Goal: Task Accomplishment & Management: Manage account settings

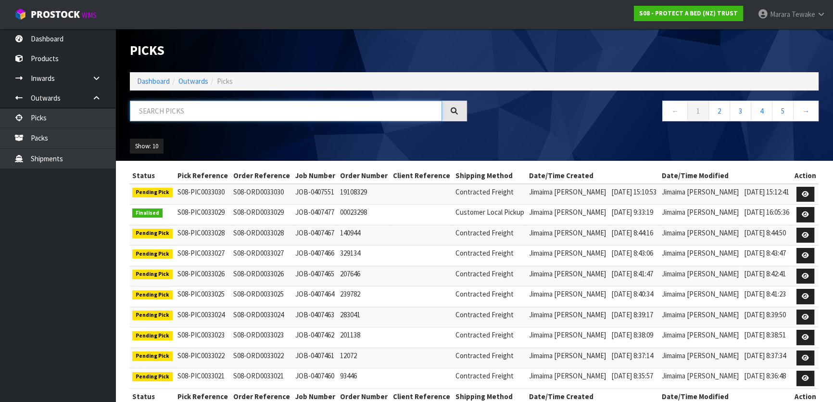
click at [414, 113] on input "text" at bounding box center [286, 111] width 312 height 21
type input "JOB-0407314"
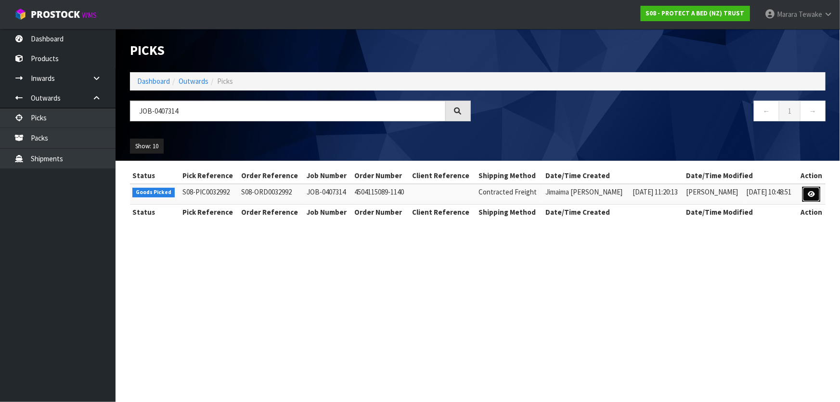
click at [809, 192] on icon at bounding box center [810, 194] width 7 height 6
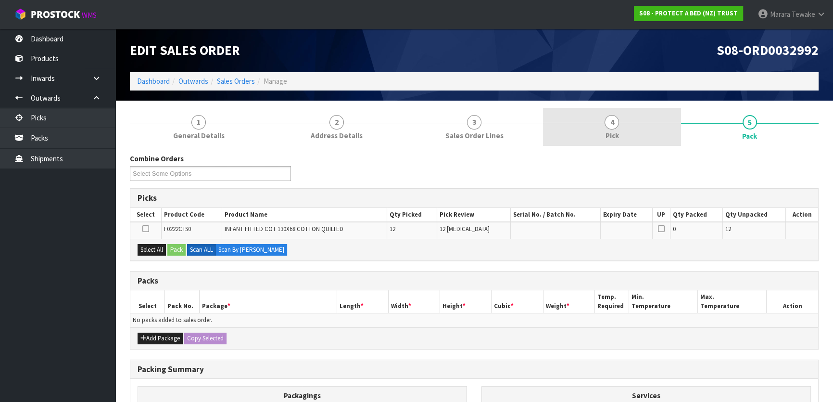
click at [607, 124] on span "4" at bounding box center [612, 122] width 14 height 14
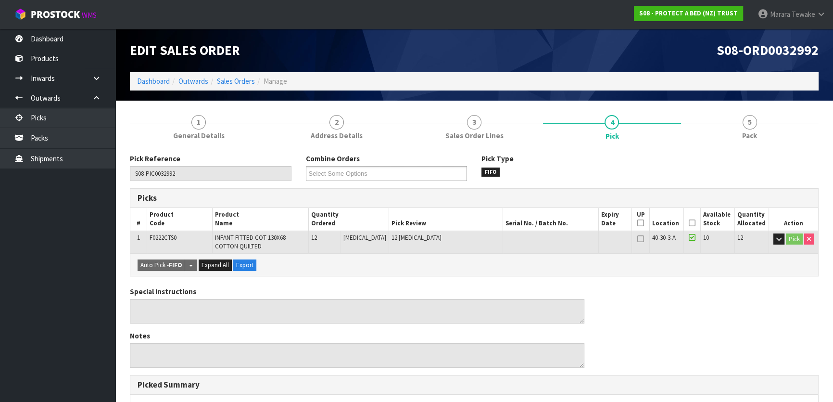
click at [689, 223] on icon at bounding box center [692, 223] width 7 height 0
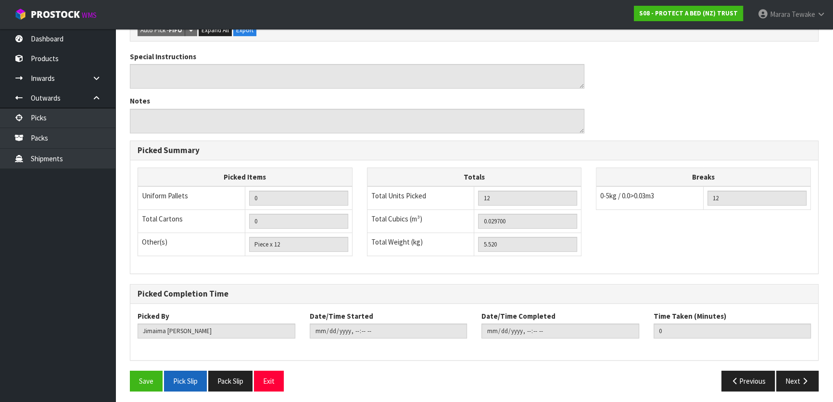
scroll to position [271, 0]
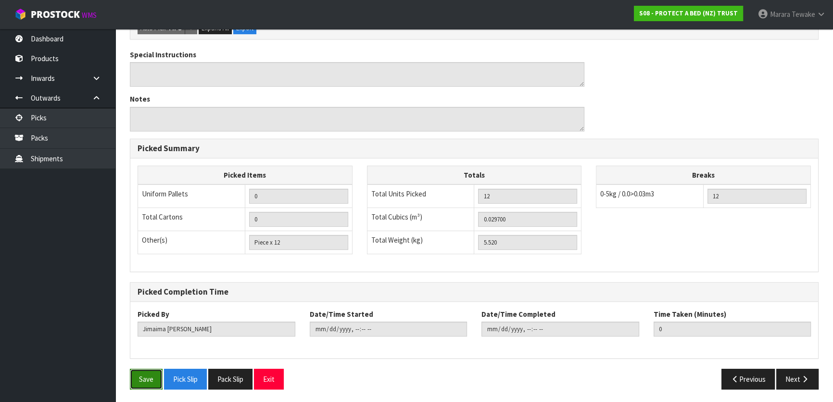
click at [149, 375] on button "Save" at bounding box center [146, 379] width 33 height 21
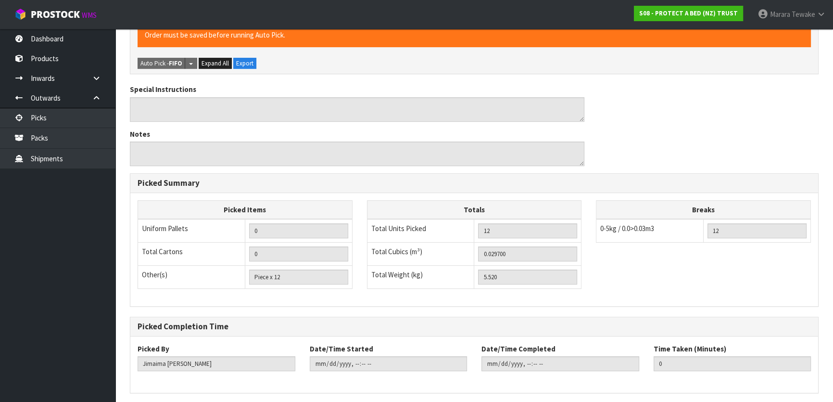
scroll to position [0, 0]
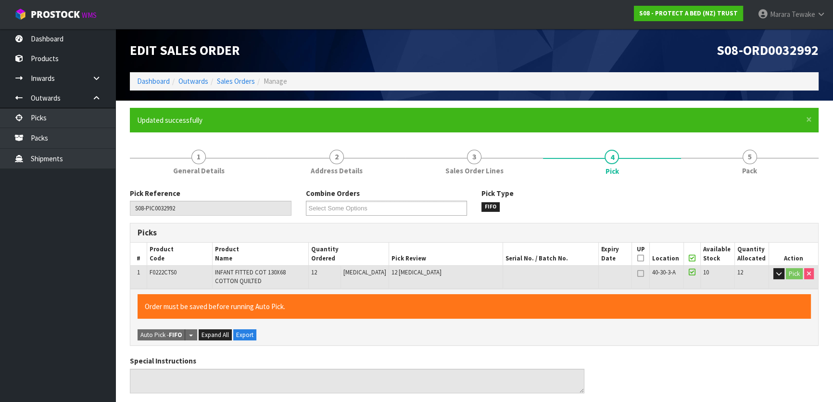
type input "Marara Tewake"
type input "2025-08-14T08:44:53"
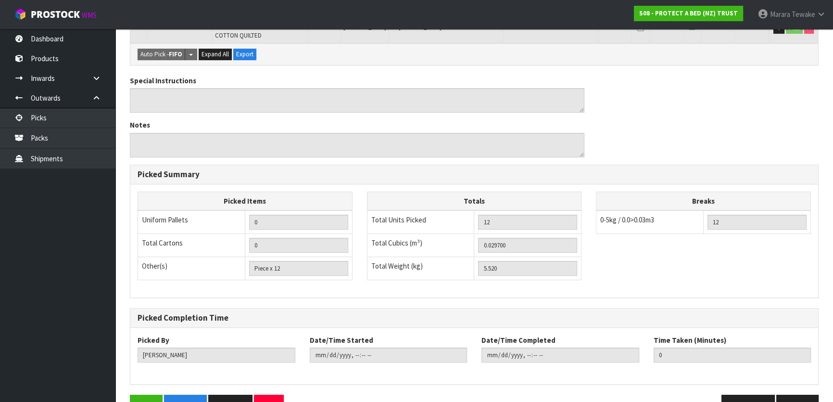
scroll to position [271, 0]
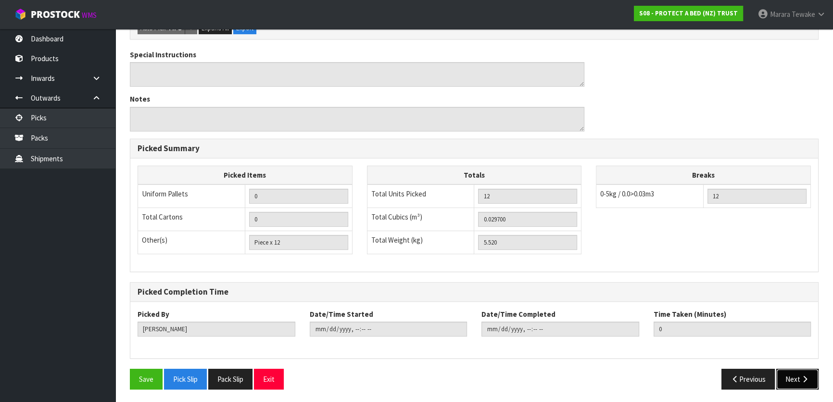
click at [796, 375] on button "Next" at bounding box center [798, 379] width 42 height 21
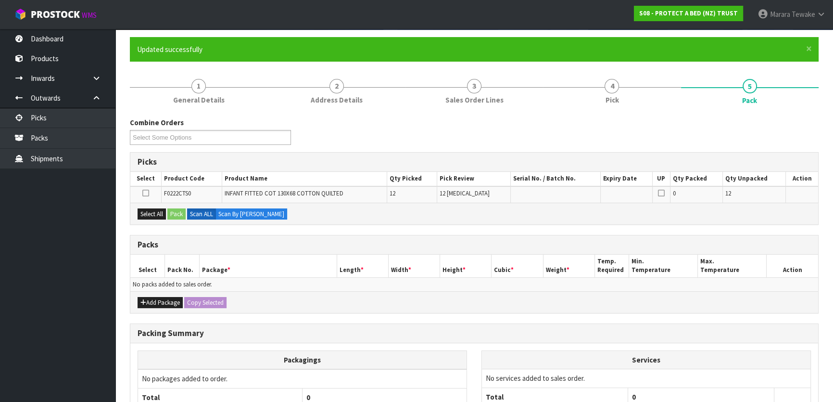
scroll to position [158, 0]
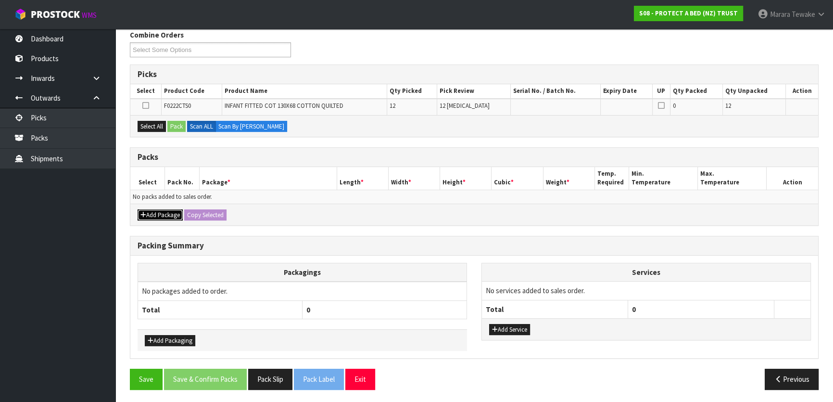
click at [165, 214] on button "Add Package" at bounding box center [160, 215] width 45 height 12
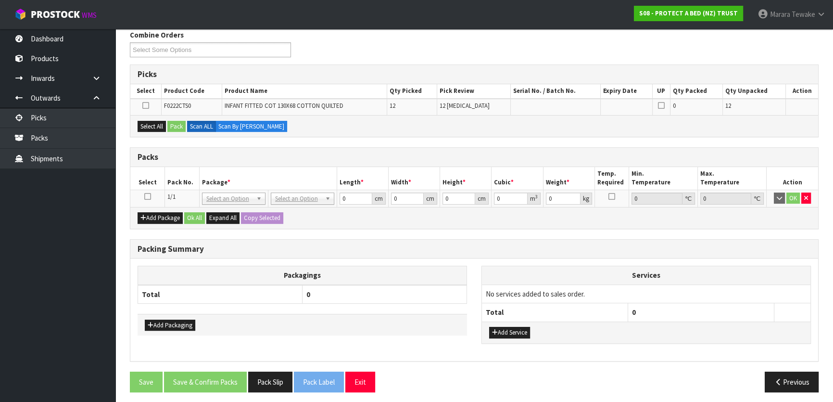
click at [145, 196] on icon at bounding box center [147, 196] width 7 height 0
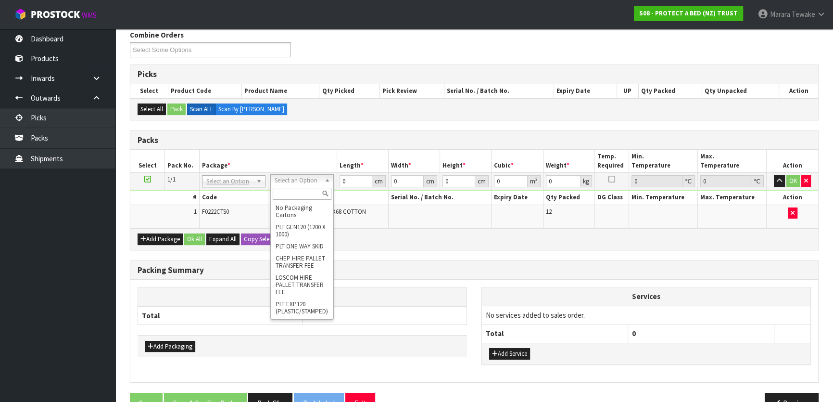
click at [304, 193] on input "text" at bounding box center [302, 194] width 59 height 12
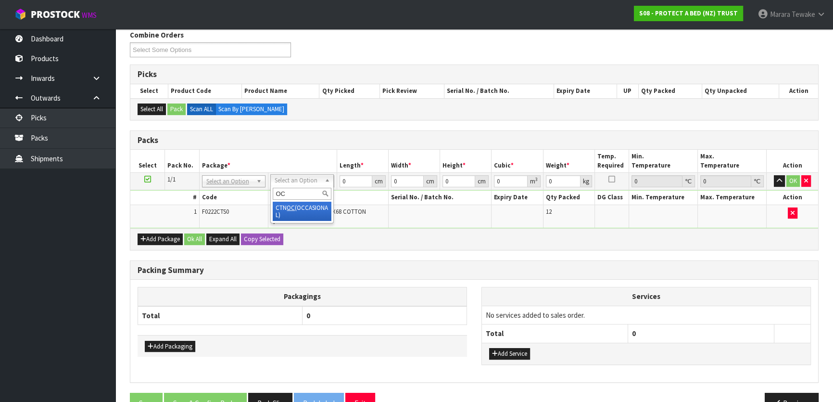
type input "OC"
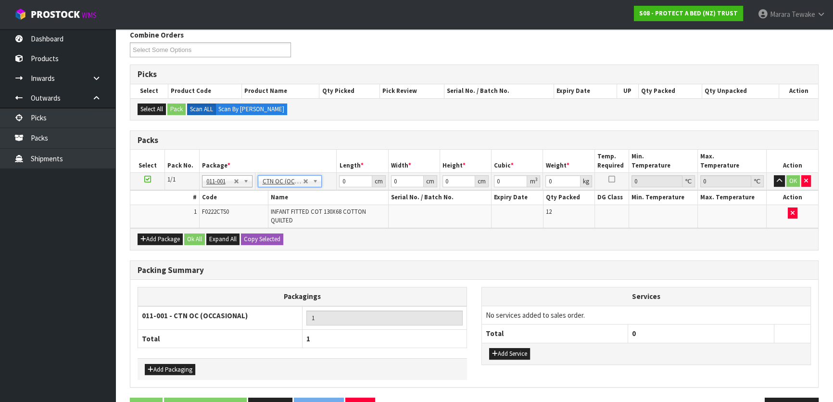
type input "5.52"
drag, startPoint x: 345, startPoint y: 180, endPoint x: 312, endPoint y: 162, distance: 36.8
click at [318, 167] on table "Select Pack No. Package * Length * Width * Height * Cubic * Weight * Temp. Requ…" at bounding box center [474, 189] width 688 height 78
type input "47"
type input "27"
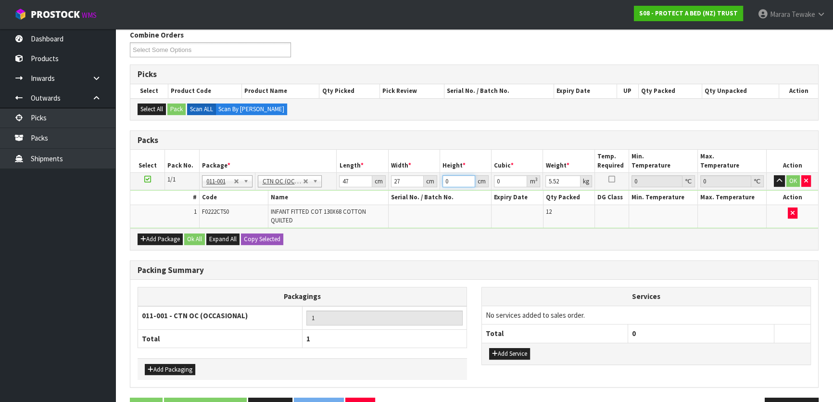
type input "3"
type input "0.003807"
type input "36"
type input "0.045684"
type input "36"
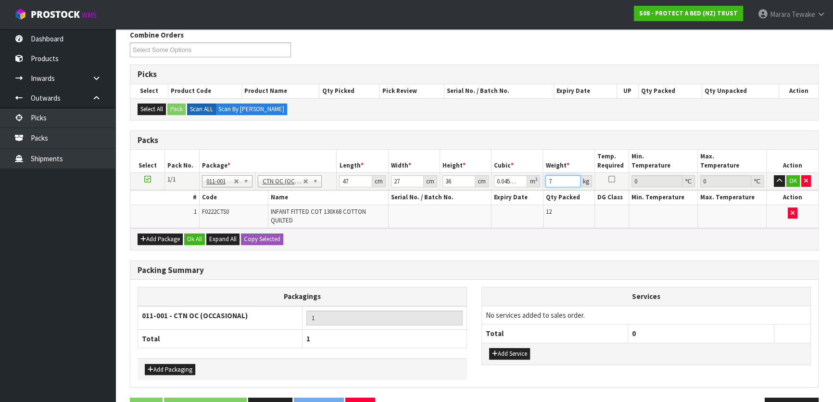
type input "7"
click at [774, 175] on button "button" at bounding box center [779, 181] width 11 height 12
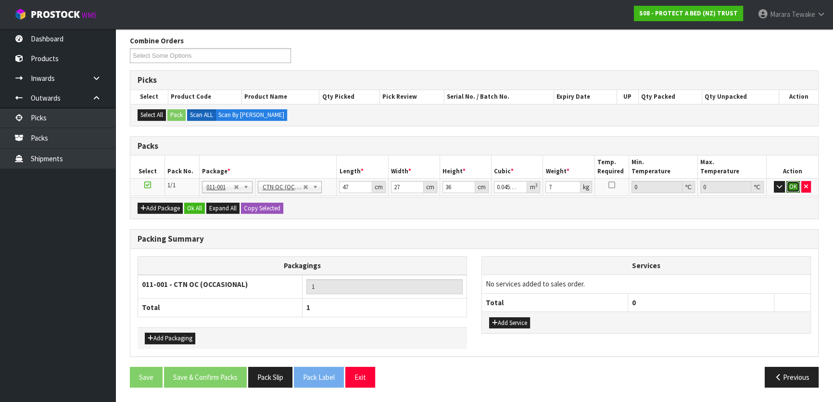
scroll to position [149, 0]
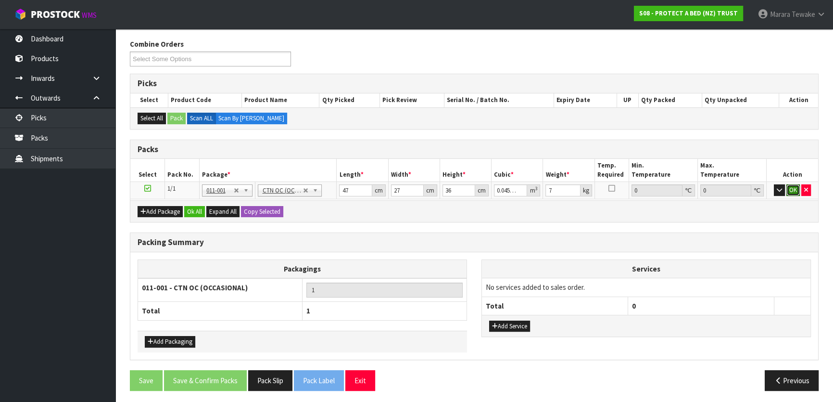
click button "OK" at bounding box center [793, 190] width 13 height 12
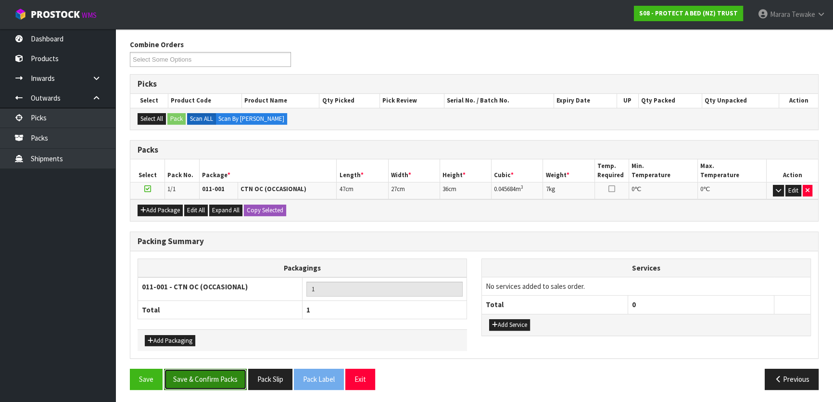
click at [193, 376] on button "Save & Confirm Packs" at bounding box center [205, 379] width 83 height 21
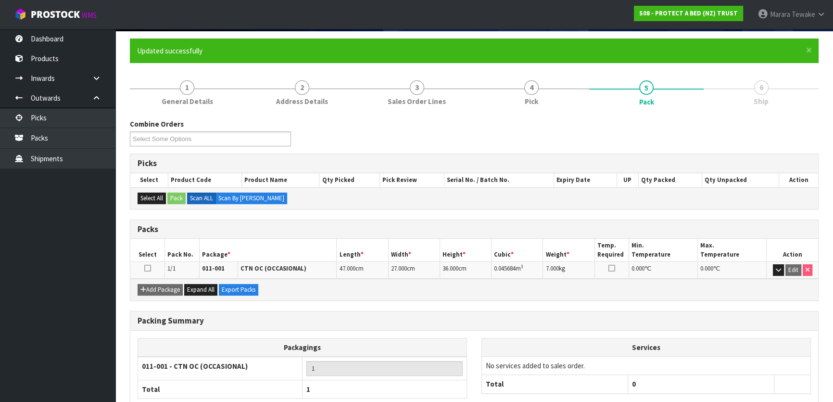
scroll to position [127, 0]
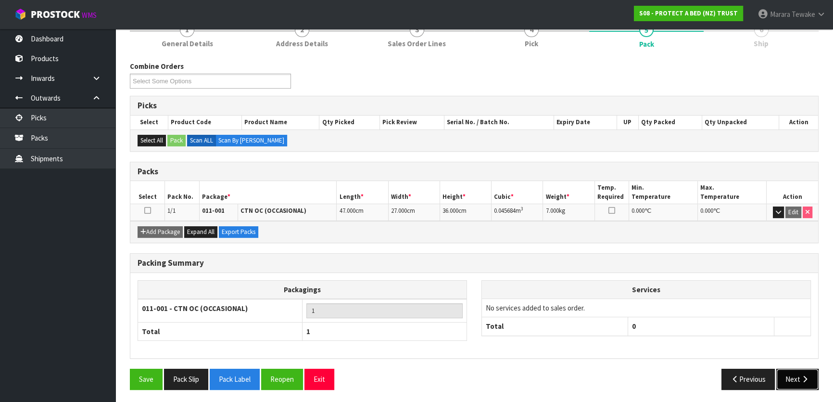
click at [800, 380] on button "Next" at bounding box center [798, 379] width 42 height 21
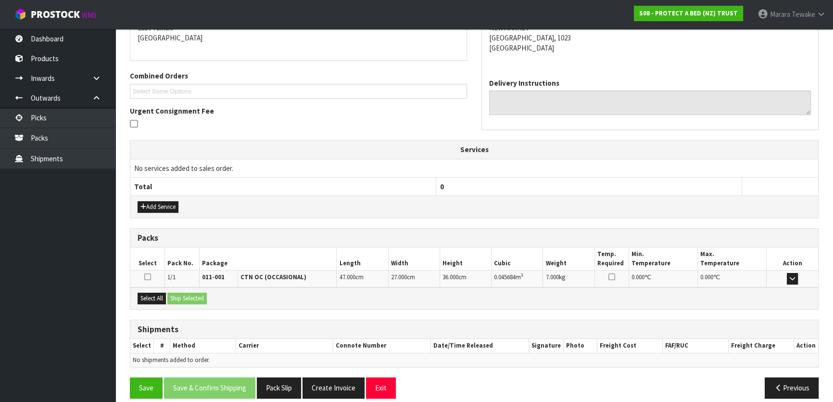
scroll to position [222, 0]
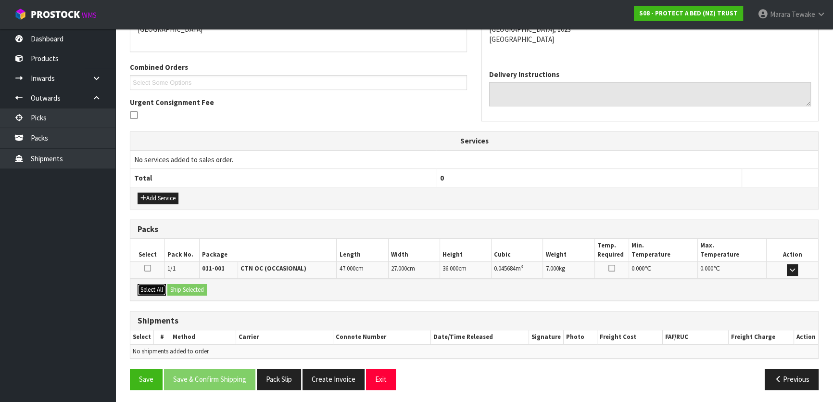
drag, startPoint x: 156, startPoint y: 291, endPoint x: 189, endPoint y: 292, distance: 32.7
click at [156, 291] on button "Select All" at bounding box center [152, 290] width 28 height 12
click at [189, 292] on button "Ship Selected" at bounding box center [186, 290] width 39 height 12
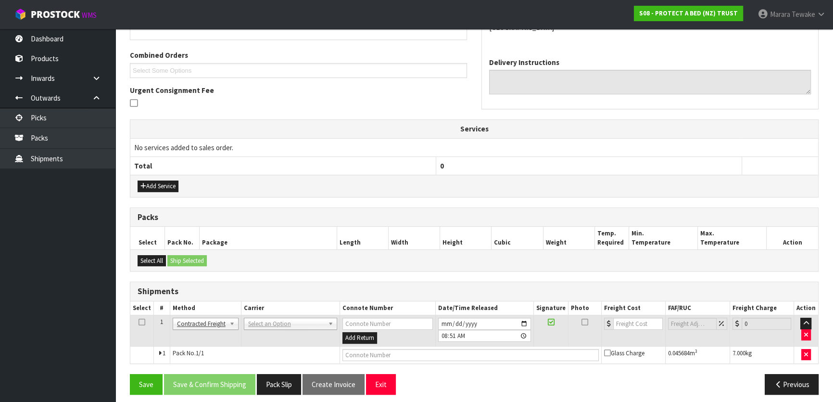
scroll to position [239, 0]
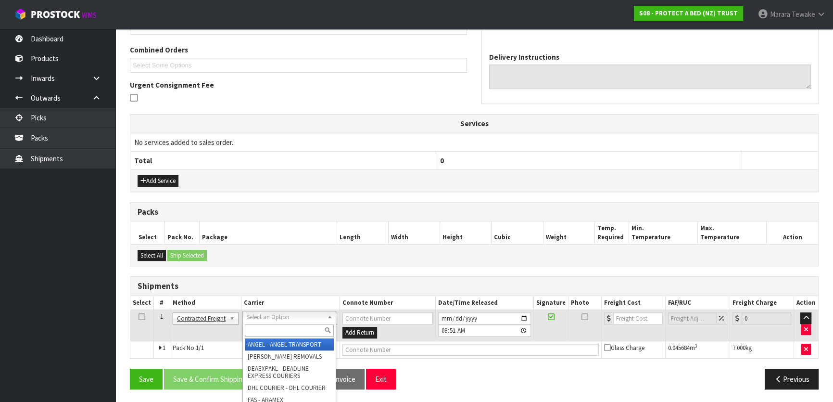
drag, startPoint x: 294, startPoint y: 320, endPoint x: 291, endPoint y: 328, distance: 7.8
click at [291, 331] on input "text" at bounding box center [289, 330] width 89 height 12
type input "NZP"
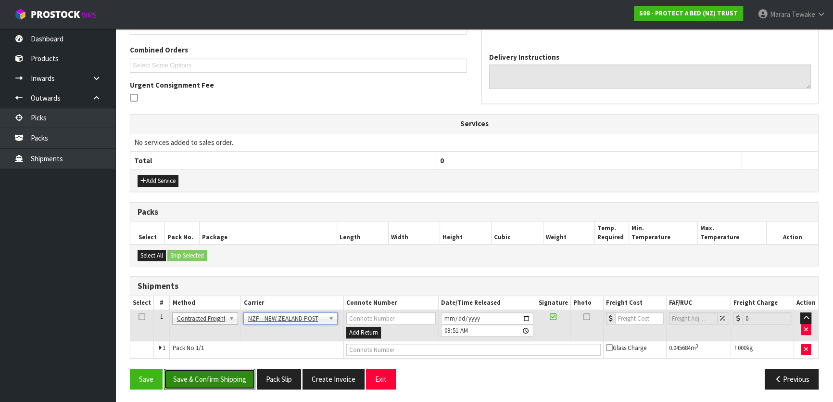
click at [238, 384] on button "Save & Confirm Shipping" at bounding box center [209, 379] width 91 height 21
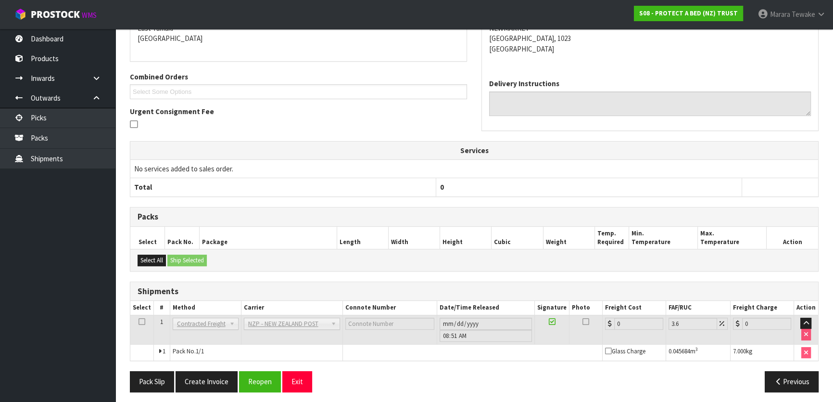
scroll to position [226, 0]
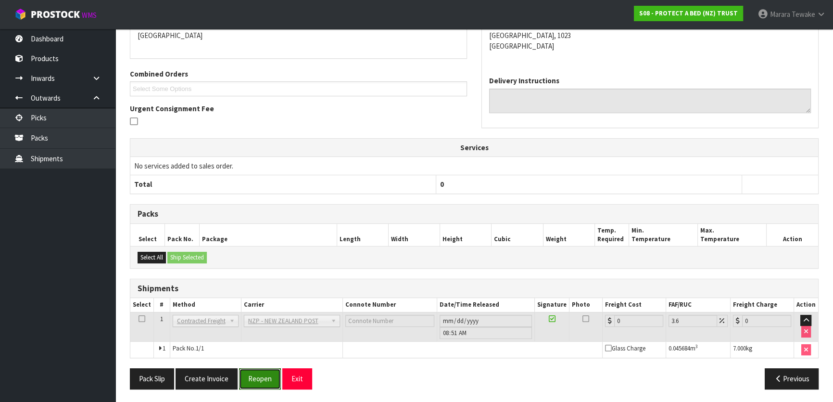
drag, startPoint x: 255, startPoint y: 379, endPoint x: 124, endPoint y: 379, distance: 130.9
click at [254, 379] on button "Reopen" at bounding box center [260, 378] width 42 height 21
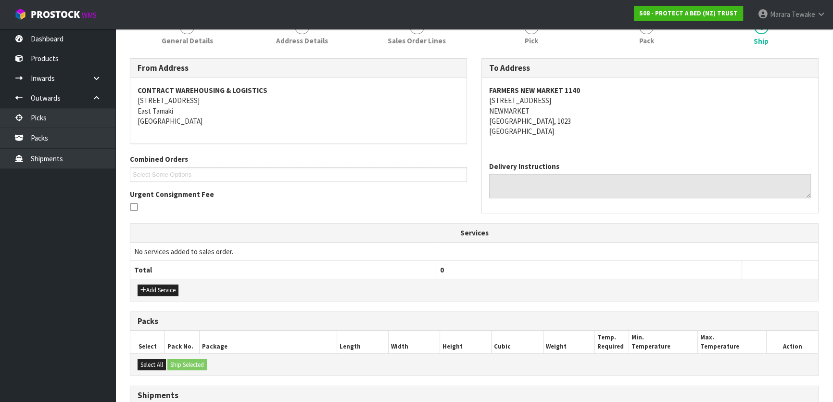
scroll to position [239, 0]
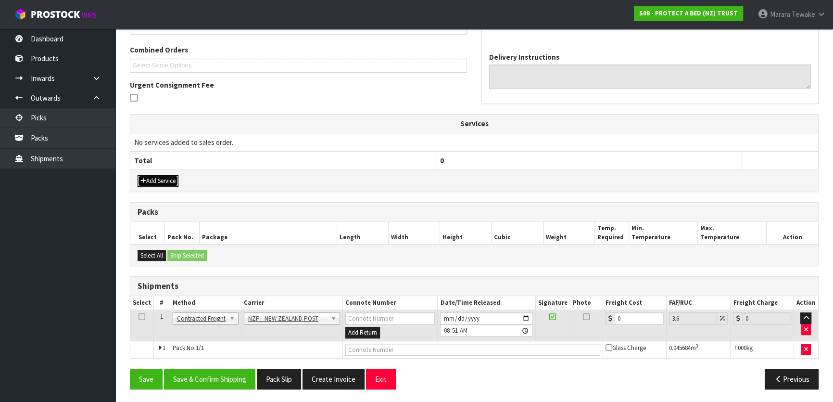
drag, startPoint x: 156, startPoint y: 179, endPoint x: 158, endPoint y: 167, distance: 13.2
click at [156, 176] on button "Add Service" at bounding box center [158, 181] width 41 height 12
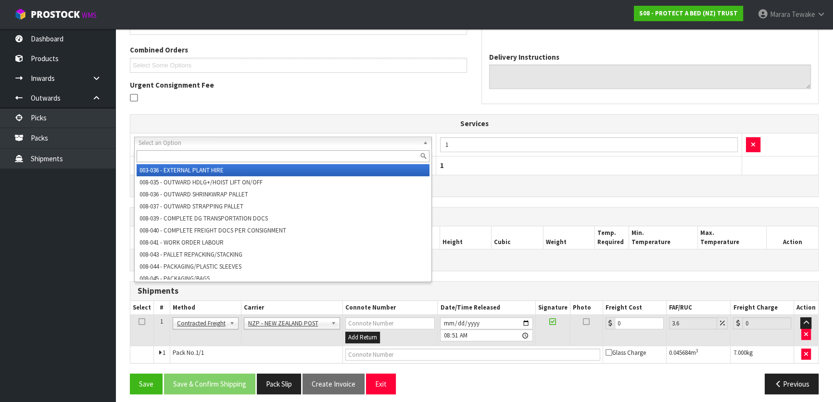
click at [158, 158] on input "text" at bounding box center [283, 156] width 293 height 12
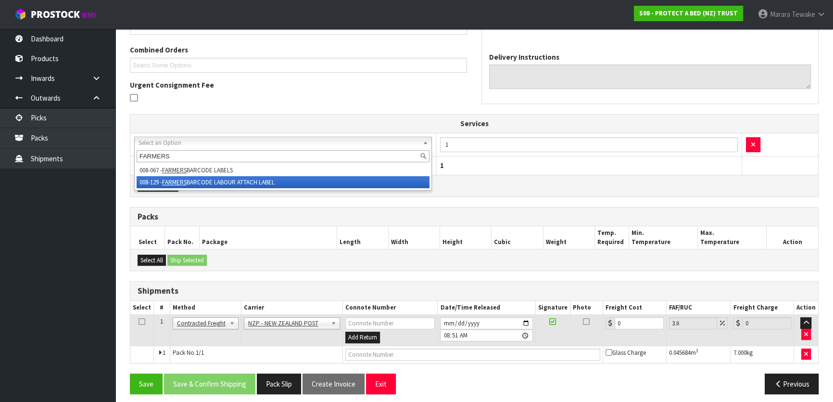
type input "FARMERS"
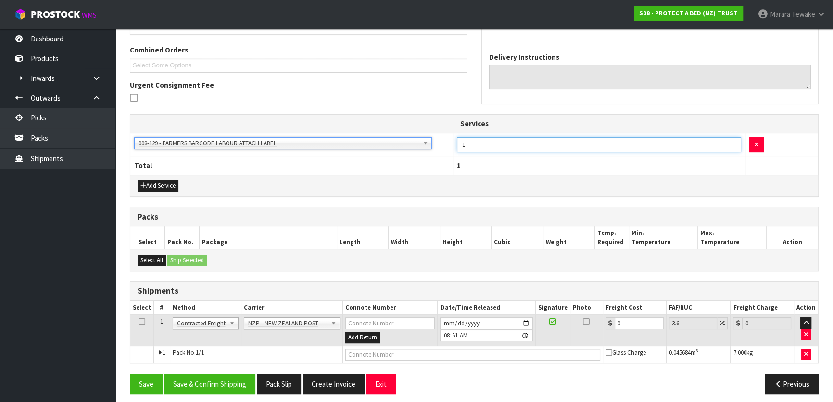
drag, startPoint x: 474, startPoint y: 148, endPoint x: 433, endPoint y: 131, distance: 44.7
click at [443, 139] on tr "003-036 - EXTERNAL PLANT HIRE 008-035 - OUTWARD HDLG+/HOIST LIFT ON/OFF 008-036…" at bounding box center [474, 145] width 688 height 24
type input "12"
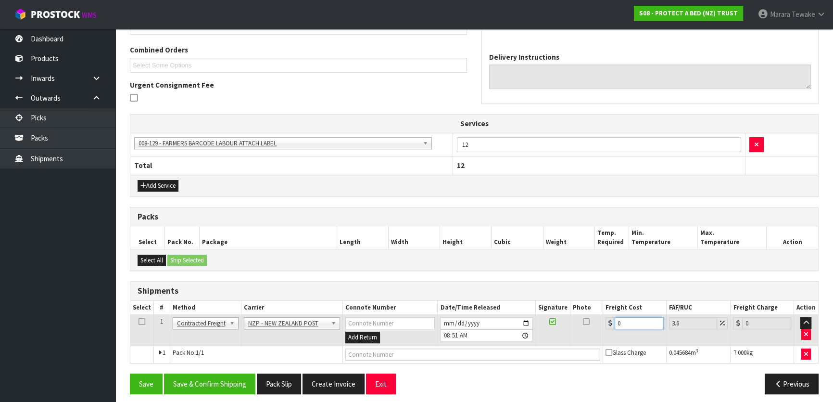
drag, startPoint x: 631, startPoint y: 319, endPoint x: 591, endPoint y: 305, distance: 42.3
click at [594, 308] on table "Select # Method Carrier Connote Number Date/Time Released Signature Photo Freig…" at bounding box center [474, 332] width 688 height 62
type input "4"
type input "4.14"
type input "4.3"
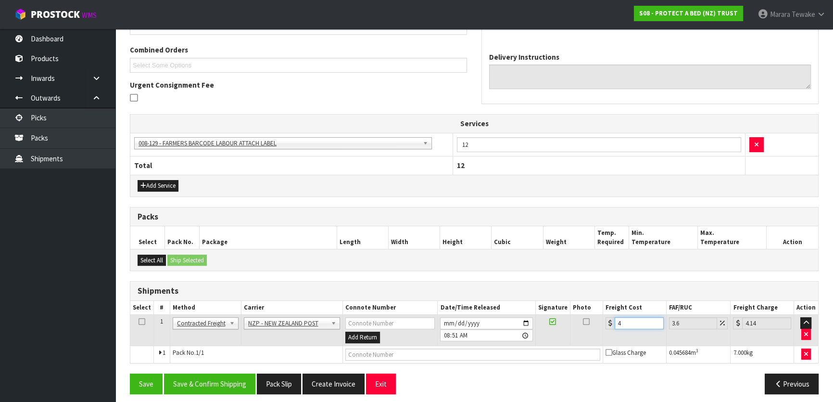
type input "4.45"
type input "4.33"
type input "4.49"
type input "4.33"
drag, startPoint x: 212, startPoint y: 380, endPoint x: 173, endPoint y: 366, distance: 41.9
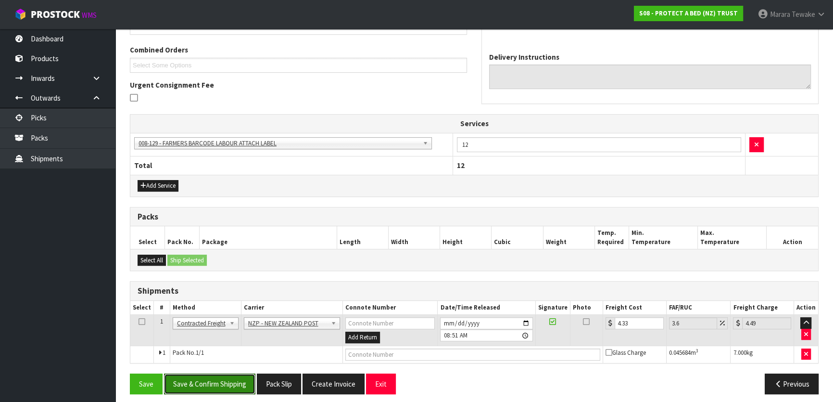
click at [211, 380] on button "Save & Confirm Shipping" at bounding box center [209, 383] width 91 height 21
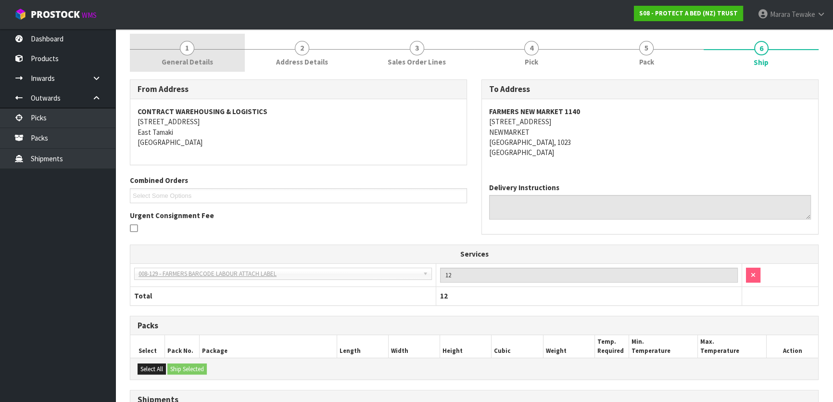
scroll to position [0, 0]
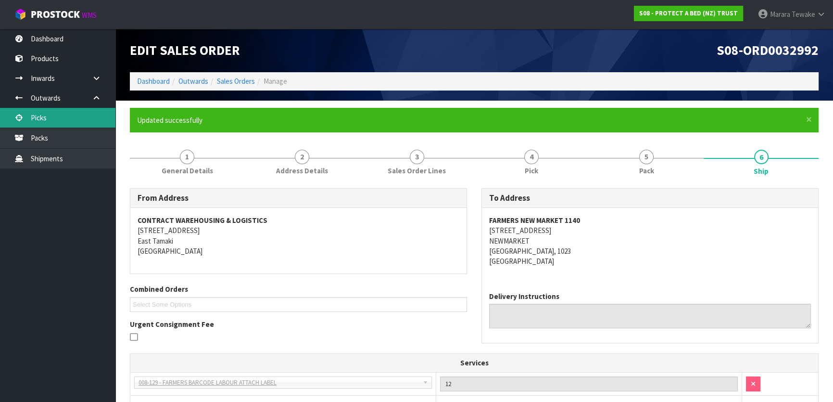
click at [91, 115] on link "Picks" at bounding box center [57, 118] width 115 height 20
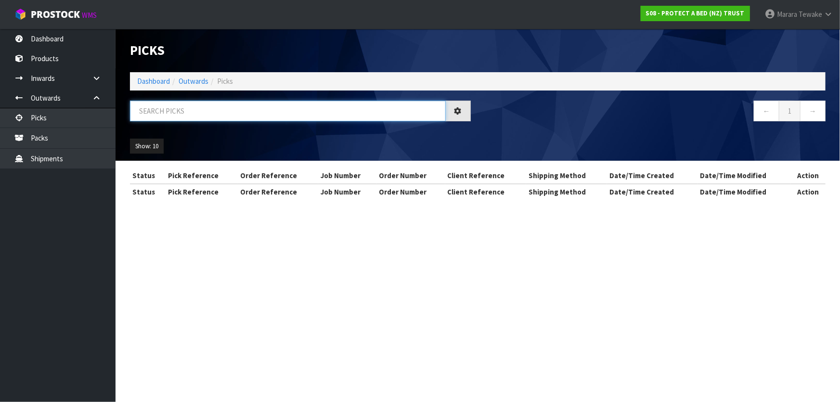
click at [149, 113] on input "text" at bounding box center [288, 111] width 316 height 21
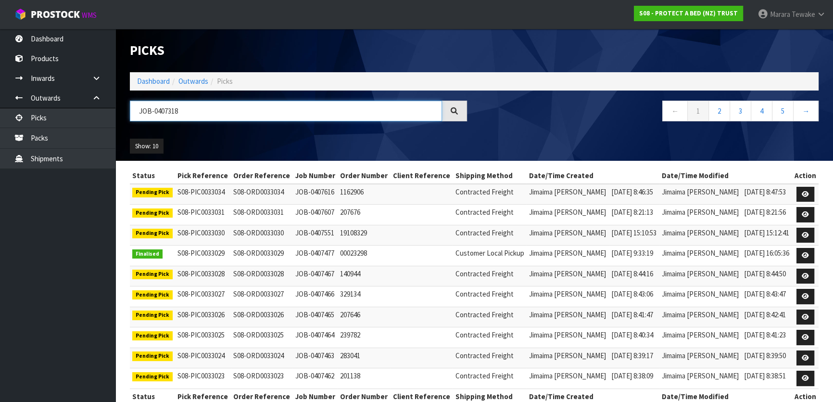
type input "JOB-0407318"
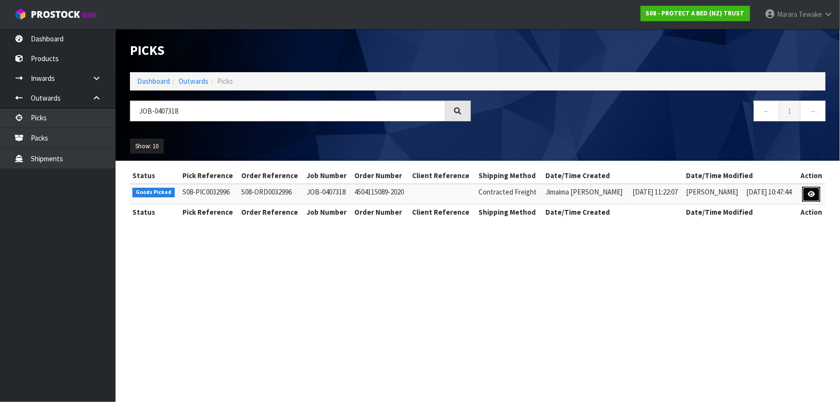
click at [808, 199] on link at bounding box center [811, 194] width 18 height 15
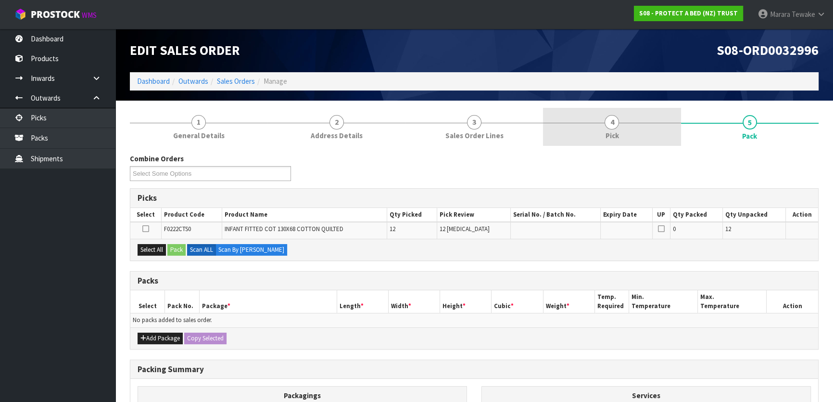
click at [618, 132] on span "Pick" at bounding box center [611, 135] width 13 height 10
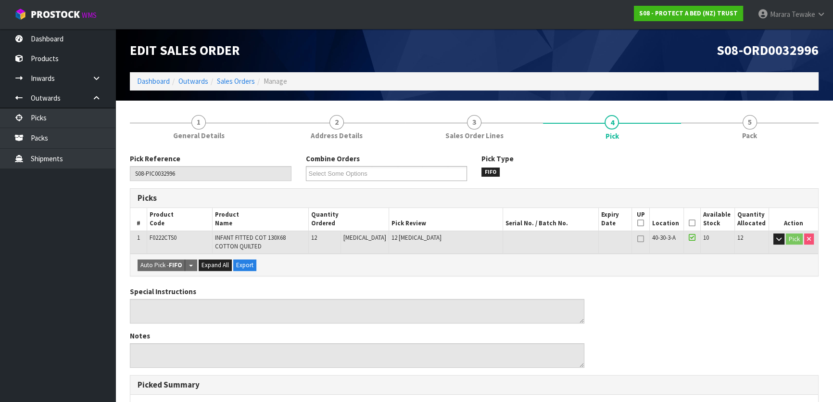
click at [690, 223] on icon at bounding box center [692, 223] width 7 height 0
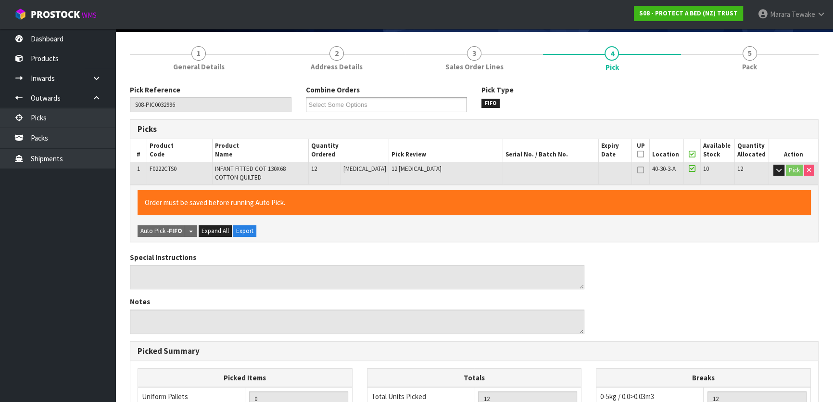
scroll to position [262, 0]
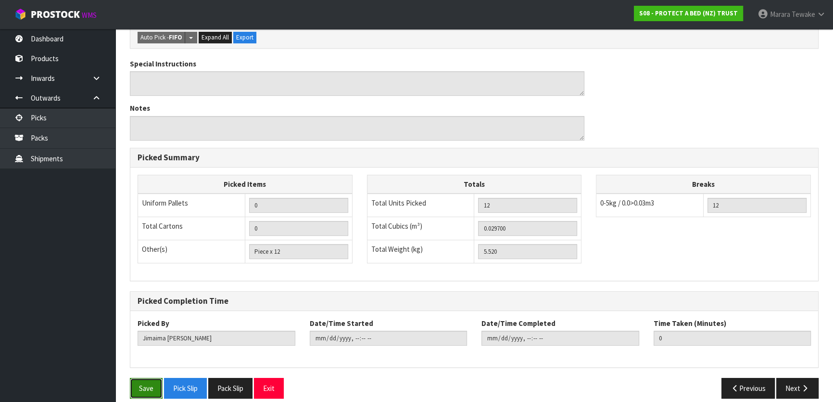
click at [157, 384] on button "Save" at bounding box center [146, 388] width 33 height 21
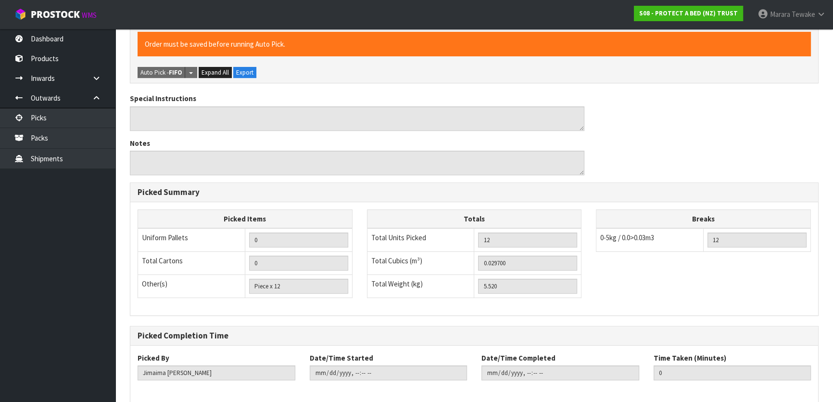
scroll to position [0, 0]
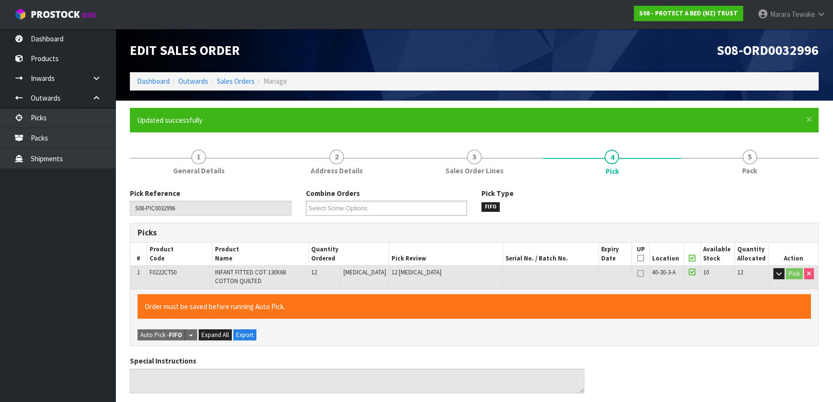
type input "Marara Tewake"
type input "2025-08-14T08:59:36"
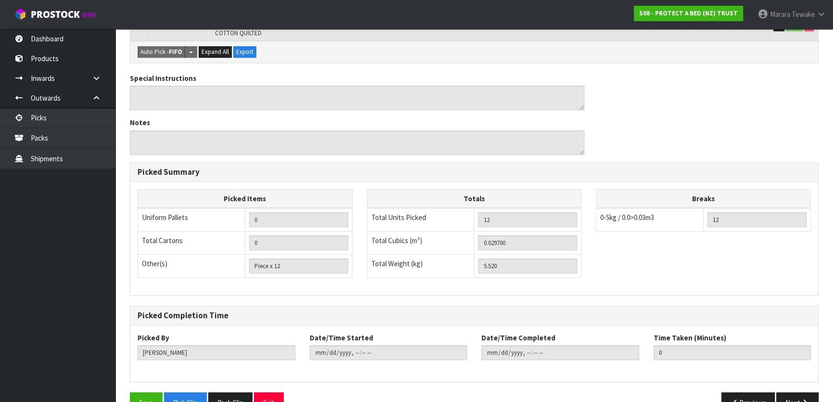
scroll to position [262, 0]
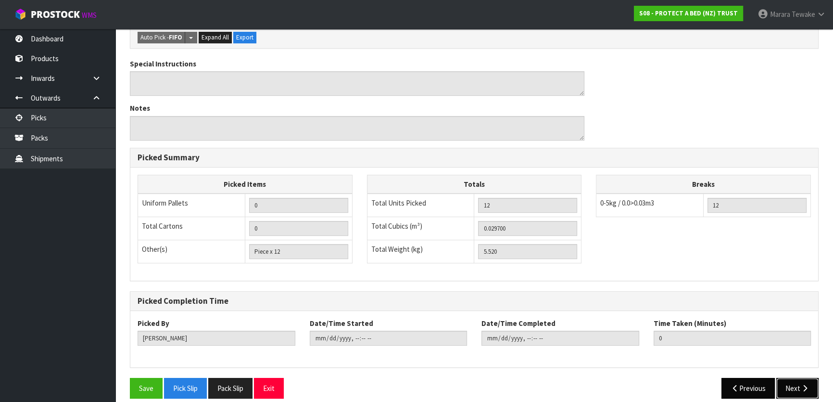
drag, startPoint x: 794, startPoint y: 386, endPoint x: 769, endPoint y: 385, distance: 24.6
click at [782, 385] on button "Next" at bounding box center [798, 388] width 42 height 21
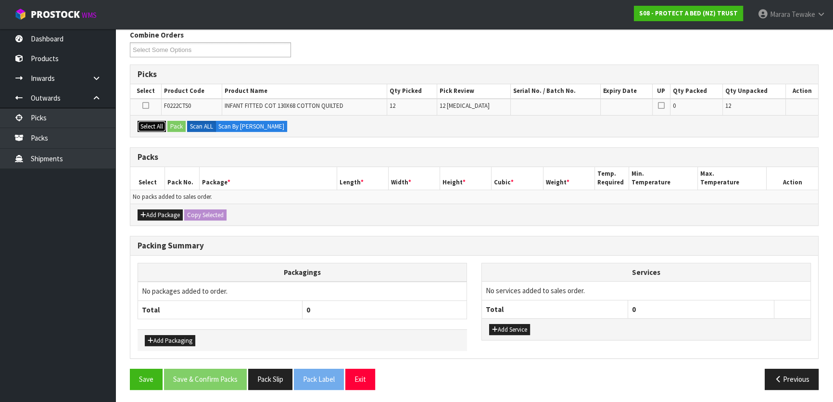
click at [151, 121] on button "Select All" at bounding box center [152, 127] width 28 height 12
click at [172, 123] on button "Pack" at bounding box center [176, 127] width 18 height 12
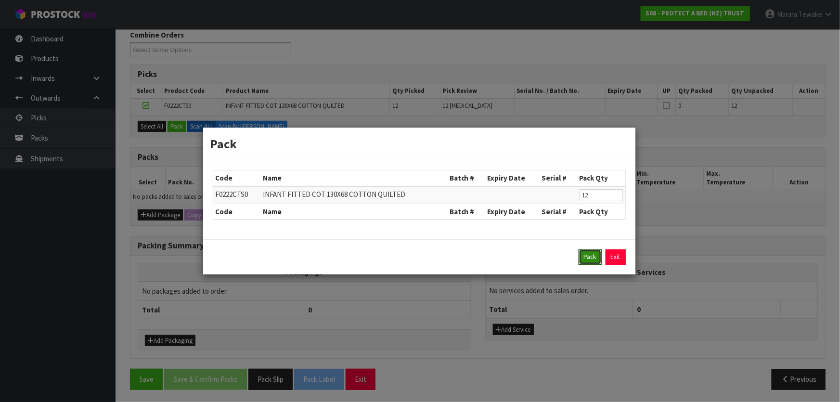
click at [589, 258] on button "Pack" at bounding box center [589, 256] width 23 height 15
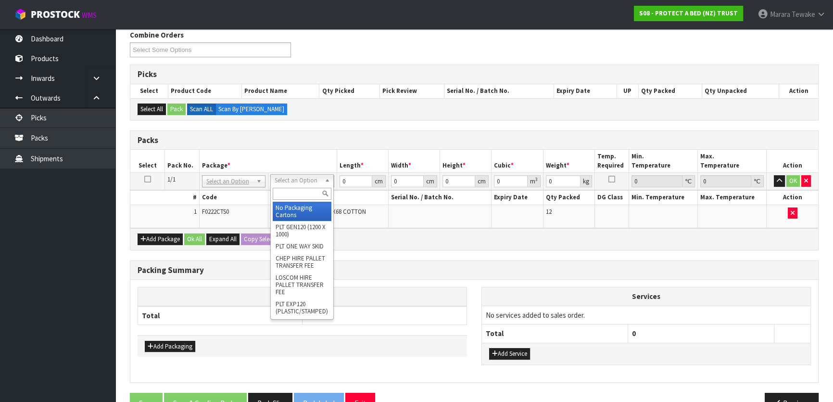
click at [286, 192] on input "text" at bounding box center [302, 194] width 59 height 12
click at [299, 193] on input "text" at bounding box center [302, 194] width 59 height 12
type input "OC"
type input "5.52"
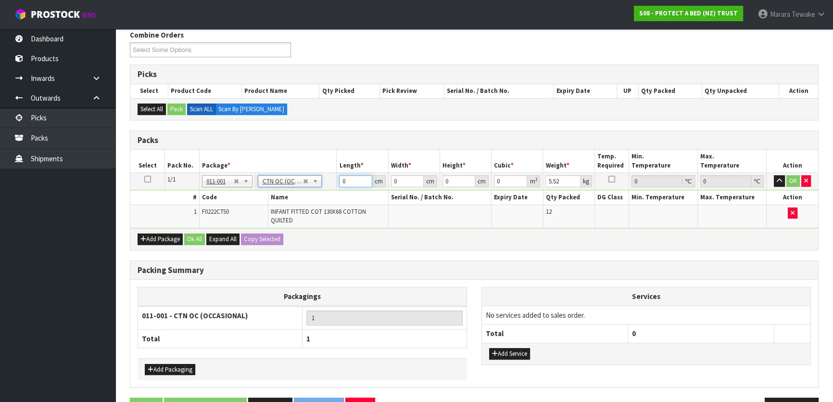
drag, startPoint x: 354, startPoint y: 179, endPoint x: 338, endPoint y: 168, distance: 18.7
click at [338, 168] on table "Select Pack No. Package * Length * Width * Height * Cubic * Weight * Temp. Requ…" at bounding box center [474, 189] width 688 height 78
type input "46"
type input "27"
type input "3"
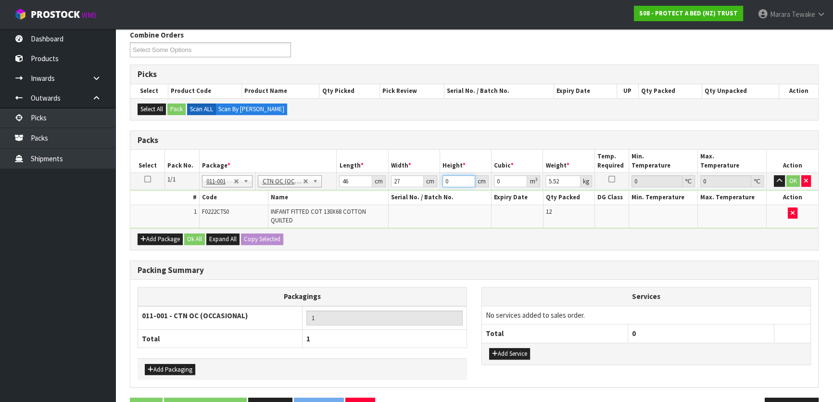
type input "0.003726"
type input "32"
type input "0.039744"
type input "3"
type input "0.003726"
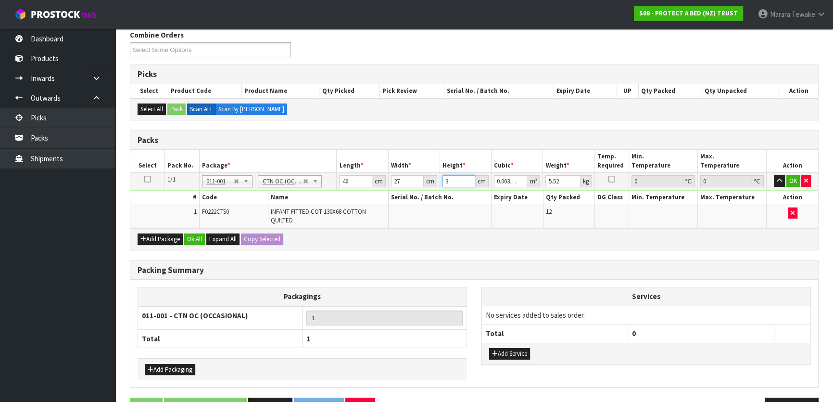
type input "35"
type input "0.04347"
type input "35"
type input "7"
click at [794, 179] on button "OK" at bounding box center [793, 181] width 13 height 12
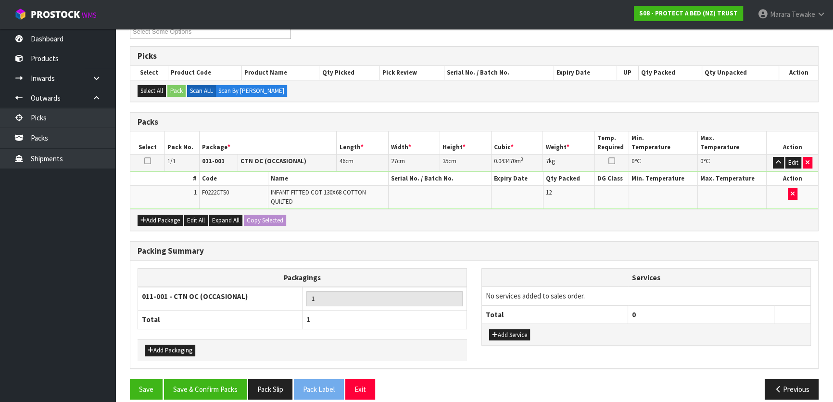
scroll to position [186, 0]
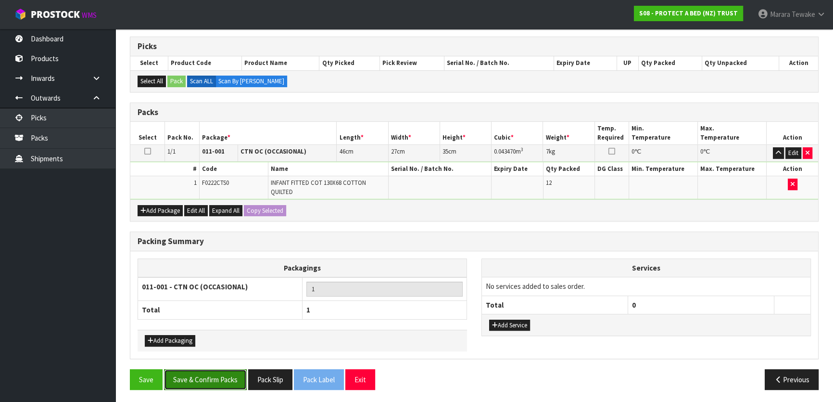
click at [202, 369] on button "Save & Confirm Packs" at bounding box center [205, 379] width 83 height 21
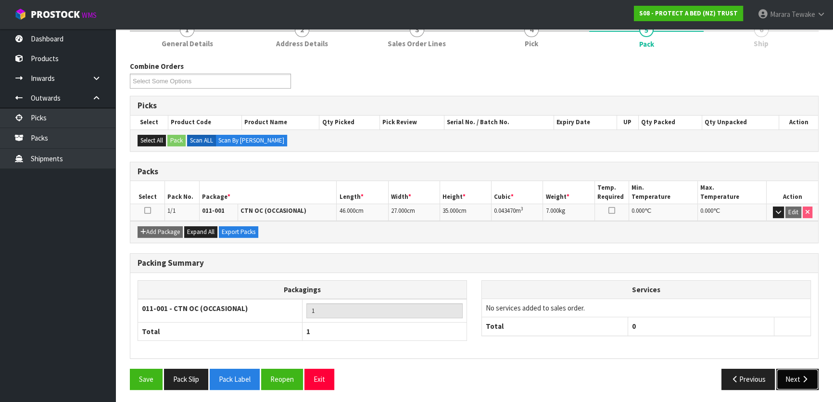
click at [794, 377] on button "Next" at bounding box center [798, 379] width 42 height 21
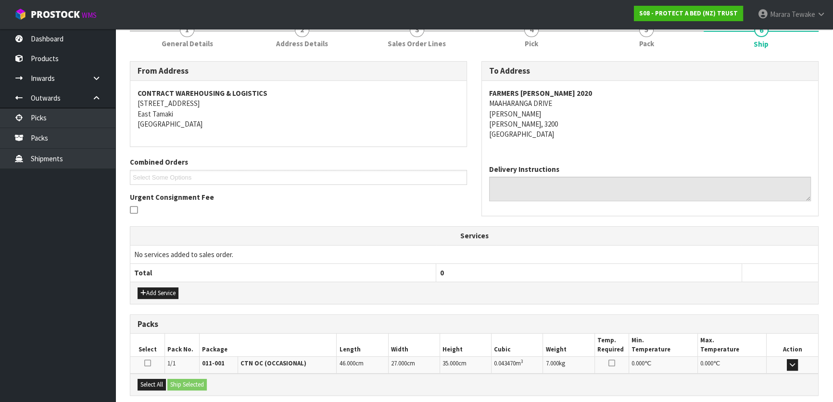
scroll to position [222, 0]
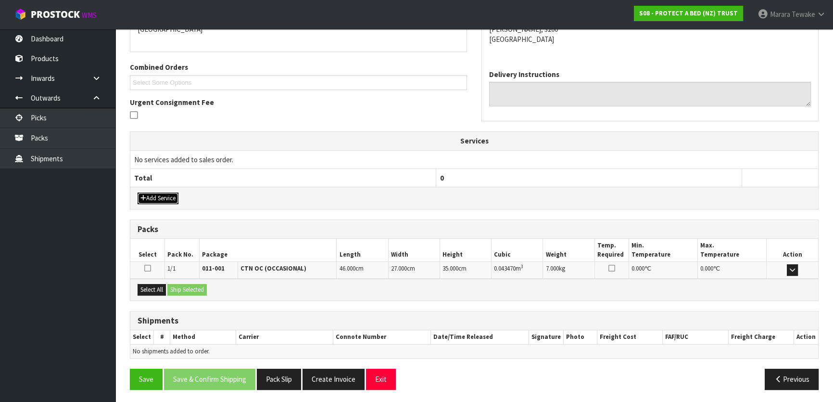
drag, startPoint x: 154, startPoint y: 197, endPoint x: 156, endPoint y: 190, distance: 7.6
click at [154, 197] on button "Add Service" at bounding box center [158, 198] width 41 height 12
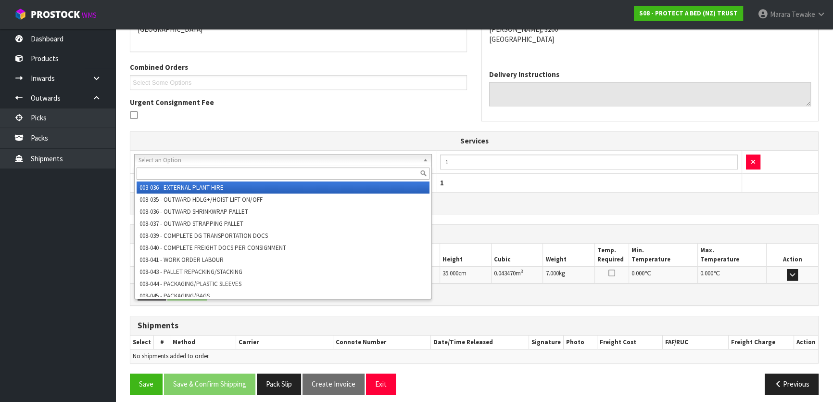
click at [170, 173] on input "text" at bounding box center [283, 173] width 293 height 12
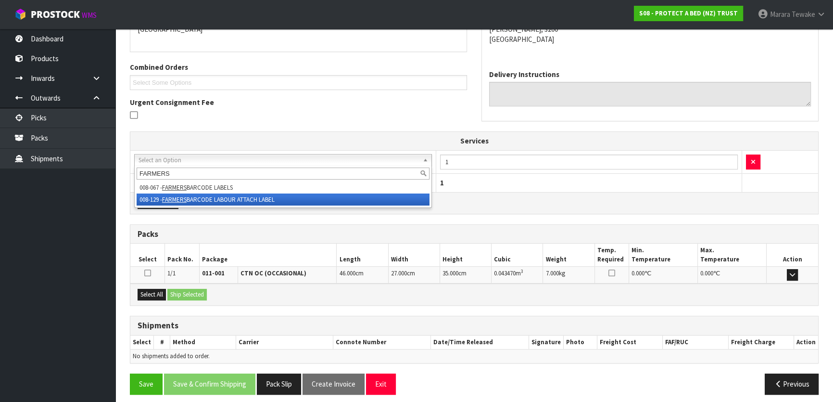
type input "FARMERS"
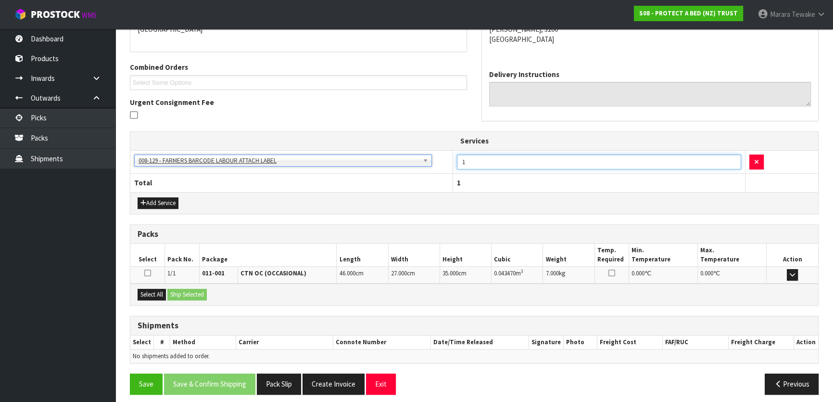
click at [474, 165] on input "1" at bounding box center [599, 161] width 284 height 15
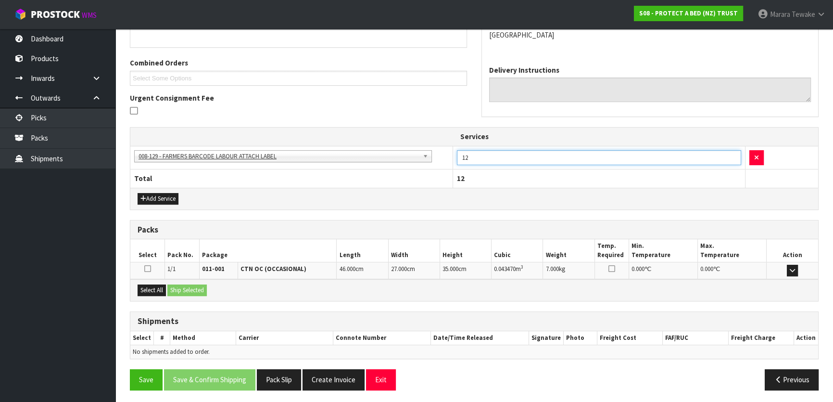
scroll to position [227, 0]
type input "12"
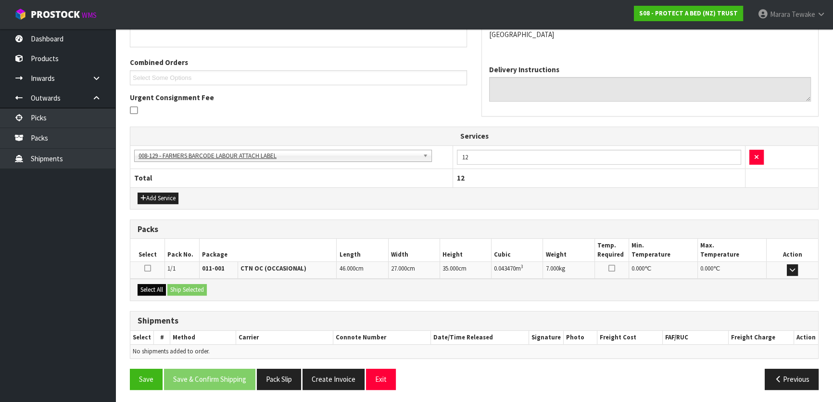
drag, startPoint x: 158, startPoint y: 278, endPoint x: 162, endPoint y: 283, distance: 6.7
click at [161, 282] on div "Select All Ship Selected" at bounding box center [474, 290] width 688 height 22
click at [166, 288] on button "Select All" at bounding box center [152, 290] width 28 height 12
click at [178, 287] on button "Ship Selected" at bounding box center [186, 290] width 39 height 12
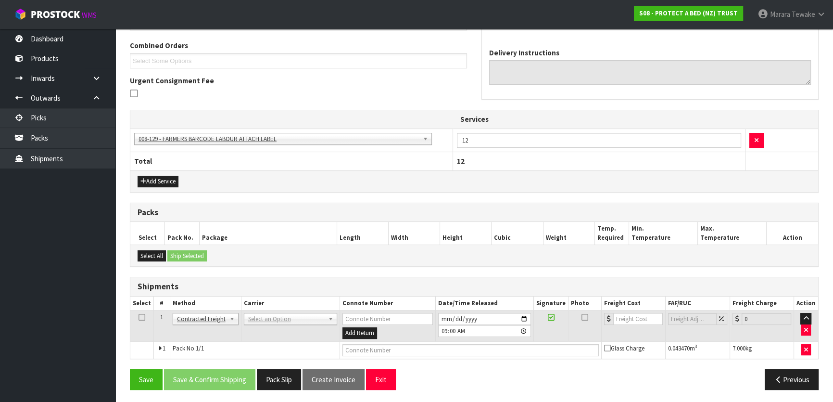
scroll to position [244, 0]
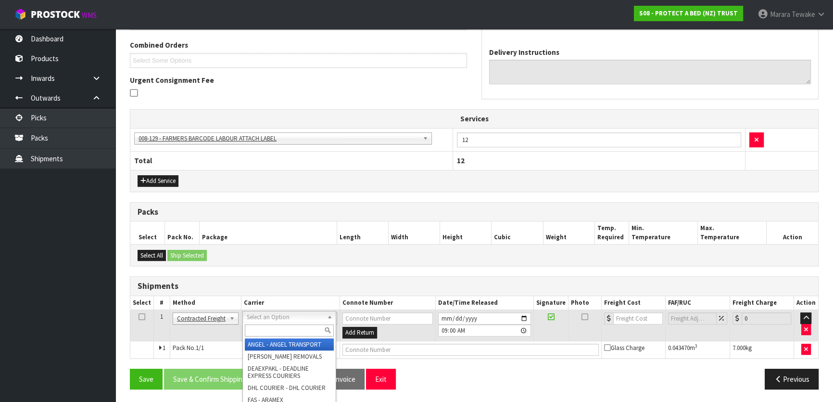
drag, startPoint x: 275, startPoint y: 320, endPoint x: 275, endPoint y: 328, distance: 8.2
click at [275, 332] on input "text" at bounding box center [289, 330] width 89 height 12
type input "NZP"
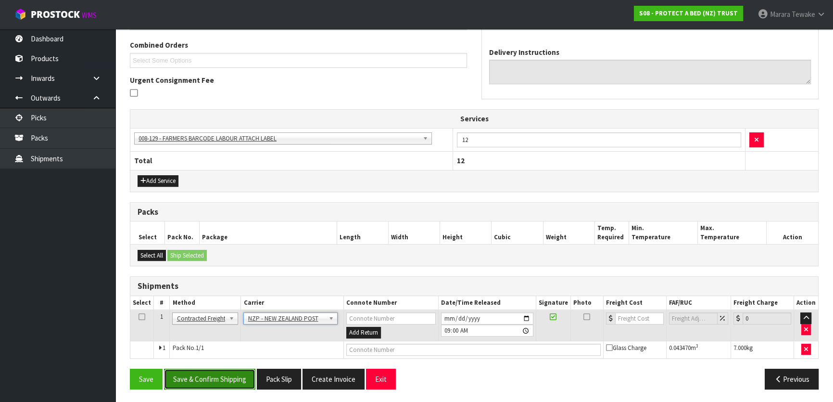
click at [231, 379] on button "Save & Confirm Shipping" at bounding box center [209, 379] width 91 height 21
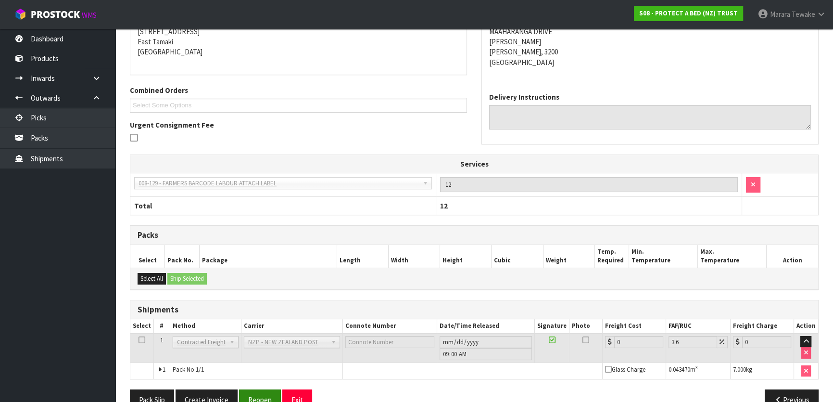
scroll to position [231, 0]
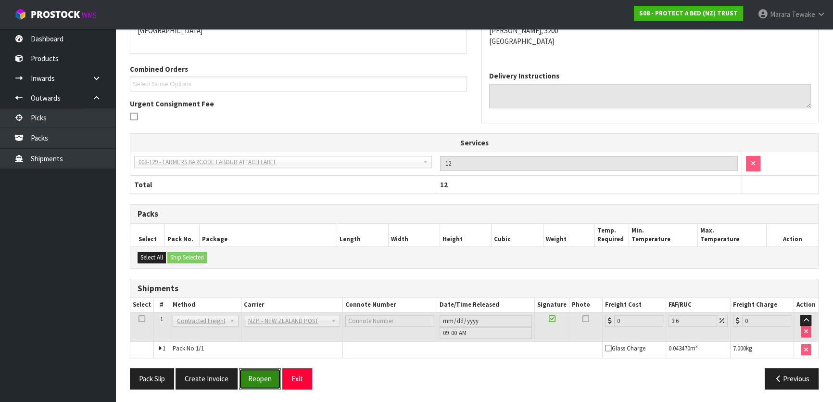
click at [265, 381] on button "Reopen" at bounding box center [260, 378] width 42 height 21
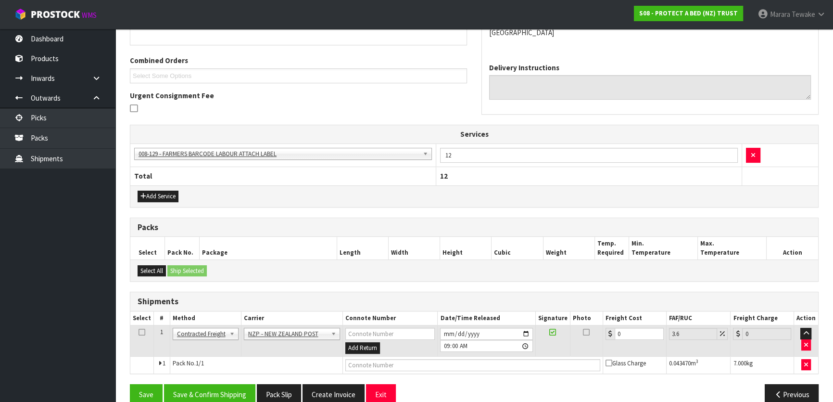
scroll to position [244, 0]
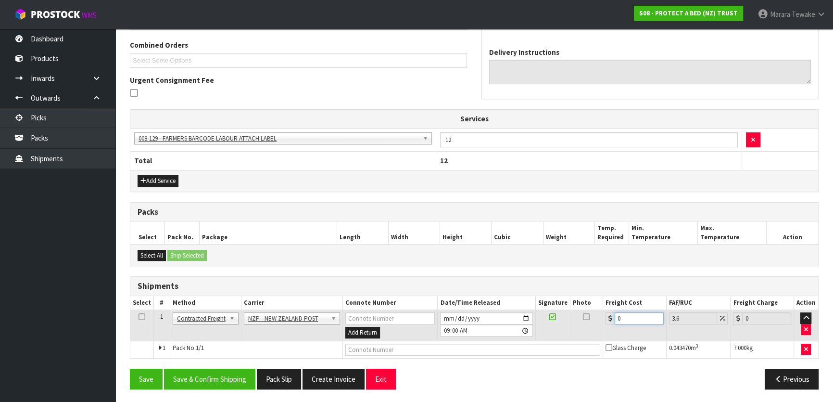
drag, startPoint x: 609, startPoint y: 315, endPoint x: 597, endPoint y: 299, distance: 19.5
click at [597, 299] on table "Select # Method Carrier Connote Number Date/Time Released Signature Photo Freig…" at bounding box center [474, 327] width 688 height 62
type input "7"
type input "7.25"
type input "7.3"
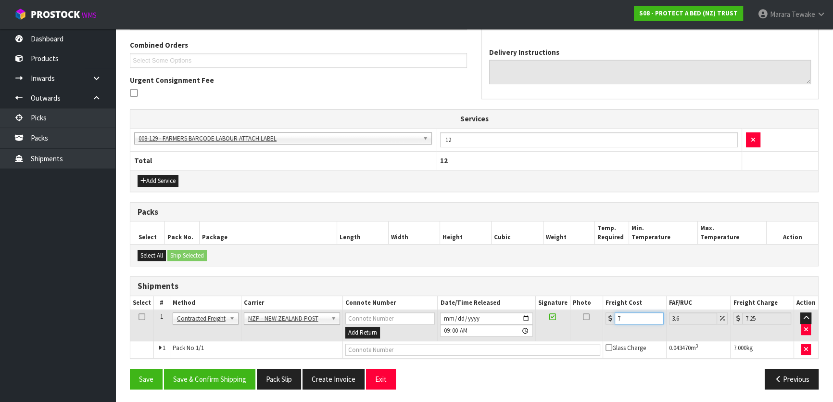
type input "7.56"
type input "7.31"
type input "7.57"
type input "7.31"
click at [197, 378] on button "Save & Confirm Shipping" at bounding box center [209, 379] width 91 height 21
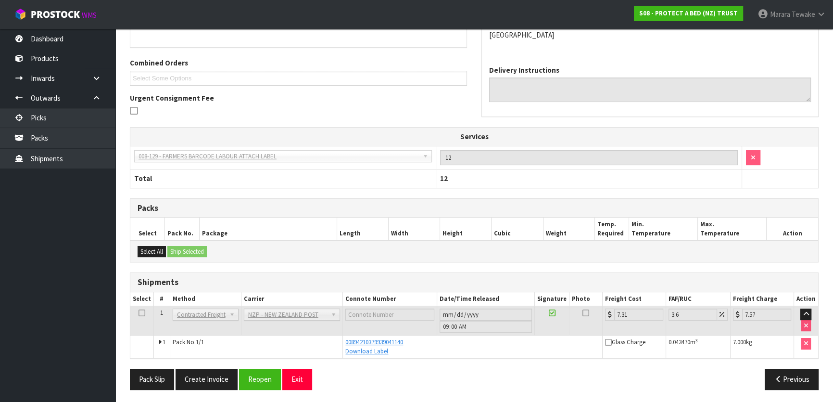
scroll to position [0, 0]
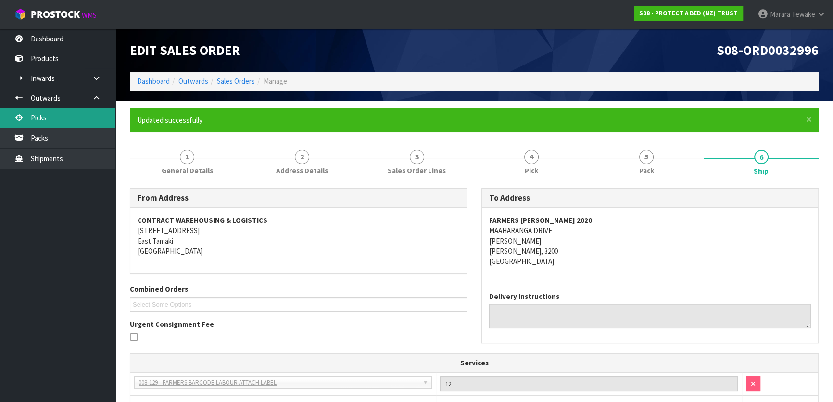
click at [52, 117] on link "Picks" at bounding box center [57, 118] width 115 height 20
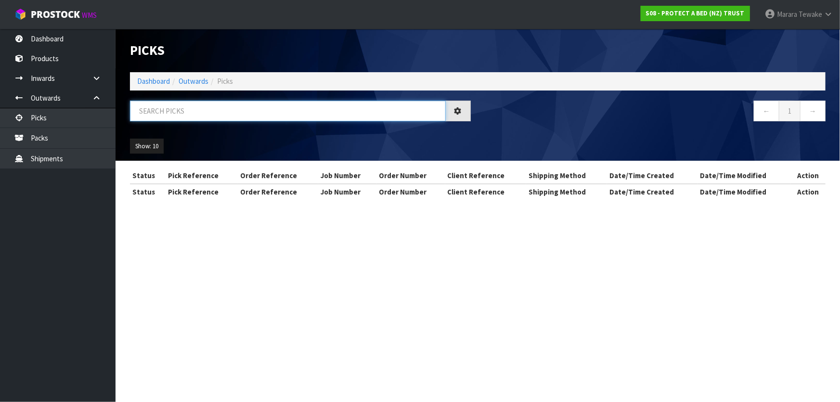
click at [151, 114] on input "text" at bounding box center [288, 111] width 316 height 21
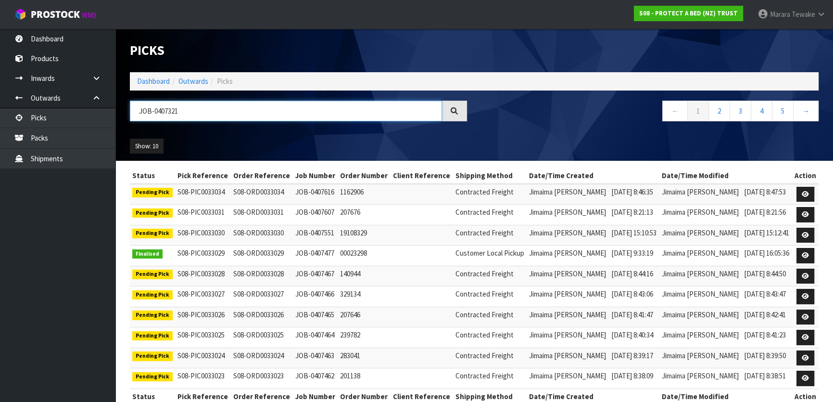
type input "JOB-0407321"
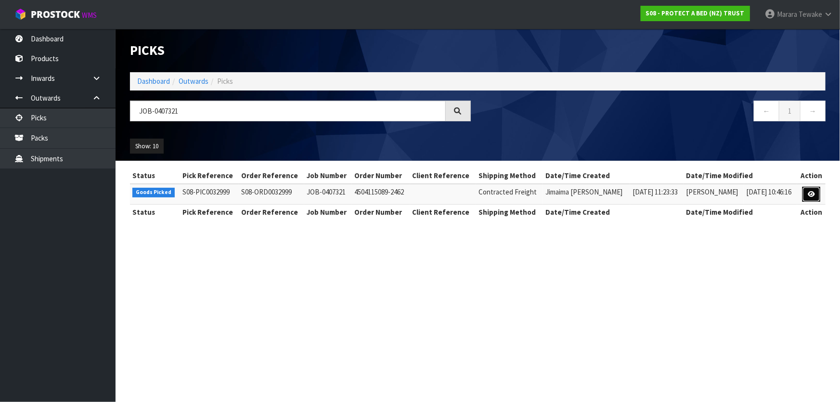
click at [815, 192] on link at bounding box center [811, 194] width 18 height 15
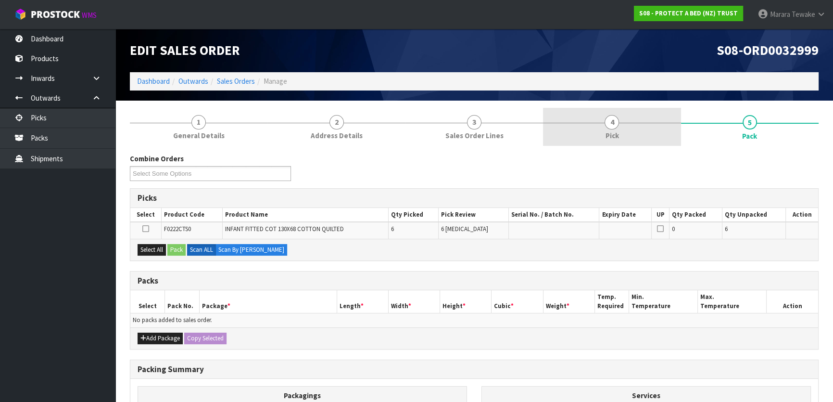
click at [615, 127] on span "4" at bounding box center [612, 122] width 14 height 14
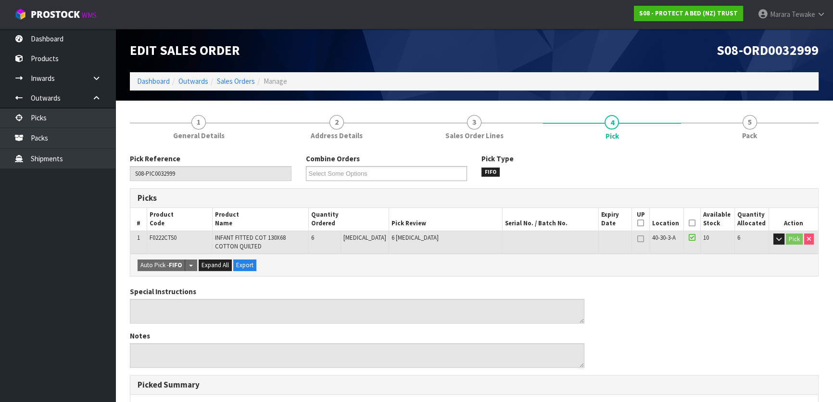
click at [689, 223] on icon at bounding box center [692, 223] width 7 height 0
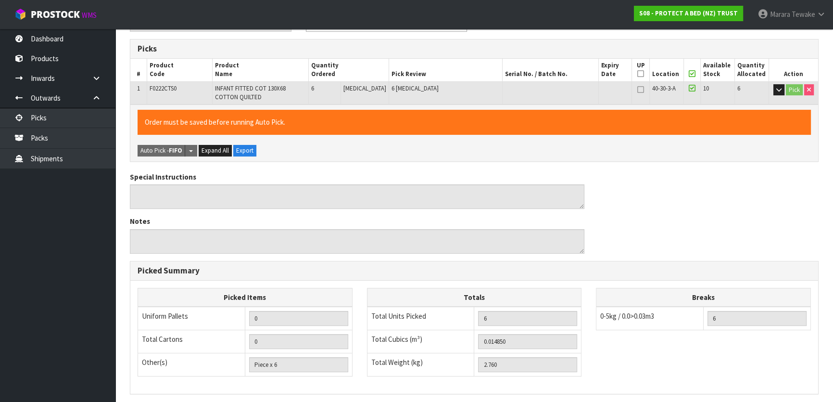
scroll to position [271, 0]
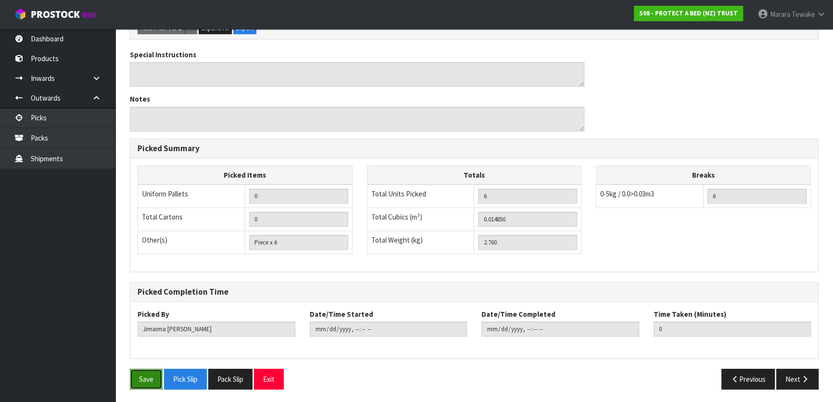
click at [143, 375] on button "Save" at bounding box center [146, 379] width 33 height 21
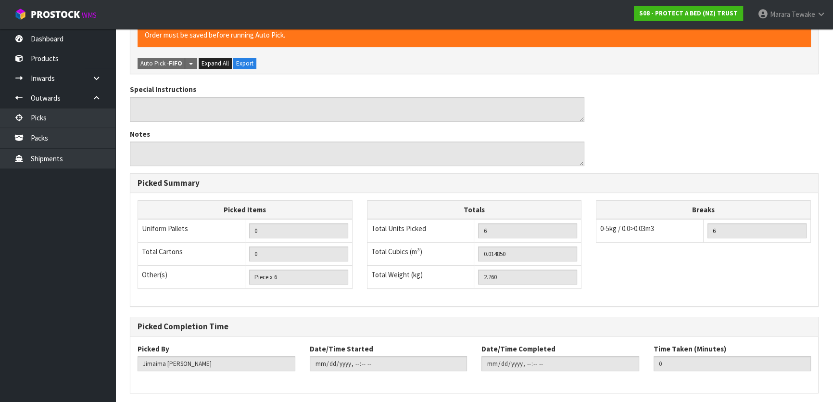
scroll to position [0, 0]
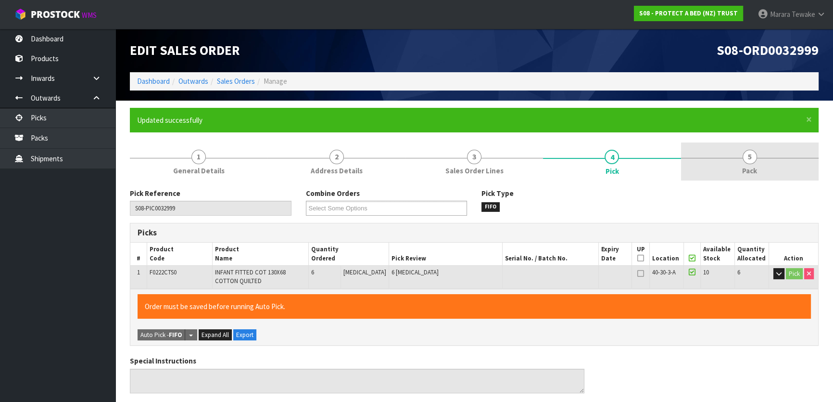
type input "Marara Tewake"
type input "2025-08-14T09:08:02"
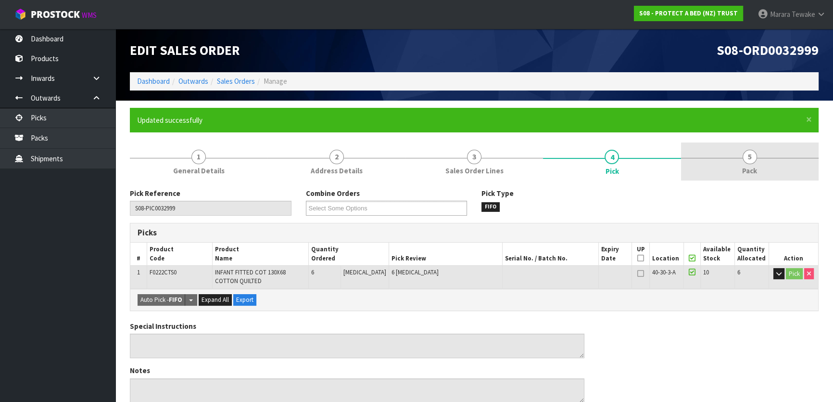
click at [746, 154] on span "5" at bounding box center [750, 157] width 14 height 14
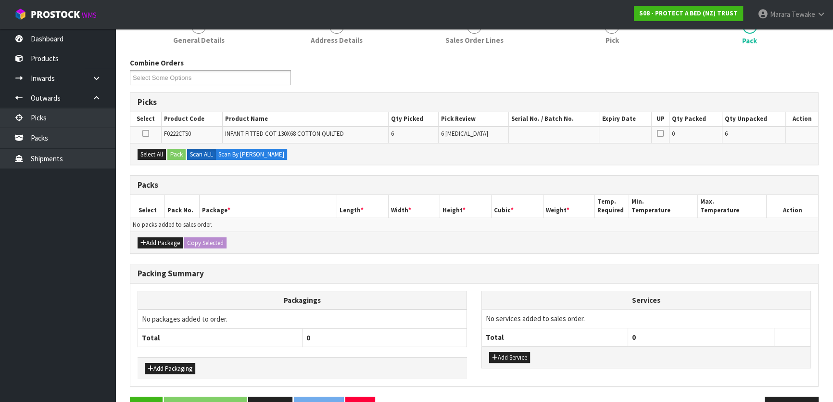
scroll to position [131, 0]
click at [150, 153] on button "Select All" at bounding box center [152, 154] width 28 height 12
click at [174, 151] on button "Pack" at bounding box center [176, 154] width 18 height 12
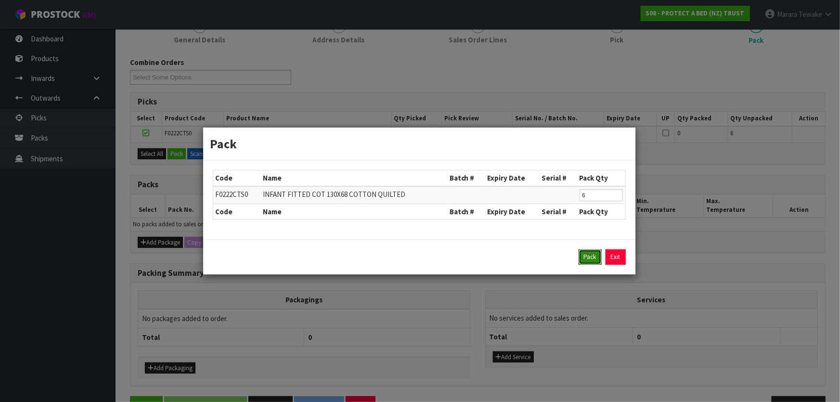
drag, startPoint x: 589, startPoint y: 257, endPoint x: 580, endPoint y: 255, distance: 9.6
click at [587, 255] on button "Pack" at bounding box center [589, 256] width 23 height 15
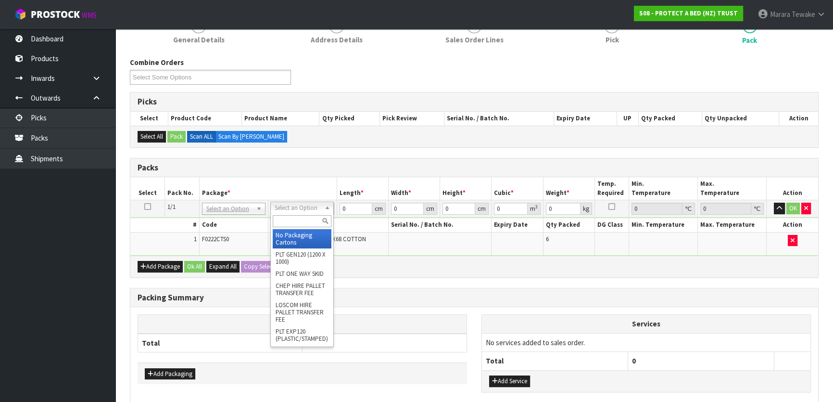
click at [307, 216] on input "text" at bounding box center [302, 221] width 59 height 12
type input "OC"
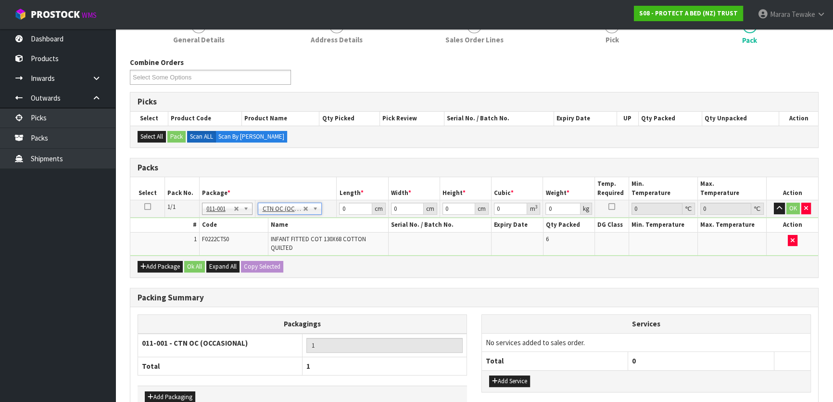
type input "2.76"
drag, startPoint x: 345, startPoint y: 209, endPoint x: 316, endPoint y: 187, distance: 36.1
click at [328, 200] on tr "1/1 NONE 007-001 007-002 007-004 007-009 007-013 007-014 007-015 007-017 007-01…" at bounding box center [474, 208] width 688 height 17
type input "35"
type input "24"
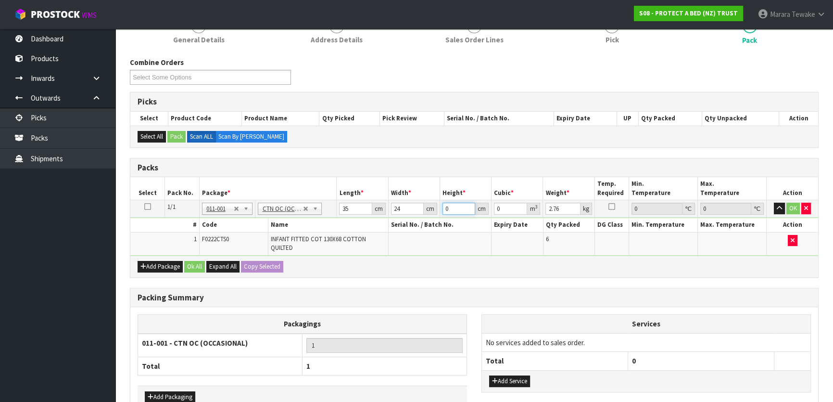
type input "3"
type input "0.00252"
type input "30"
type input "0.0252"
type input "30"
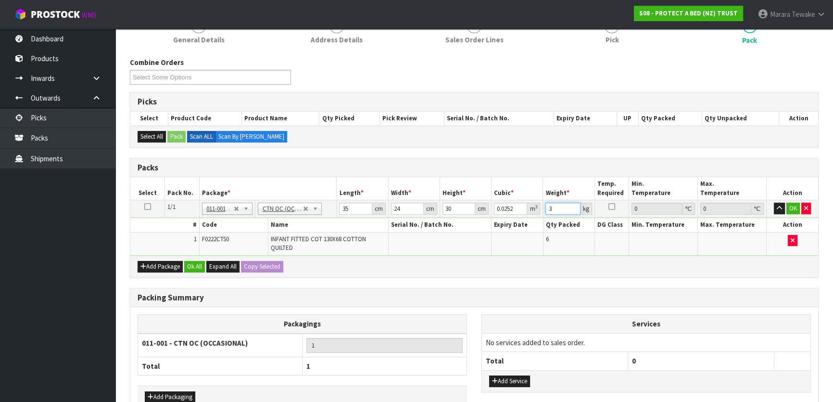
type input "3"
click at [774, 203] on button "button" at bounding box center [779, 209] width 11 height 12
click button "OK" at bounding box center [793, 209] width 13 height 12
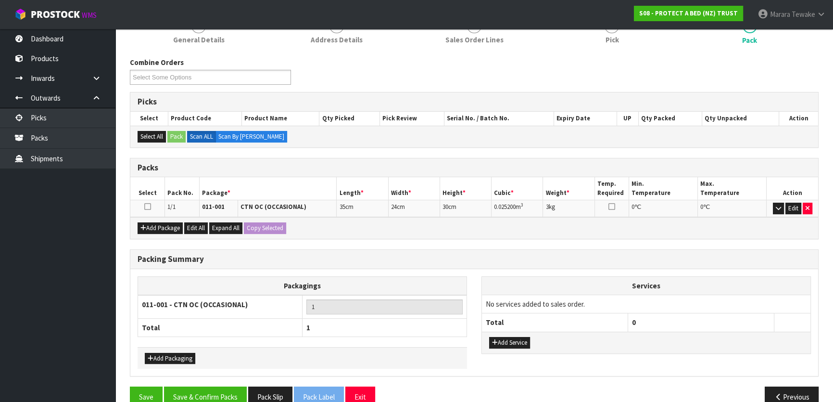
click at [218, 384] on div "Packing Summary Packagings 011-001 - CTN OC (OCCASIONAL) 1 Total 1 Add Packagin…" at bounding box center [475, 318] width 704 height 138
click at [221, 387] on button "Save & Confirm Packs" at bounding box center [205, 396] width 83 height 21
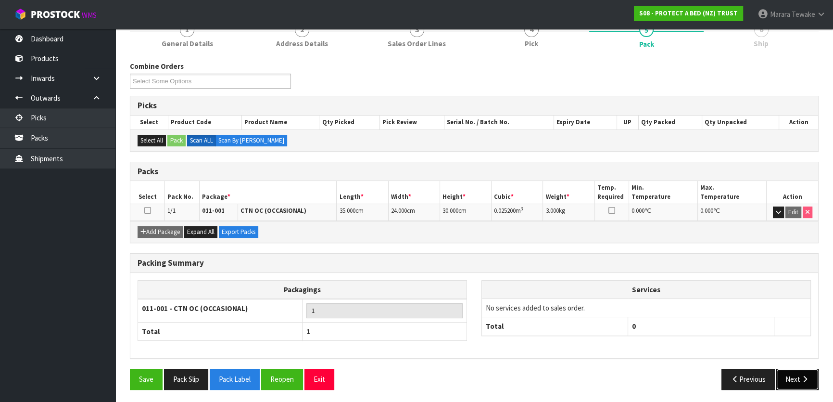
click at [804, 369] on button "Next" at bounding box center [798, 379] width 42 height 21
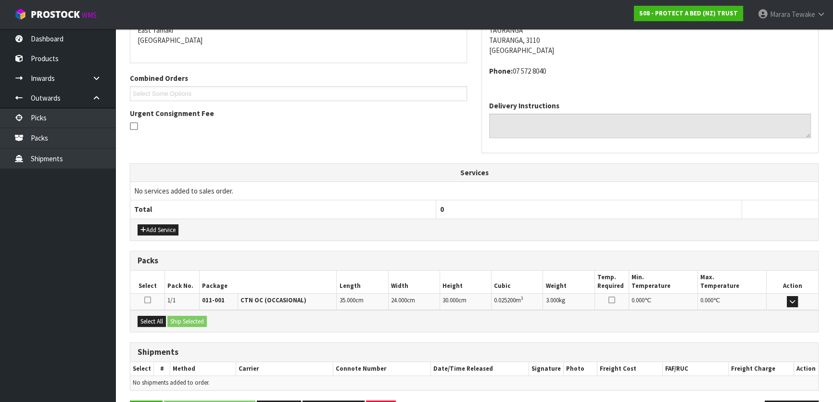
scroll to position [242, 0]
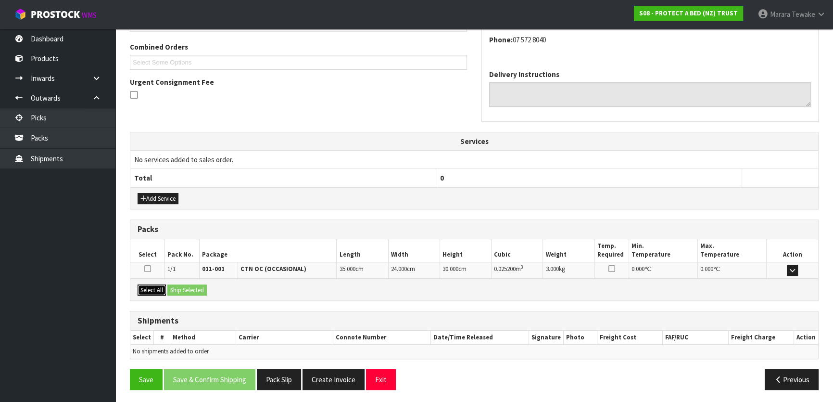
click at [150, 289] on button "Select All" at bounding box center [152, 290] width 28 height 12
click at [195, 287] on button "Ship Selected" at bounding box center [186, 290] width 39 height 12
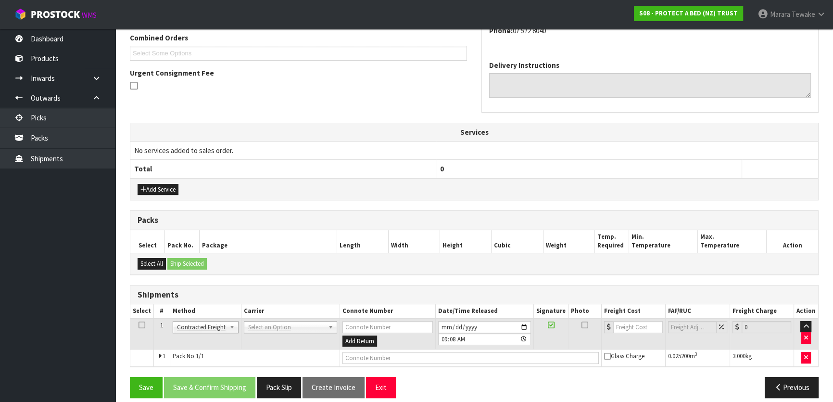
scroll to position [260, 0]
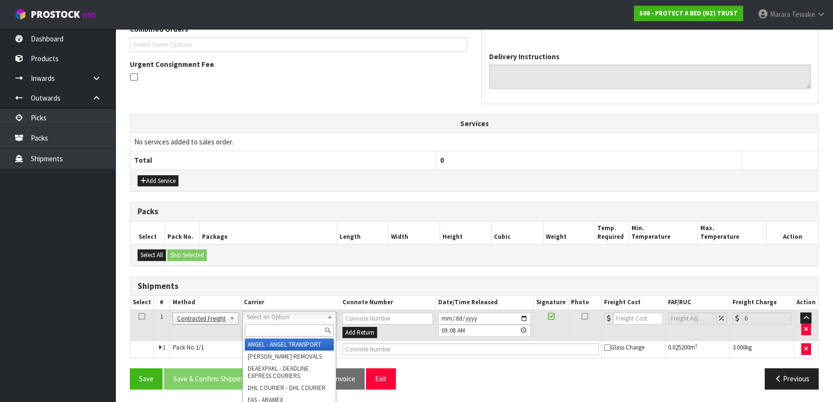
drag, startPoint x: 260, startPoint y: 315, endPoint x: 261, endPoint y: 326, distance: 11.6
click at [261, 326] on input "text" at bounding box center [289, 330] width 89 height 12
type input "NZP"
drag, startPoint x: 273, startPoint y: 343, endPoint x: 252, endPoint y: 363, distance: 29.6
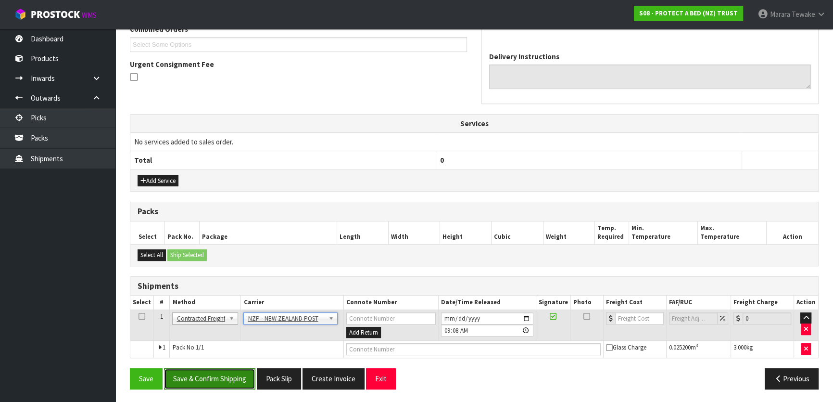
click at [226, 374] on button "Save & Confirm Shipping" at bounding box center [209, 378] width 91 height 21
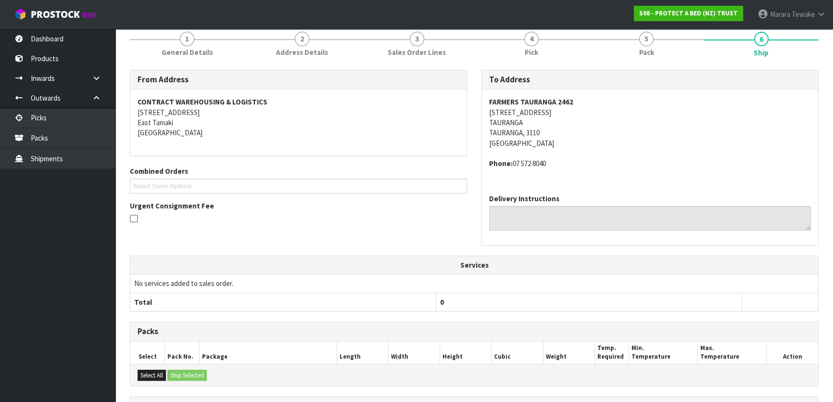
scroll to position [246, 0]
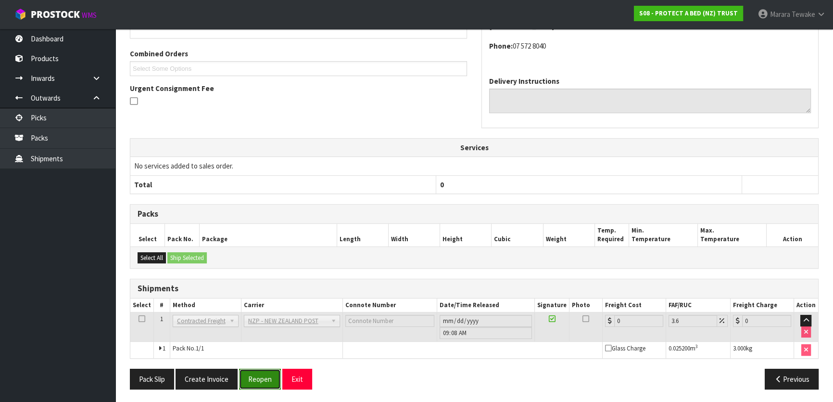
drag, startPoint x: 255, startPoint y: 375, endPoint x: 246, endPoint y: 374, distance: 9.3
click at [255, 375] on button "Reopen" at bounding box center [260, 379] width 42 height 21
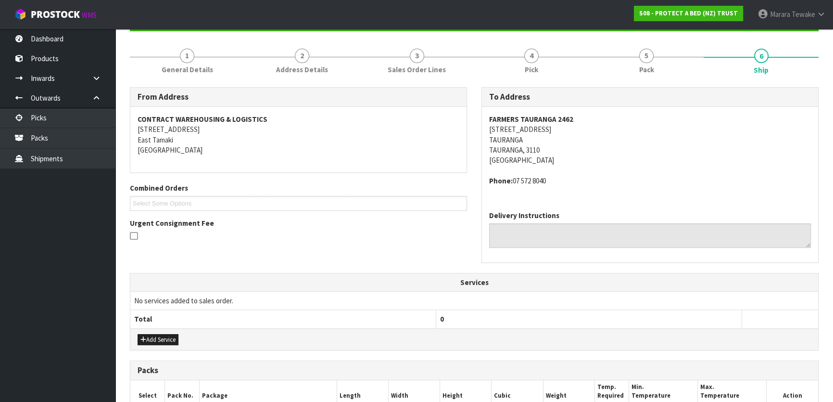
scroll to position [260, 0]
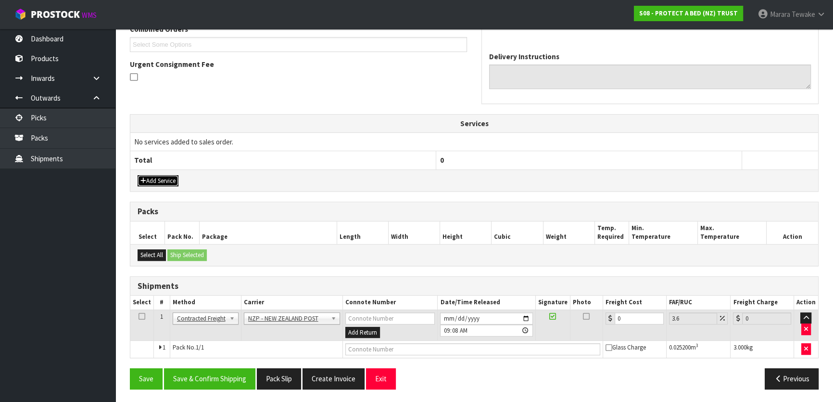
click at [154, 181] on button "Add Service" at bounding box center [158, 181] width 41 height 12
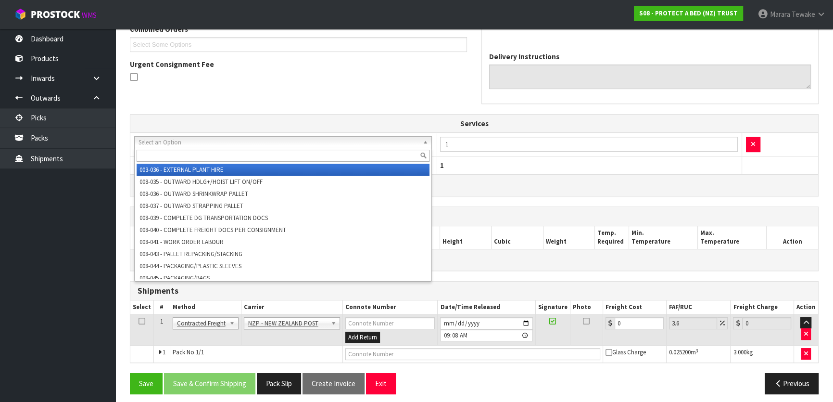
click at [171, 157] on input "text" at bounding box center [283, 156] width 293 height 12
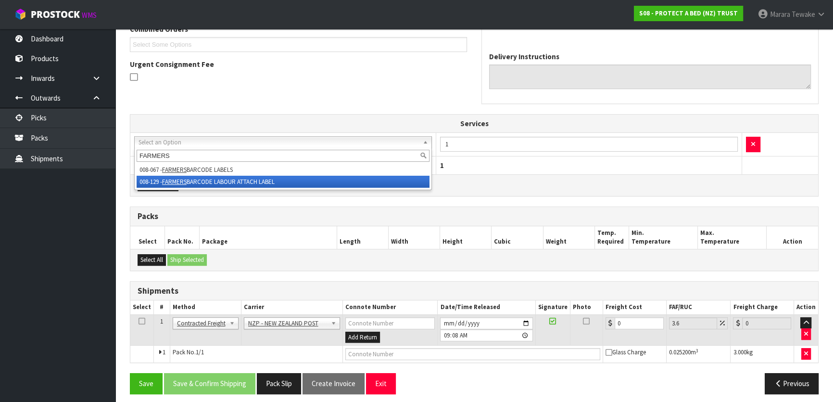
type input "FARMERS"
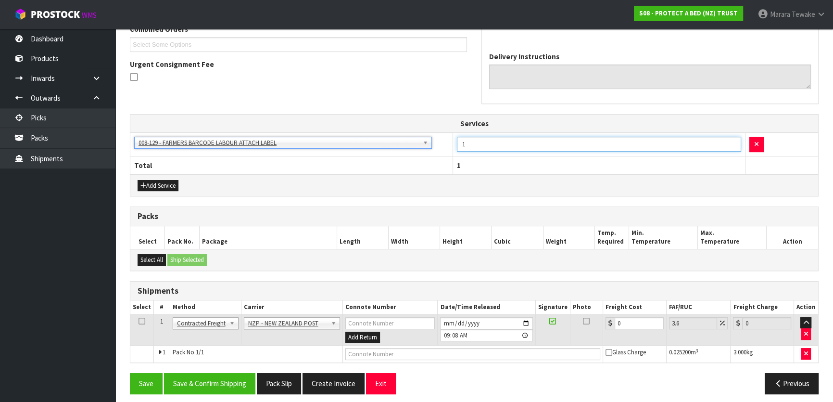
click at [479, 143] on input "1" at bounding box center [599, 144] width 284 height 15
drag, startPoint x: 473, startPoint y: 143, endPoint x: 451, endPoint y: 136, distance: 22.7
click at [452, 140] on tr "003-036 - EXTERNAL PLANT HIRE 008-035 - OUTWARD HDLG+/HOIST LIFT ON/OFF 008-036…" at bounding box center [474, 145] width 688 height 24
type input "6"
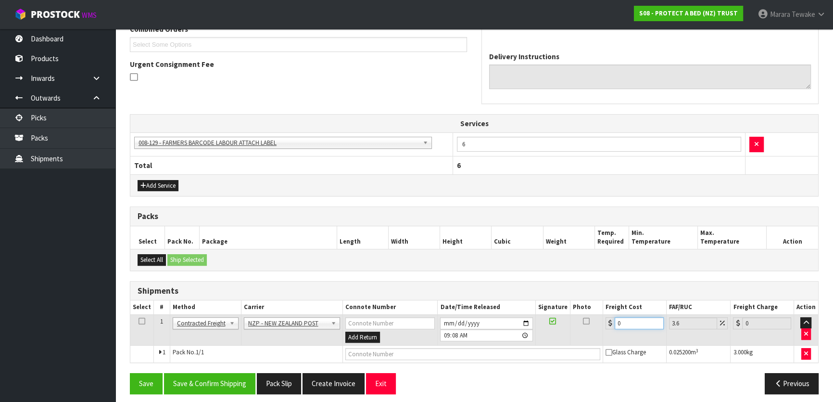
drag, startPoint x: 623, startPoint y: 326, endPoint x: 603, endPoint y: 314, distance: 22.9
click at [606, 317] on div "0" at bounding box center [635, 323] width 58 height 12
type input "8"
type input "8.29"
type input "8.4"
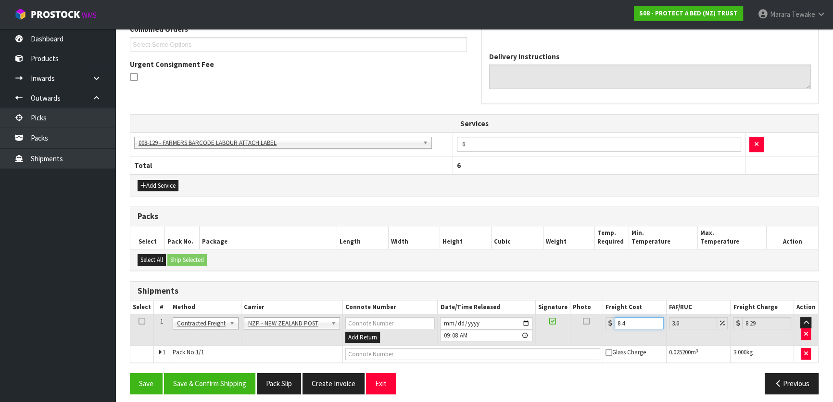
type input "8.7"
type input "8.45"
type input "8.75"
type input "8.45"
drag, startPoint x: 238, startPoint y: 380, endPoint x: 232, endPoint y: 379, distance: 5.3
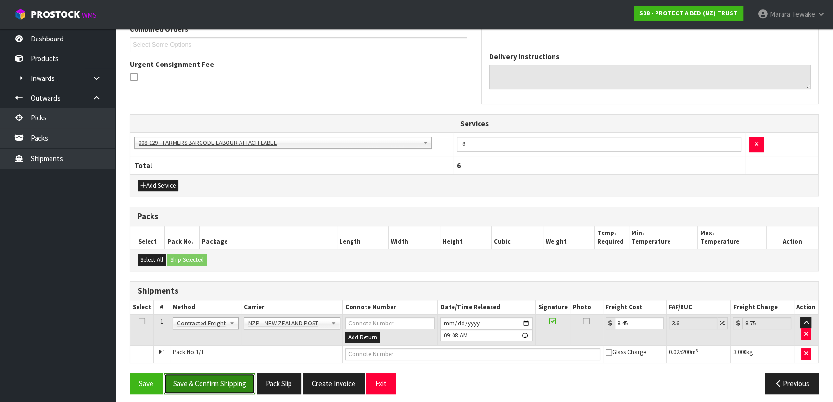
click at [238, 380] on button "Save & Confirm Shipping" at bounding box center [209, 383] width 91 height 21
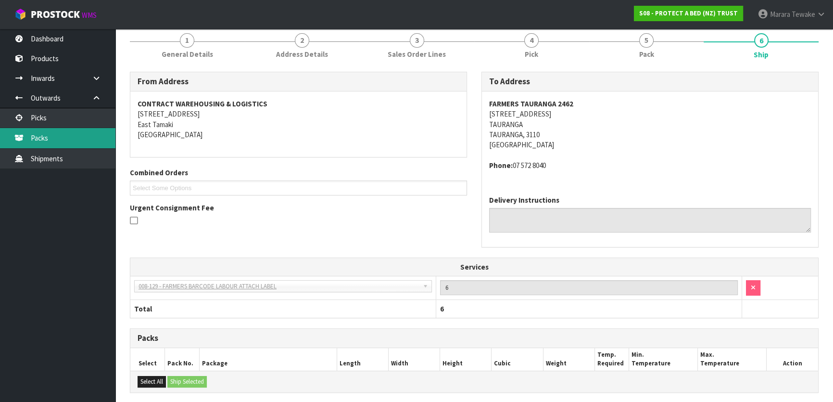
scroll to position [247, 0]
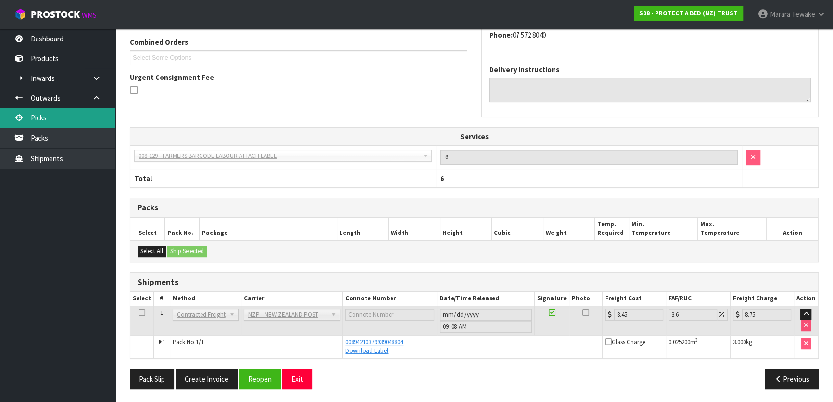
click at [65, 115] on link "Picks" at bounding box center [57, 118] width 115 height 20
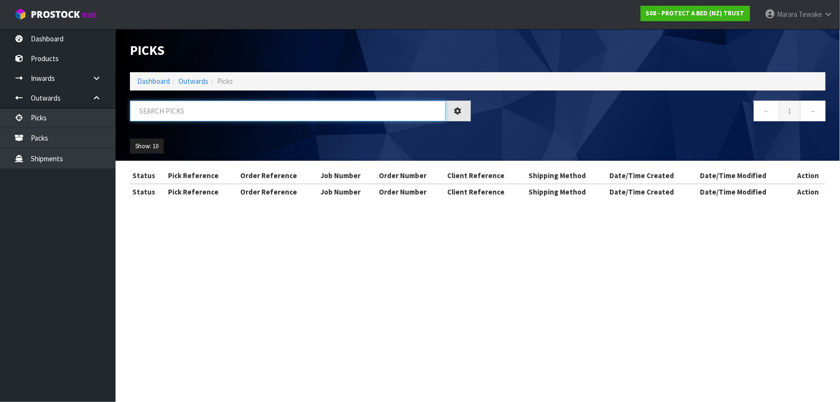
click at [221, 113] on input "text" at bounding box center [288, 111] width 316 height 21
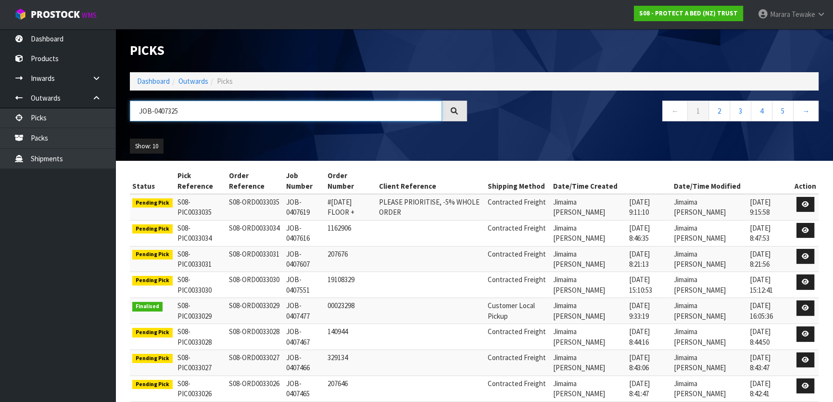
type input "JOB-0407325"
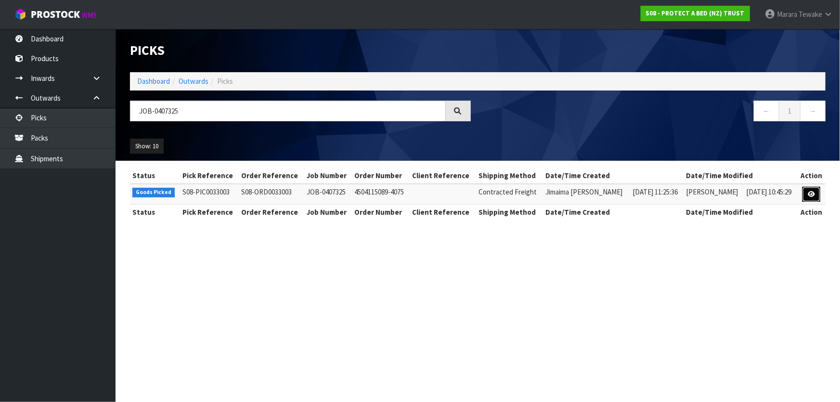
click at [806, 192] on link at bounding box center [811, 194] width 18 height 15
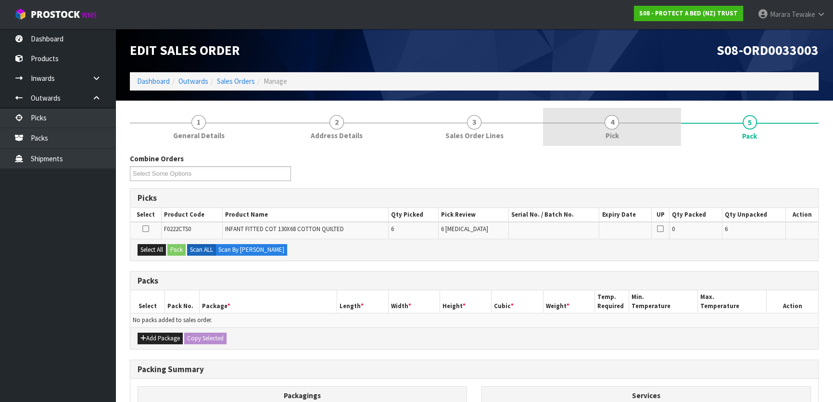
drag, startPoint x: 628, startPoint y: 129, endPoint x: 640, endPoint y: 140, distance: 16.4
click at [628, 128] on link "4 Pick" at bounding box center [612, 127] width 138 height 38
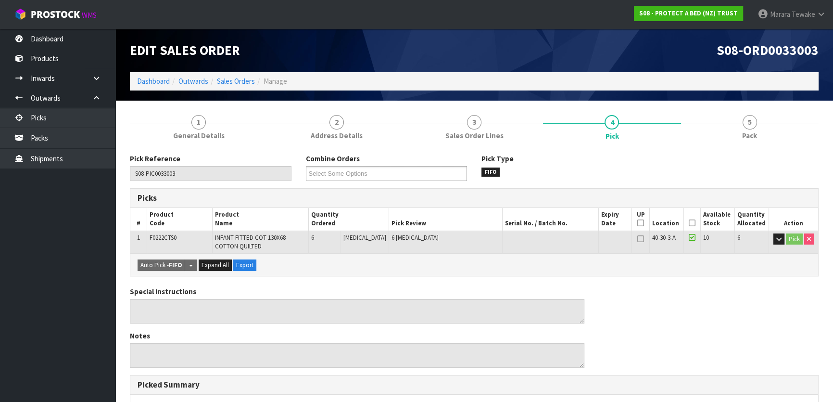
click at [689, 223] on icon at bounding box center [692, 223] width 7 height 0
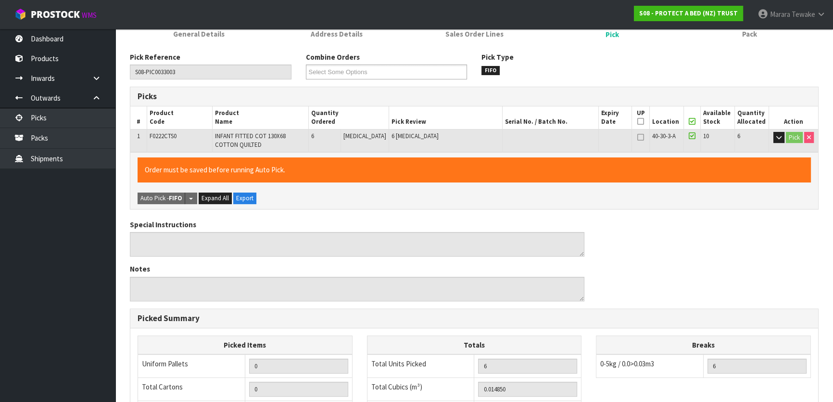
scroll to position [271, 0]
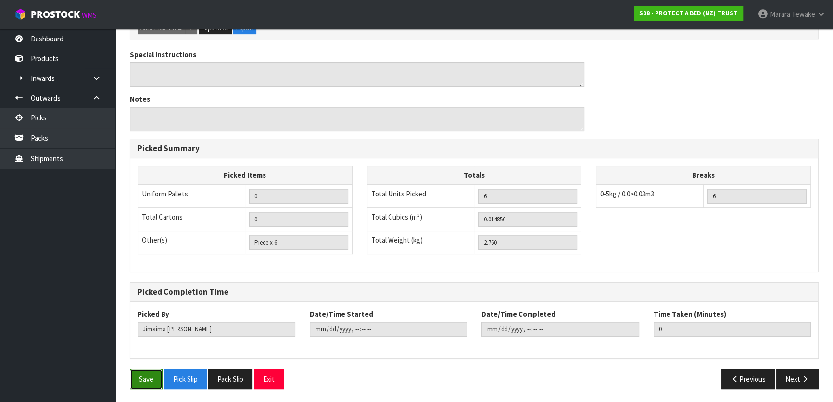
click at [154, 385] on button "Save" at bounding box center [146, 379] width 33 height 21
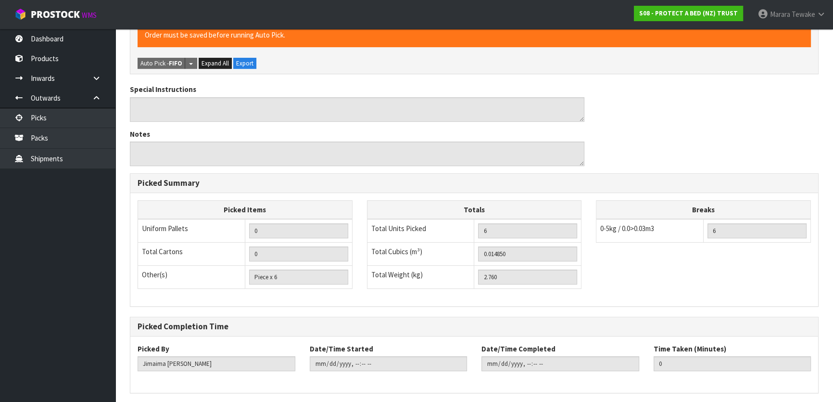
scroll to position [0, 0]
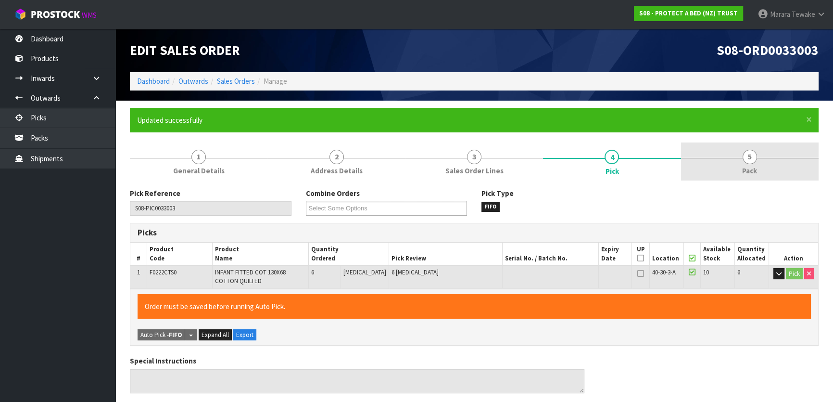
type input "Marara Tewake"
type input "2025-08-14T09:18:31"
click at [746, 170] on span "Pack" at bounding box center [750, 171] width 15 height 10
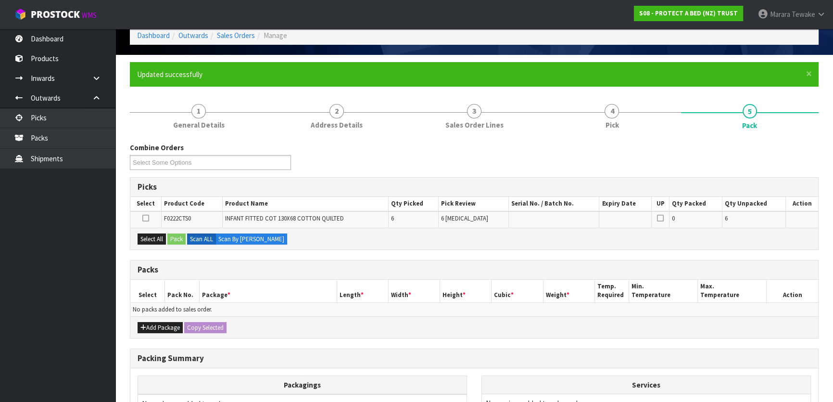
scroll to position [87, 0]
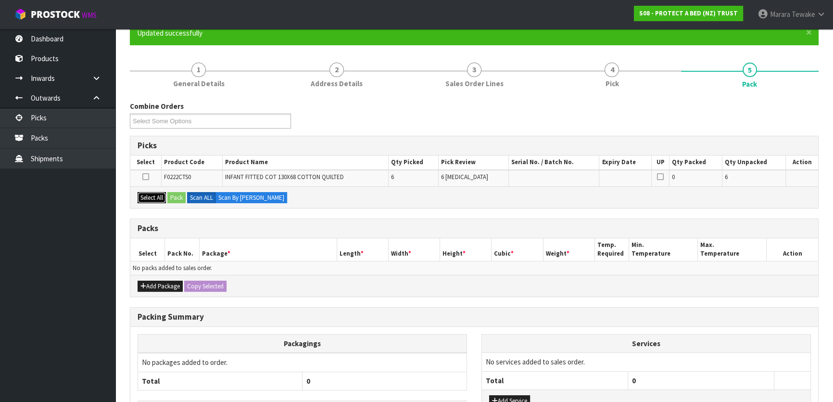
click at [155, 197] on button "Select All" at bounding box center [152, 198] width 28 height 12
click at [188, 197] on div "Select All Pack Scan ALL Scan By Quantity" at bounding box center [474, 197] width 688 height 22
click at [178, 195] on button "Pack" at bounding box center [176, 198] width 18 height 12
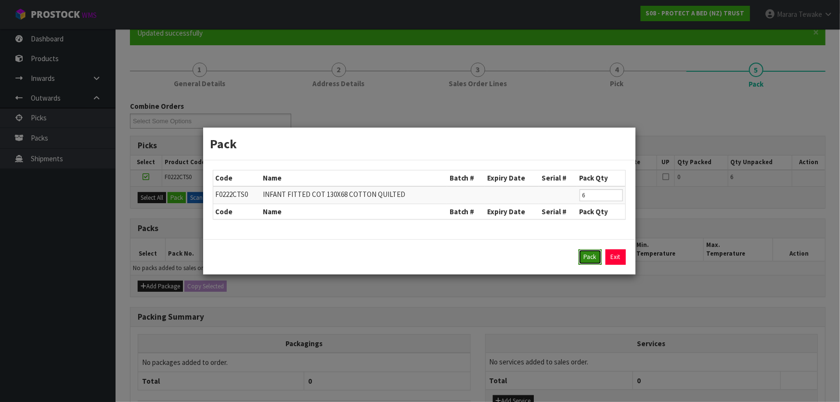
click at [582, 253] on button "Pack" at bounding box center [589, 256] width 23 height 15
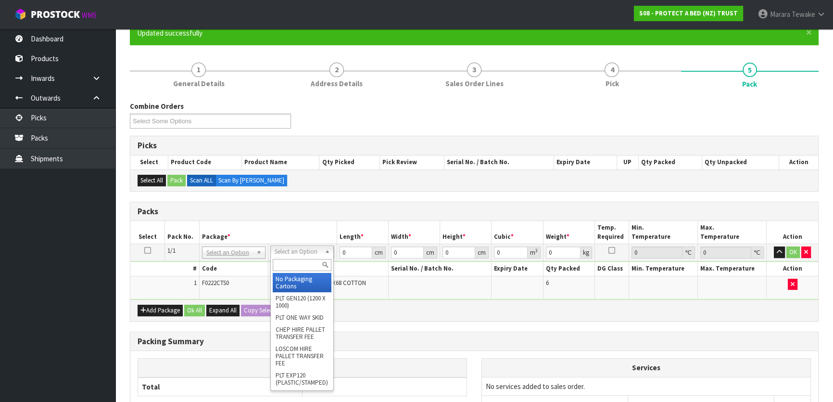
click at [290, 262] on input "text" at bounding box center [302, 265] width 59 height 12
type input "OC"
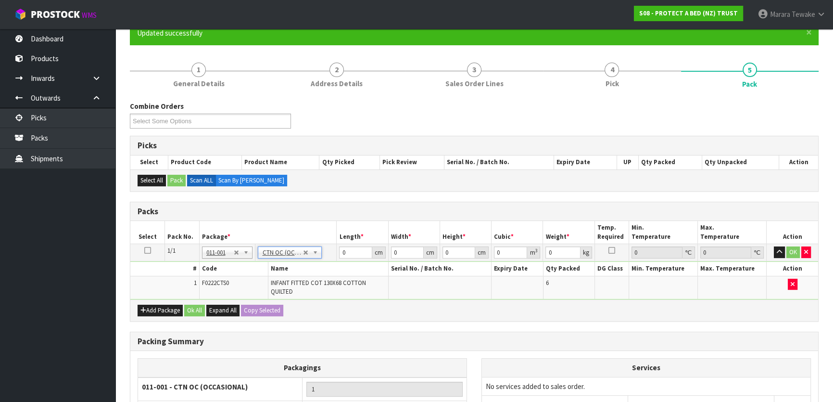
type input "2.76"
drag, startPoint x: 352, startPoint y: 253, endPoint x: 320, endPoint y: 231, distance: 38.8
click at [321, 236] on table "Select Pack No. Package * Length * Width * Height * Cubic * Weight * Temp. Requ…" at bounding box center [474, 260] width 688 height 78
type input "36"
type input "28"
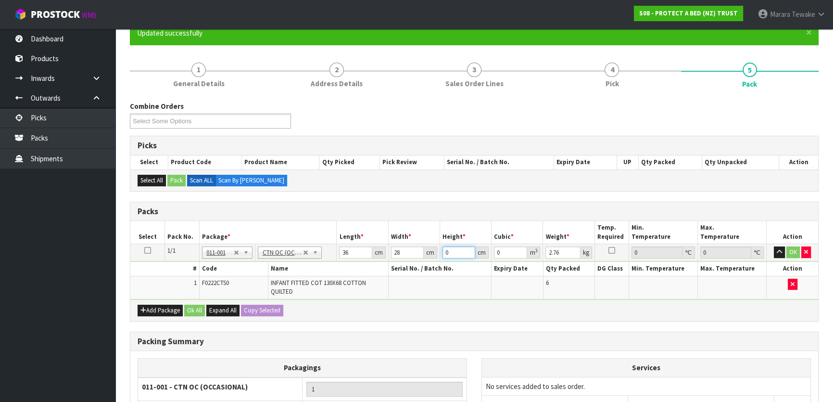
type input "2"
type input "0.002016"
type input "24"
type input "0.024192"
type input "24"
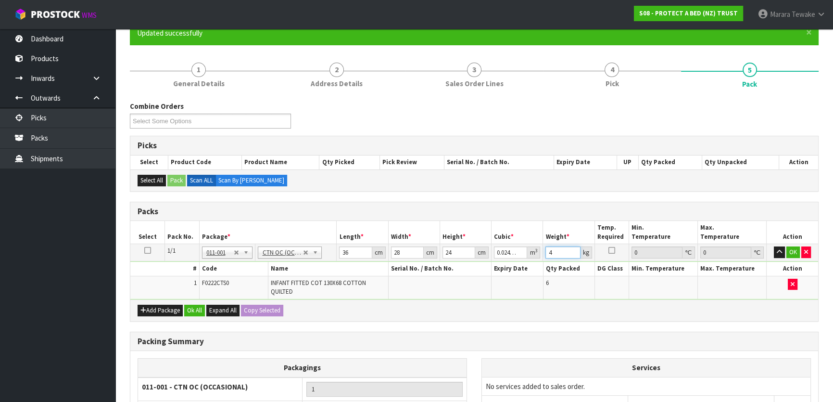
type input "4"
click at [774, 246] on button "button" at bounding box center [779, 252] width 11 height 12
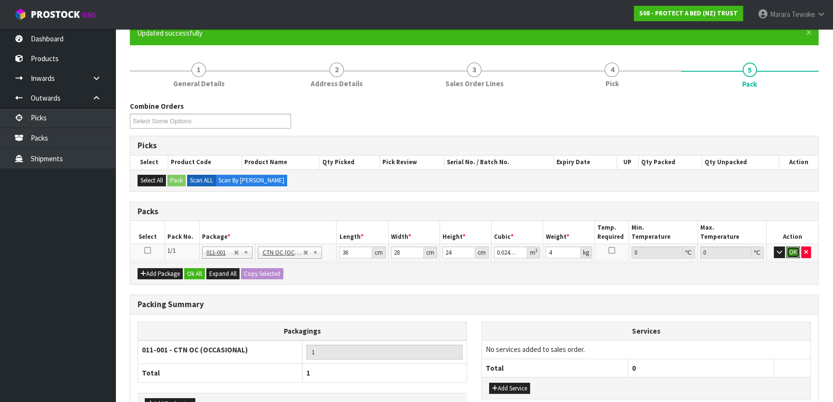
click button "OK" at bounding box center [793, 252] width 13 height 12
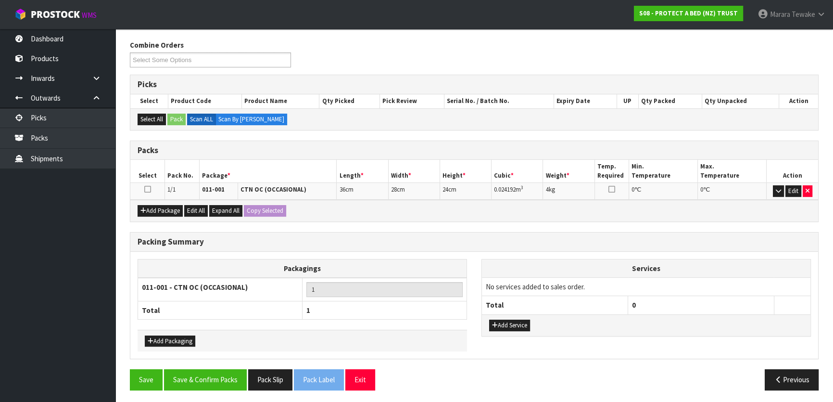
scroll to position [149, 0]
click at [204, 373] on button "Save & Confirm Packs" at bounding box center [205, 379] width 83 height 21
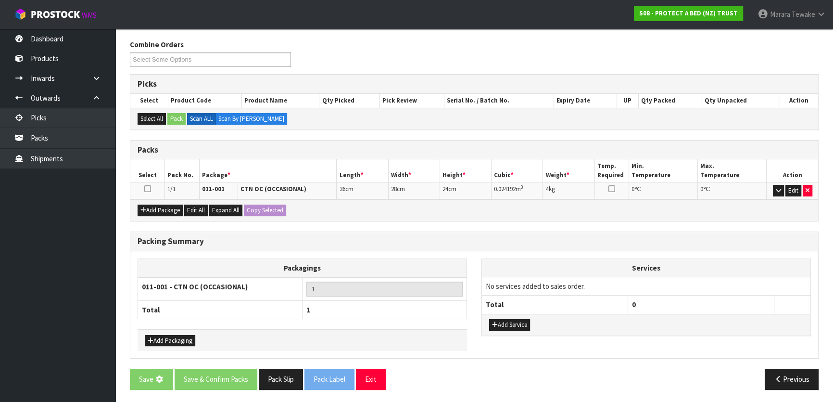
scroll to position [0, 0]
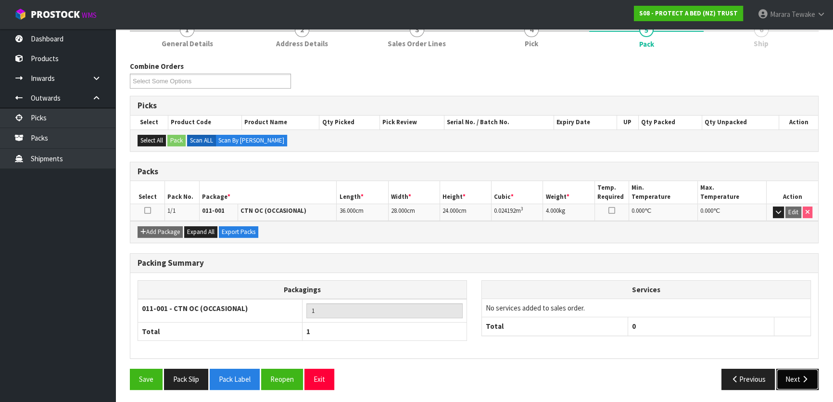
drag, startPoint x: 790, startPoint y: 375, endPoint x: 783, endPoint y: 372, distance: 7.3
click at [783, 372] on button "Next" at bounding box center [798, 379] width 42 height 21
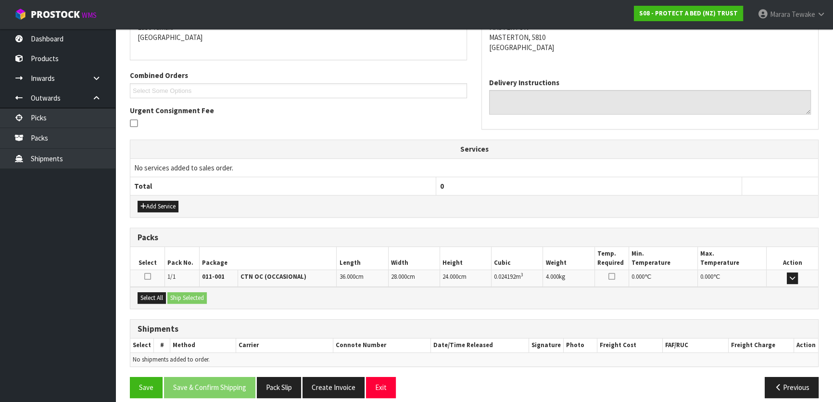
scroll to position [222, 0]
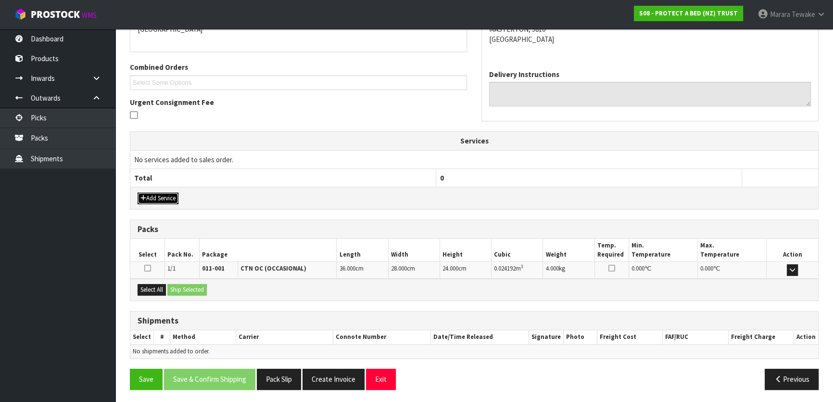
click at [167, 195] on button "Add Service" at bounding box center [158, 198] width 41 height 12
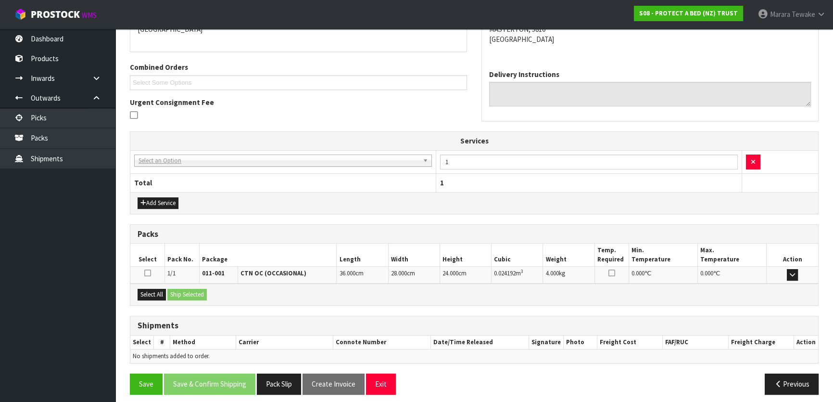
click at [199, 153] on td "003-036 - EXTERNAL PLANT HIRE 008-035 - OUTWARD HDLG+/HOIST LIFT ON/OFF 008-036…" at bounding box center [283, 162] width 306 height 24
click at [198, 166] on td "003-036 - EXTERNAL PLANT HIRE 008-035 - OUTWARD HDLG+/HOIST LIFT ON/OFF 008-036…" at bounding box center [283, 162] width 306 height 24
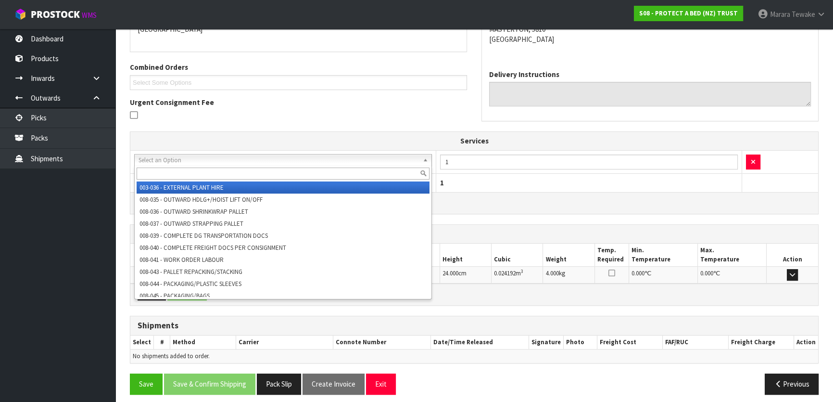
drag, startPoint x: 203, startPoint y: 163, endPoint x: 203, endPoint y: 172, distance: 9.6
click at [204, 173] on input "text" at bounding box center [283, 173] width 293 height 12
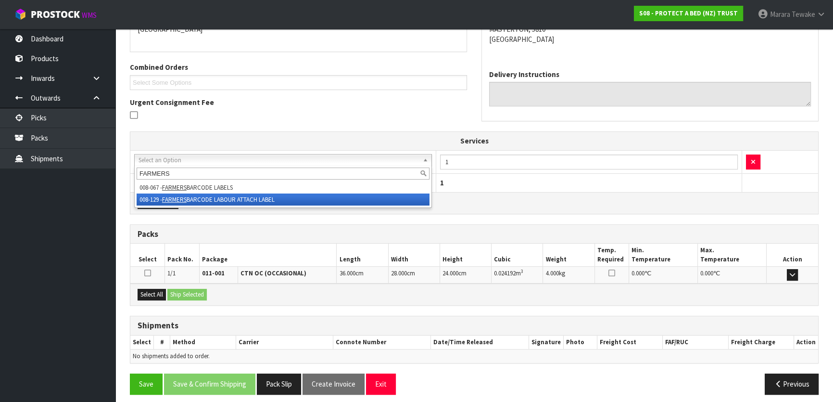
type input "FARMERS"
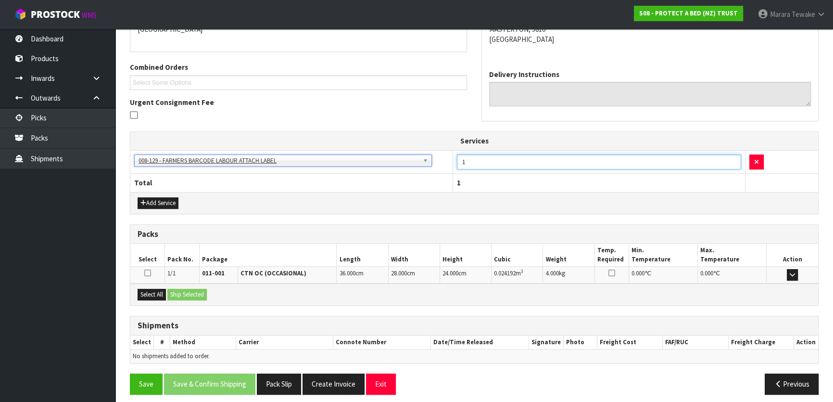
drag, startPoint x: 469, startPoint y: 160, endPoint x: 456, endPoint y: 146, distance: 19.4
click at [458, 152] on td "1" at bounding box center [599, 162] width 292 height 24
type input "6"
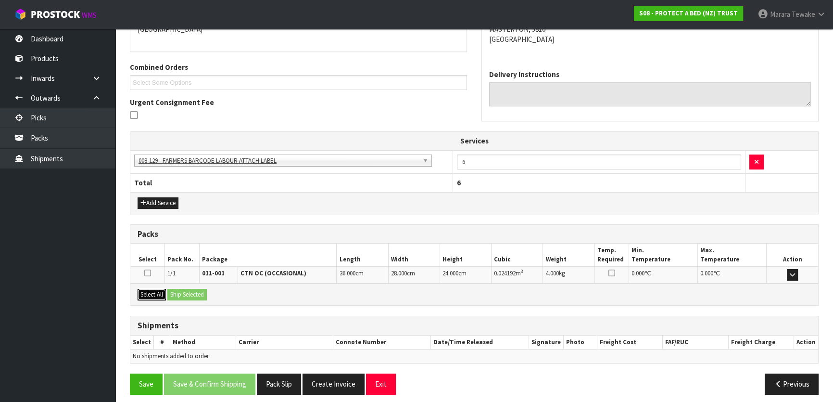
click at [154, 292] on button "Select All" at bounding box center [152, 295] width 28 height 12
click at [175, 292] on button "Ship Selected" at bounding box center [186, 295] width 39 height 12
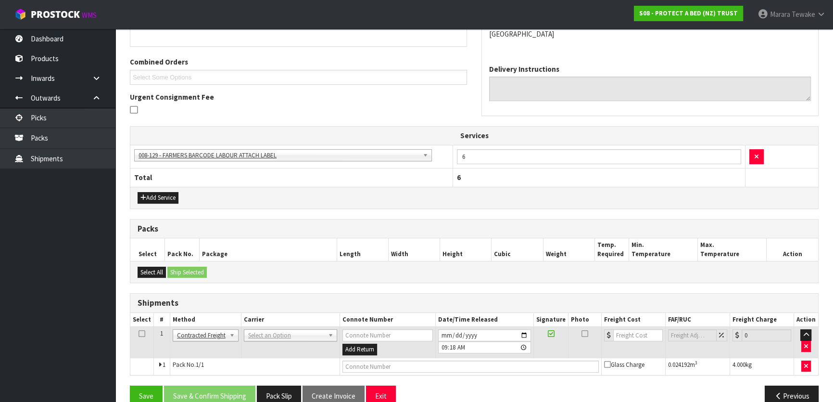
scroll to position [244, 0]
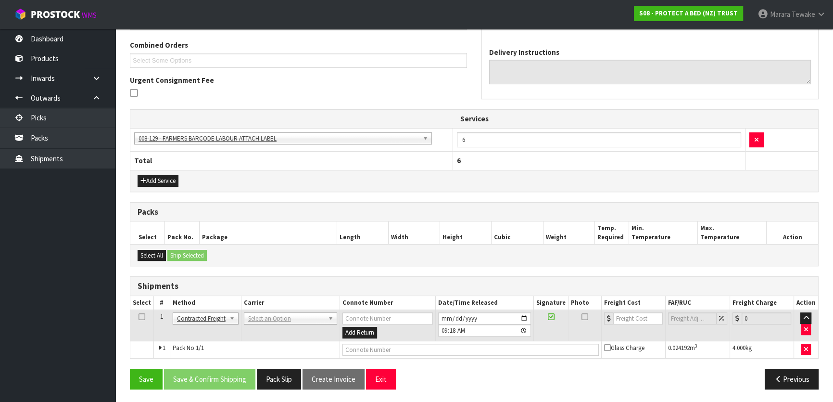
drag, startPoint x: 270, startPoint y: 320, endPoint x: 271, endPoint y: 326, distance: 6.9
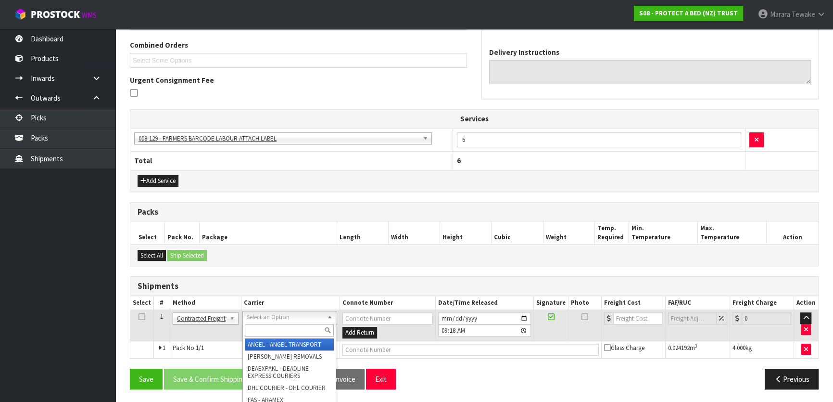
click at [272, 327] on input "text" at bounding box center [289, 330] width 89 height 12
type input "NZP"
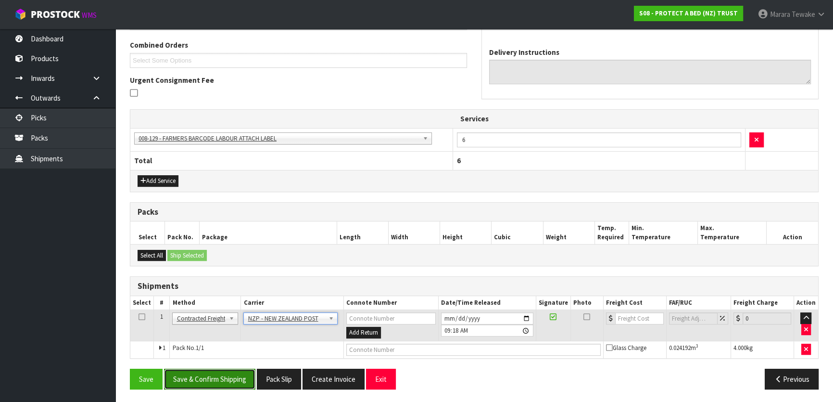
click at [220, 382] on button "Save & Confirm Shipping" at bounding box center [209, 379] width 91 height 21
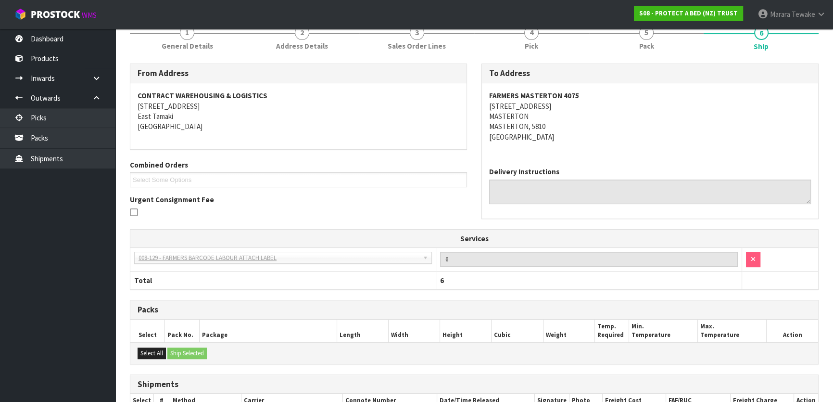
scroll to position [231, 0]
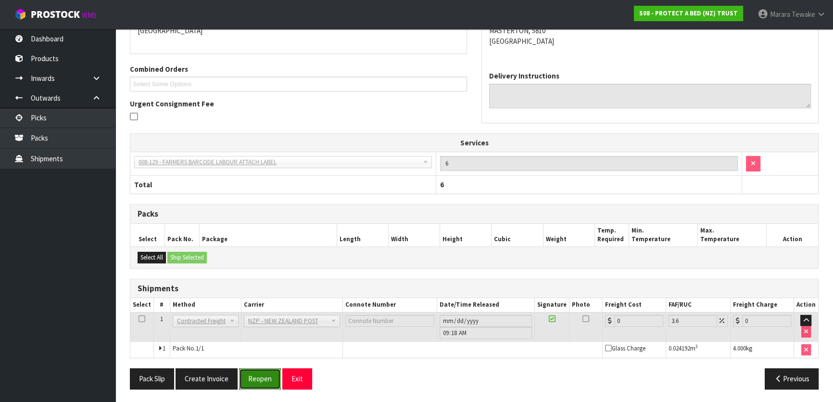
click at [250, 379] on button "Reopen" at bounding box center [260, 378] width 42 height 21
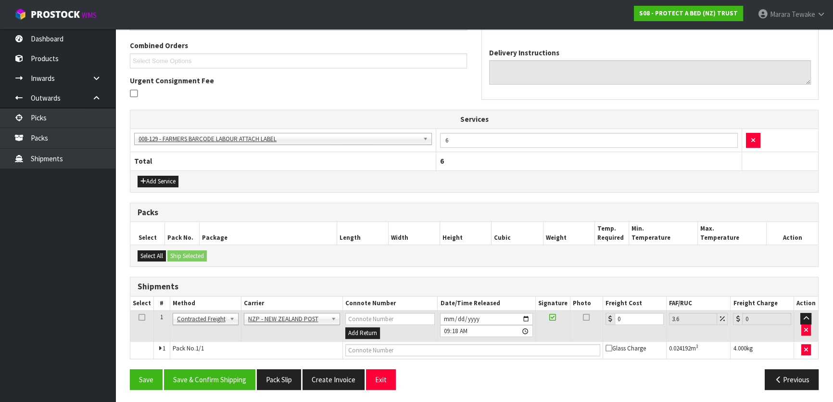
scroll to position [244, 0]
drag, startPoint x: 640, startPoint y: 315, endPoint x: 593, endPoint y: 313, distance: 46.2
click at [593, 313] on tr "1 Client Local Pickup Customer Local Pickup Company Freight Contracted Freight …" at bounding box center [474, 325] width 688 height 31
type input "8"
type input "8.29"
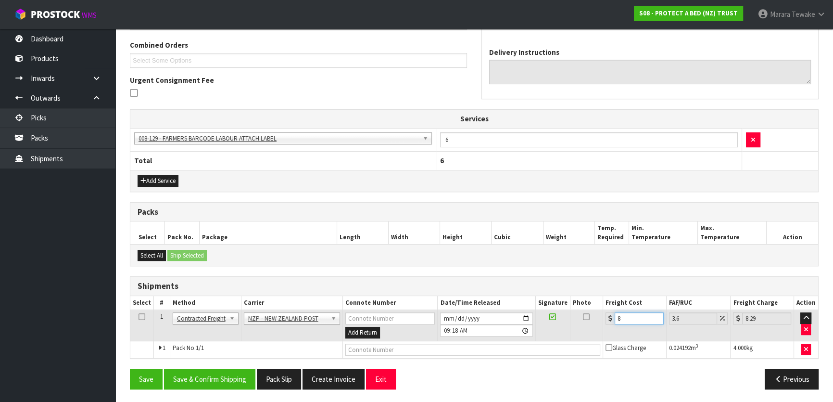
type input "8.4"
type input "8.7"
type input "8.45"
type input "8.75"
type input "8.45"
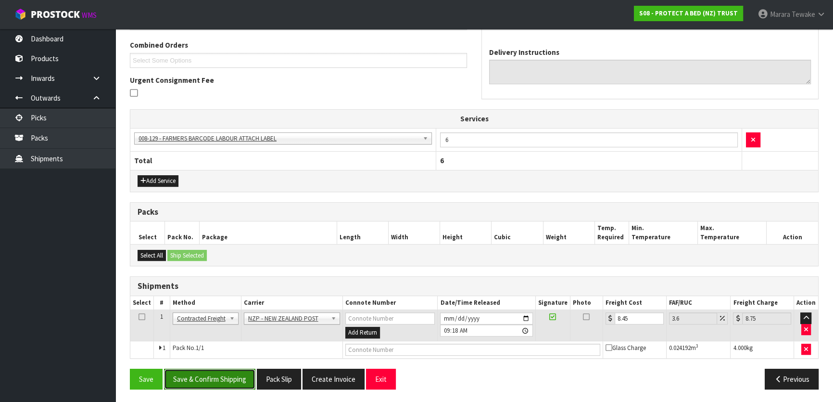
click at [224, 378] on button "Save & Confirm Shipping" at bounding box center [209, 379] width 91 height 21
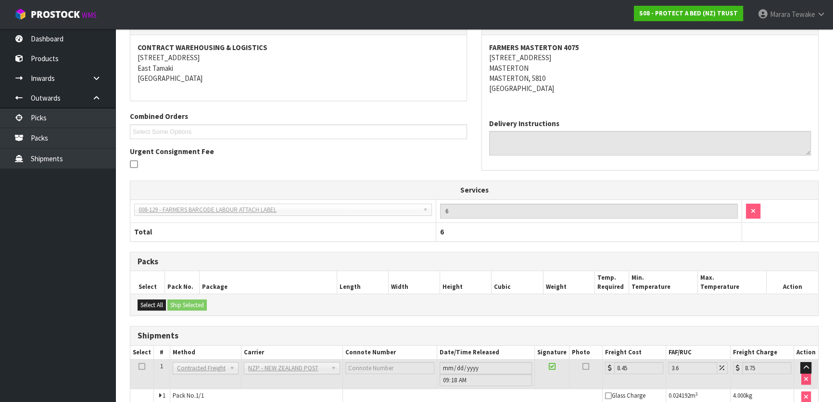
scroll to position [220, 0]
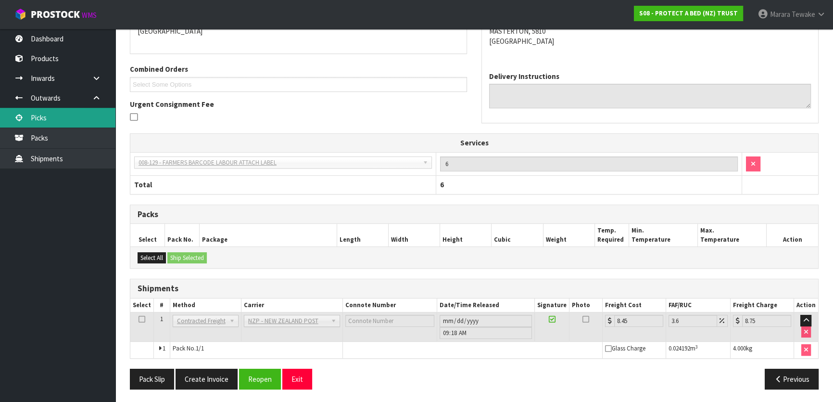
click at [72, 120] on link "Picks" at bounding box center [57, 118] width 115 height 20
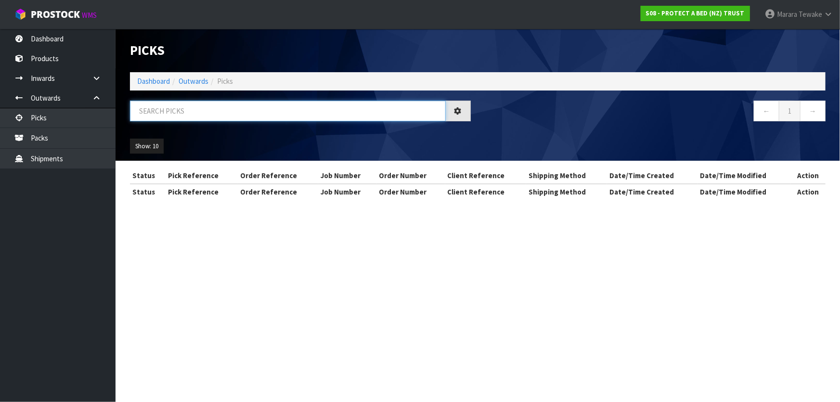
click at [166, 110] on input "text" at bounding box center [288, 111] width 316 height 21
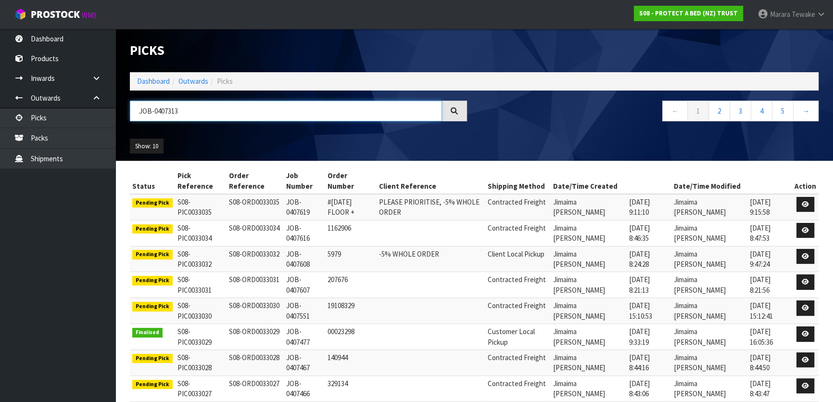
type input "JOB-0407313"
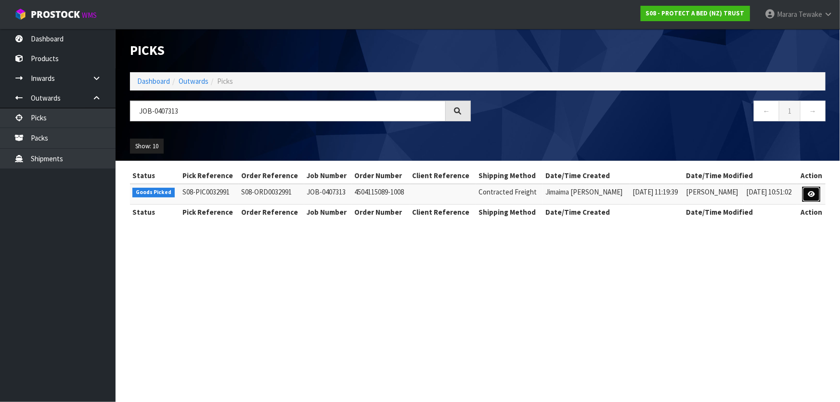
click at [814, 196] on icon at bounding box center [810, 194] width 7 height 6
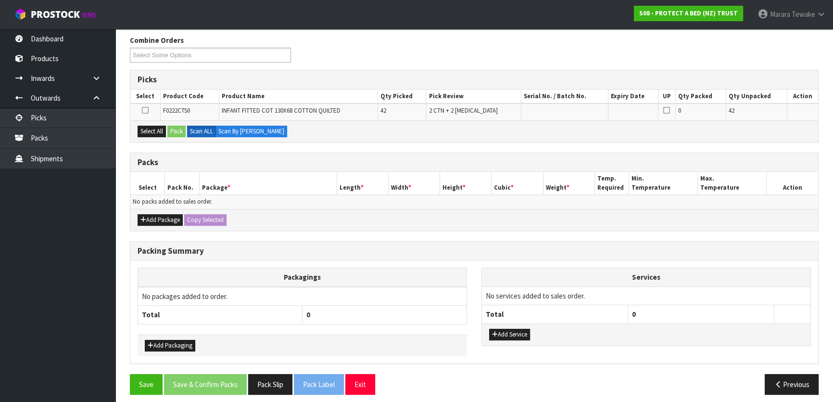
scroll to position [123, 0]
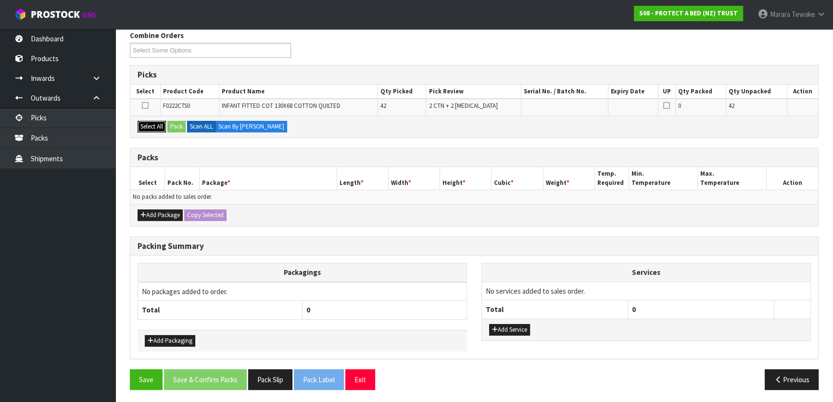
click at [146, 128] on button "Select All" at bounding box center [152, 127] width 28 height 12
click at [174, 127] on button "Pack" at bounding box center [176, 127] width 18 height 12
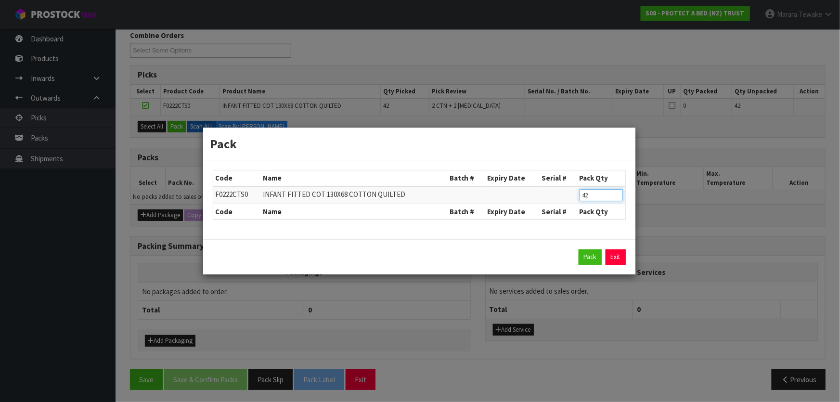
click at [561, 188] on tr "F0222CTS0 INFANT FITTED COT 130X68 COTTON QUILTED 42" at bounding box center [419, 195] width 412 height 18
type input "20"
click button "Pack" at bounding box center [589, 256] width 23 height 15
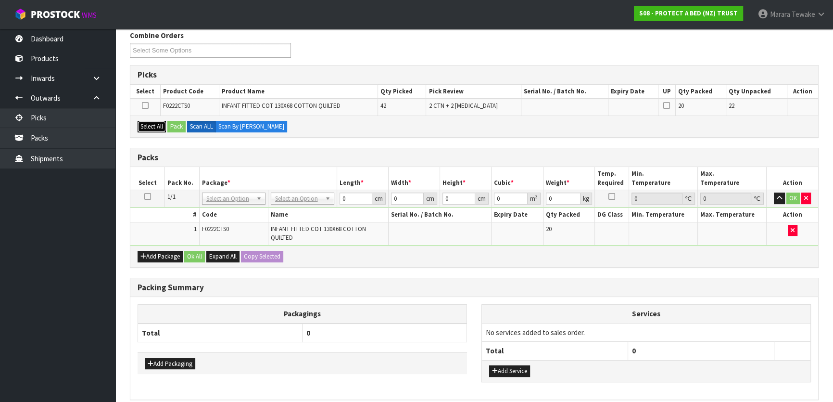
drag, startPoint x: 158, startPoint y: 123, endPoint x: 180, endPoint y: 128, distance: 22.9
click at [159, 123] on button "Select All" at bounding box center [152, 127] width 28 height 12
click at [182, 129] on button "Pack" at bounding box center [176, 127] width 18 height 12
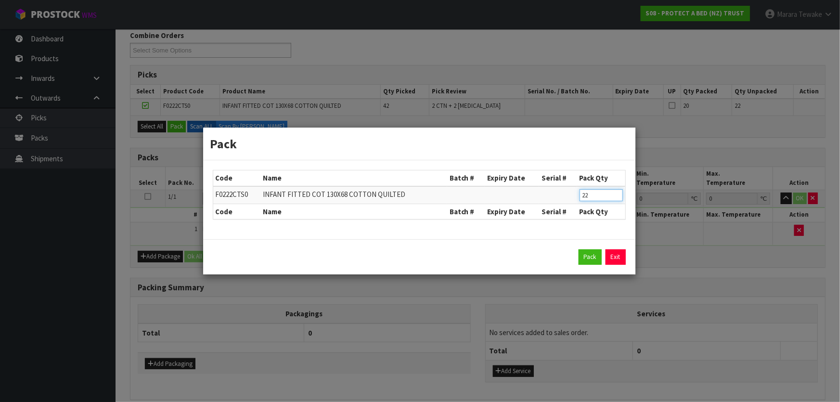
drag, startPoint x: 594, startPoint y: 192, endPoint x: 551, endPoint y: 176, distance: 45.5
click at [551, 179] on table "Code Name Batch # Expiry Date Serial # Pack Qty F0222CTS0 INFANT FITTED COT 130…" at bounding box center [419, 194] width 412 height 49
type input "20"
click button "Pack" at bounding box center [589, 256] width 23 height 15
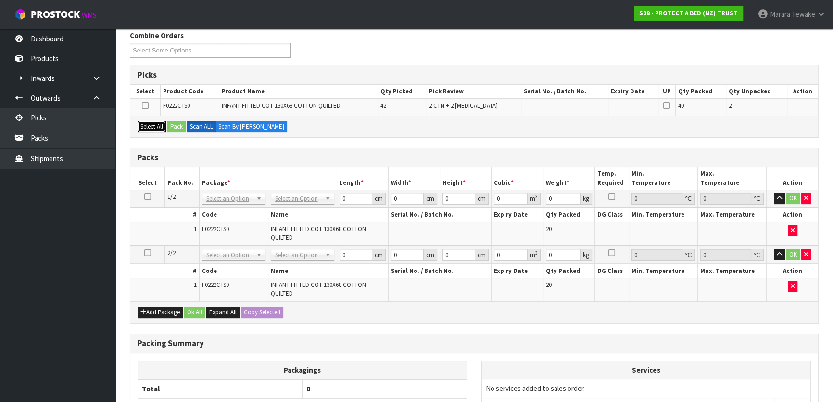
click at [154, 125] on button "Select All" at bounding box center [152, 127] width 28 height 12
click at [174, 128] on button "Pack" at bounding box center [176, 127] width 18 height 12
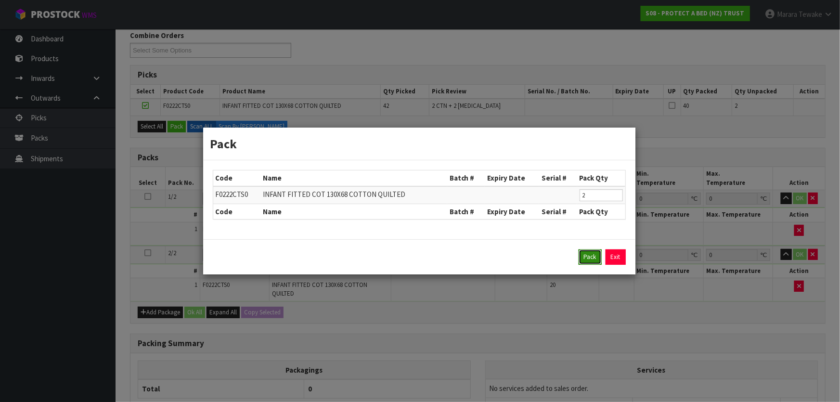
click at [588, 254] on button "Pack" at bounding box center [589, 256] width 23 height 15
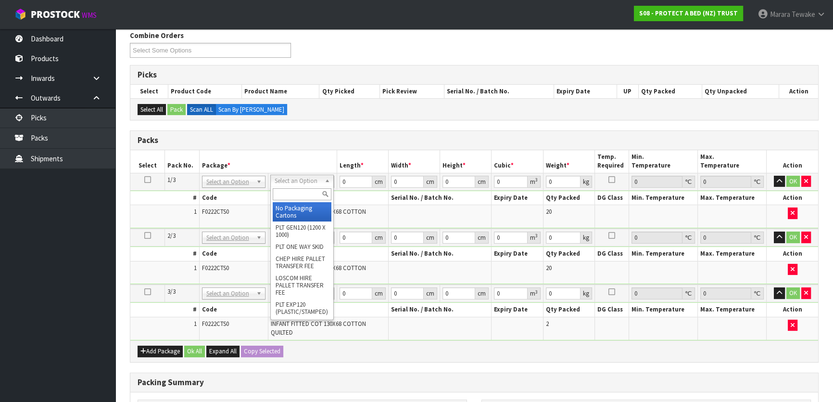
click at [292, 198] on input "text" at bounding box center [302, 194] width 59 height 12
type input "58"
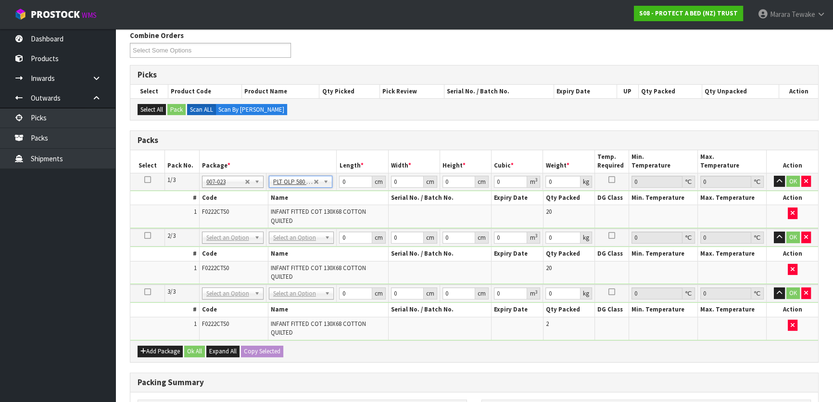
type input "58"
type input "40"
type input "11.38"
type input "0"
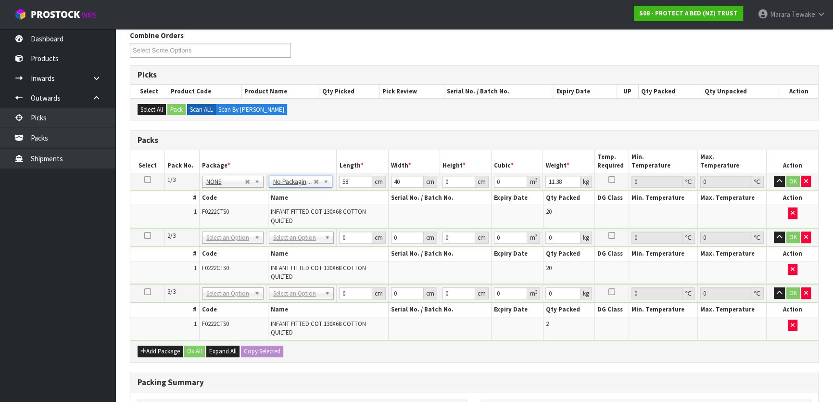
type input "0"
drag, startPoint x: 356, startPoint y: 179, endPoint x: 341, endPoint y: 175, distance: 15.4
click at [342, 177] on input "0" at bounding box center [355, 182] width 33 height 12
type input "58"
type input "40"
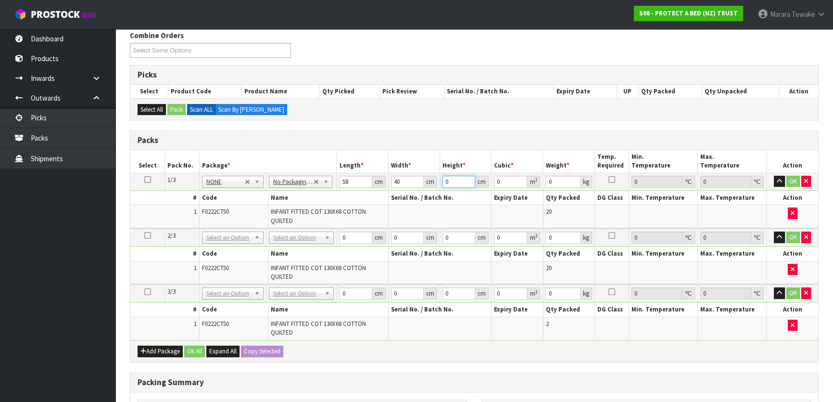
type input "3"
type input "0.00696"
type input "31"
type input "0.07192"
type input "31"
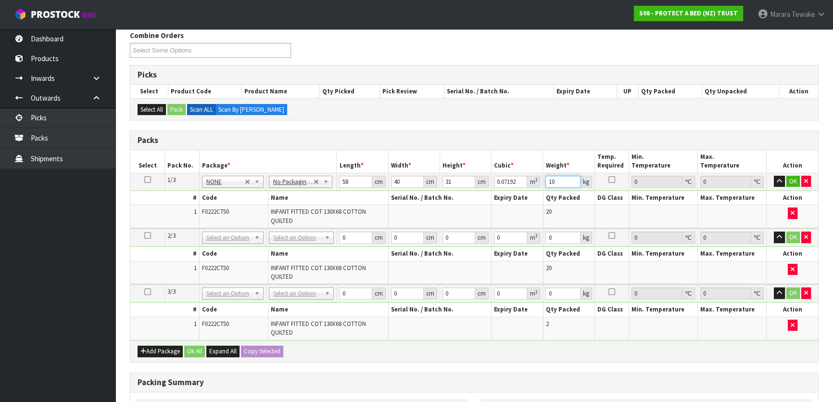
type input "10"
click at [774, 176] on button "button" at bounding box center [779, 182] width 11 height 12
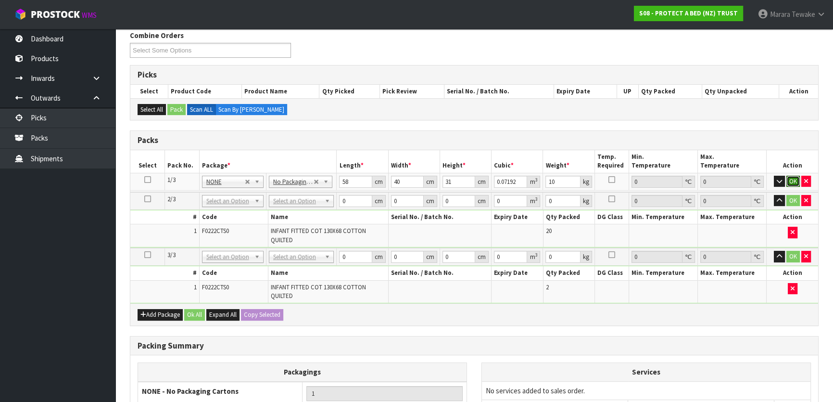
click button "OK" at bounding box center [793, 182] width 13 height 12
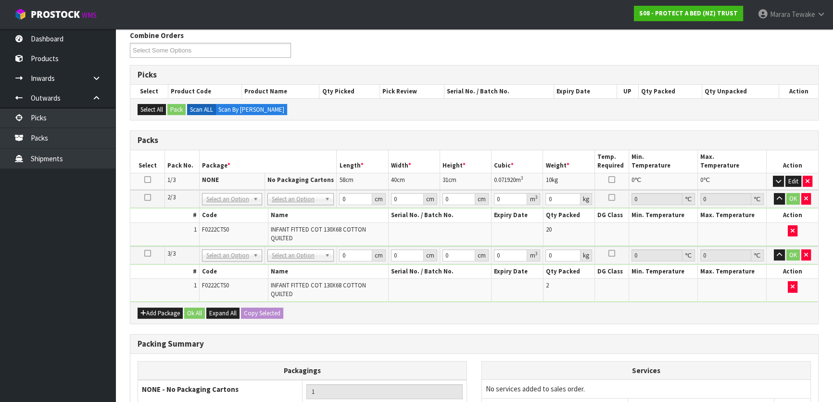
drag, startPoint x: 148, startPoint y: 178, endPoint x: 155, endPoint y: 194, distance: 17.9
click at [146, 179] on icon at bounding box center [147, 179] width 7 height 0
click at [248, 312] on button "Copy Selected" at bounding box center [262, 313] width 42 height 12
click at [248, 312] on span "Confirm" at bounding box center [254, 313] width 21 height 8
type input "58"
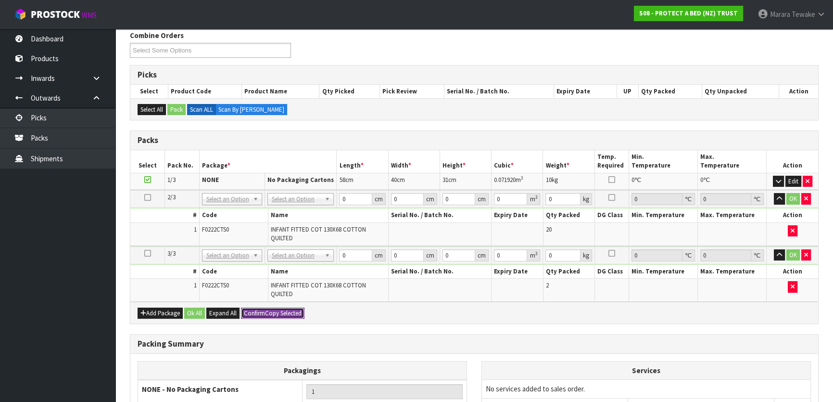
type input "40"
type input "31"
type input "0.07192"
type input "10"
type input "58"
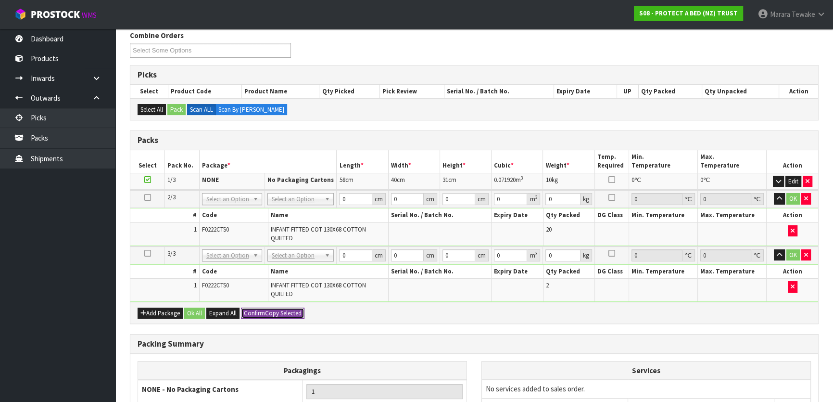
type input "40"
type input "31"
type input "0.07192"
type input "10"
type input "3"
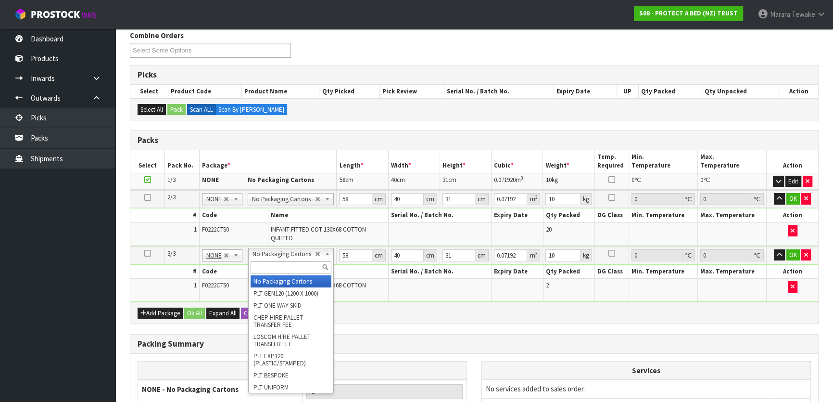
click at [284, 266] on input "text" at bounding box center [291, 267] width 81 height 12
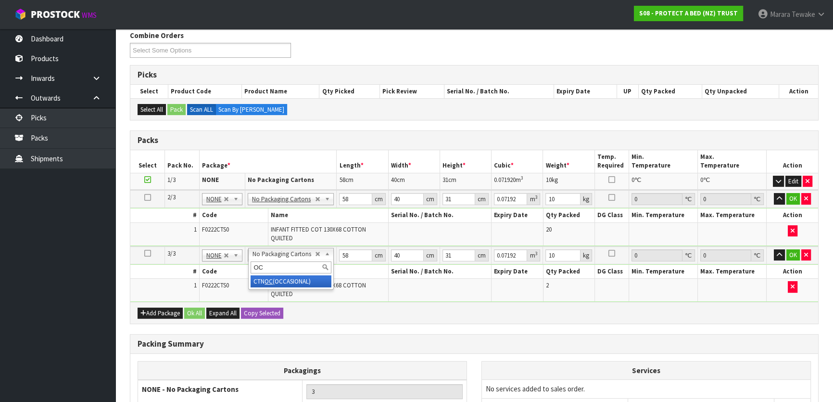
type input "OC"
type input "2"
type input "0"
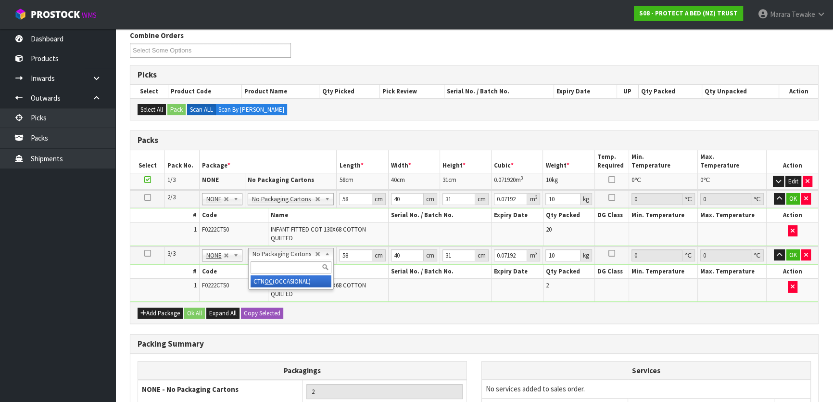
type input "0"
type input "0.92"
drag, startPoint x: 349, startPoint y: 249, endPoint x: 343, endPoint y: 243, distance: 8.8
click at [346, 246] on td "0 cm" at bounding box center [363, 255] width 51 height 18
type input "40"
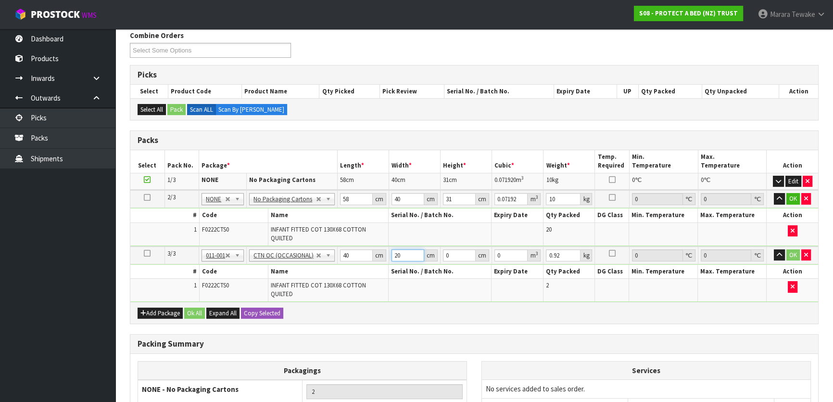
type input "20"
type input "1"
type input "0.0008"
type input "18"
type input "0.0144"
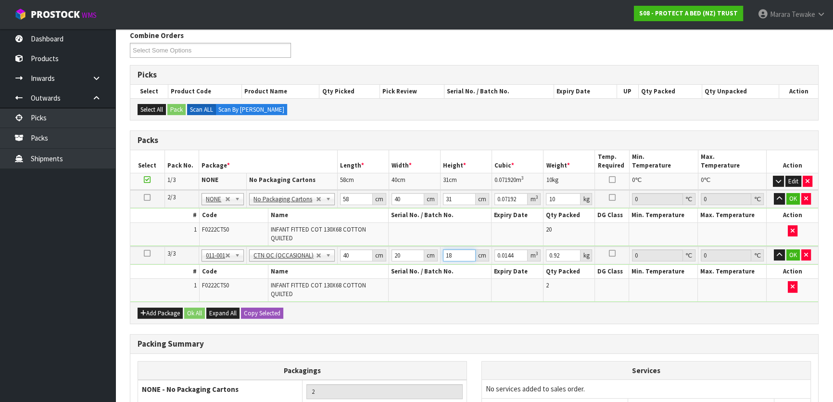
type input "18"
type input "2"
click at [774, 249] on button "button" at bounding box center [779, 255] width 11 height 12
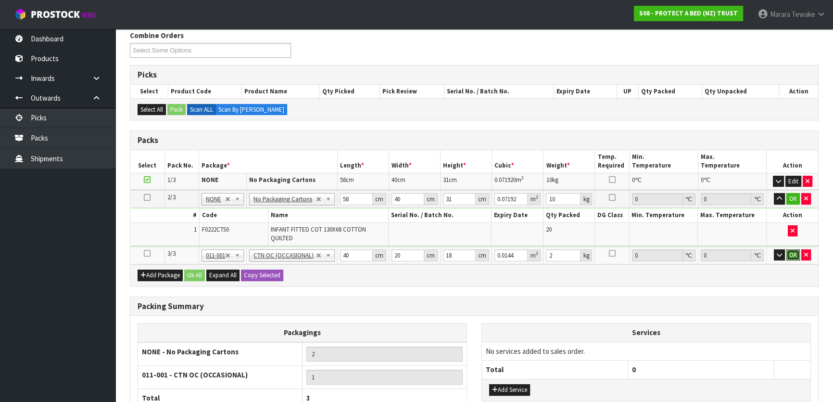
click button "OK" at bounding box center [793, 255] width 13 height 12
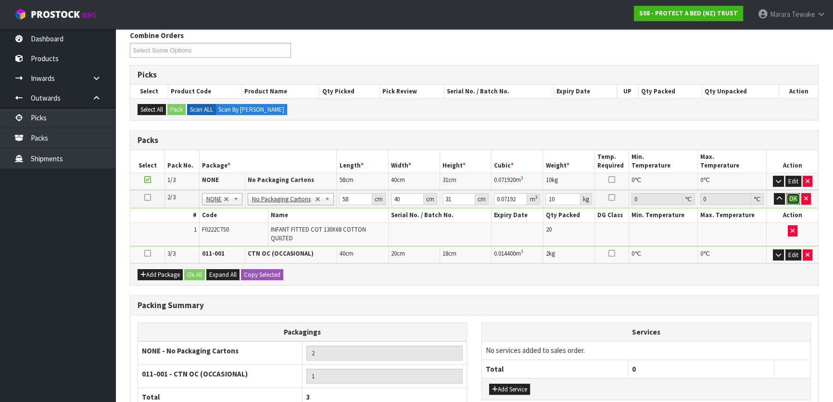
click at [790, 200] on button "OK" at bounding box center [793, 199] width 13 height 12
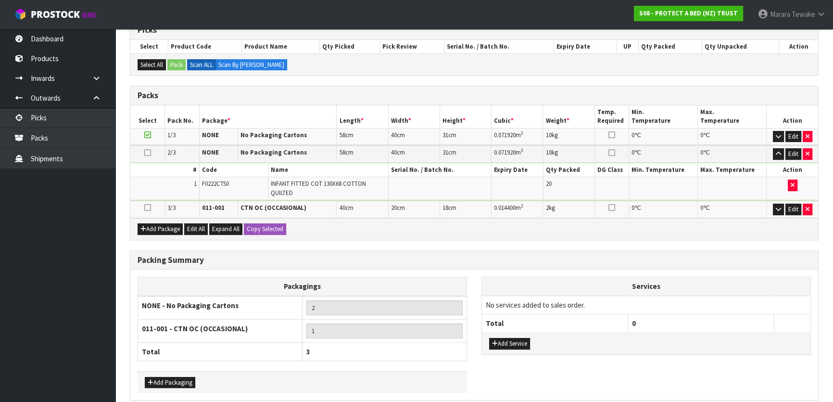
scroll to position [209, 0]
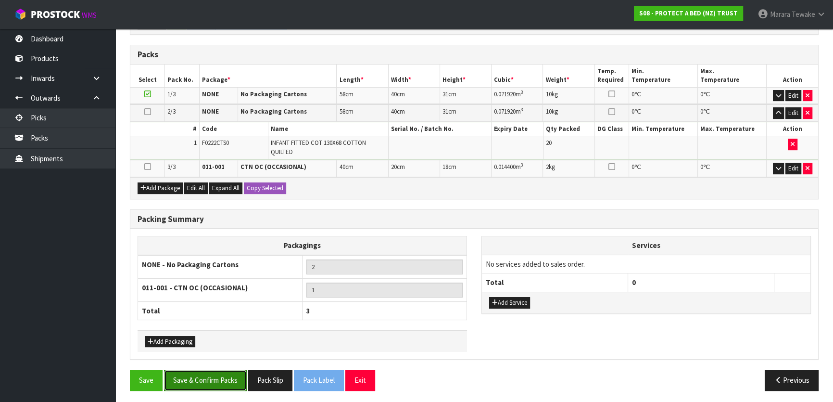
click at [202, 377] on button "Save & Confirm Packs" at bounding box center [205, 380] width 83 height 21
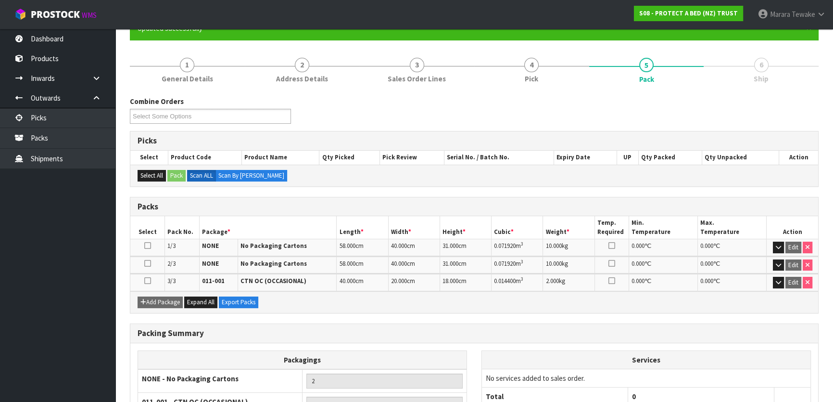
scroll to position [185, 0]
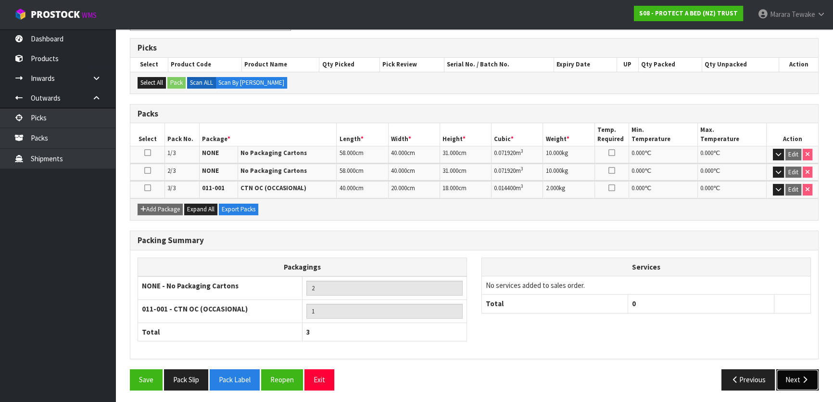
click at [805, 381] on button "Next" at bounding box center [798, 379] width 42 height 21
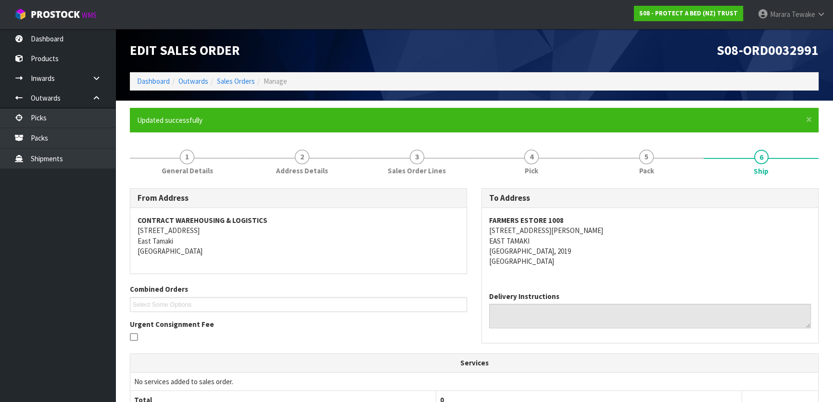
scroll to position [256, 0]
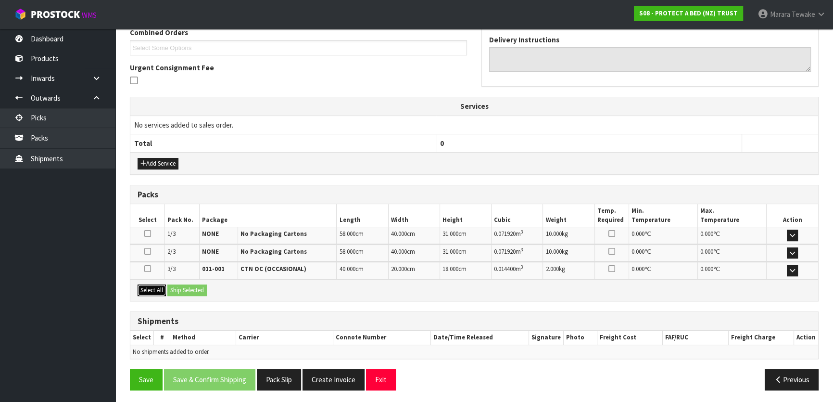
click at [157, 287] on button "Select All" at bounding box center [152, 290] width 28 height 12
click at [181, 287] on button "Ship Selected" at bounding box center [186, 290] width 39 height 12
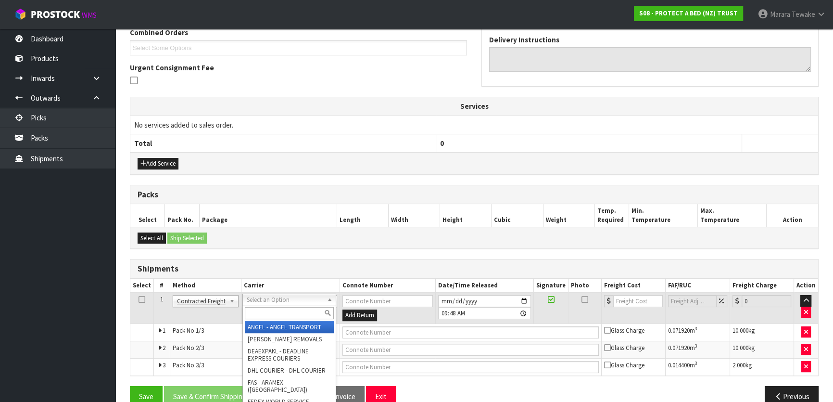
click at [270, 311] on input "text" at bounding box center [289, 313] width 89 height 12
type input "NZP"
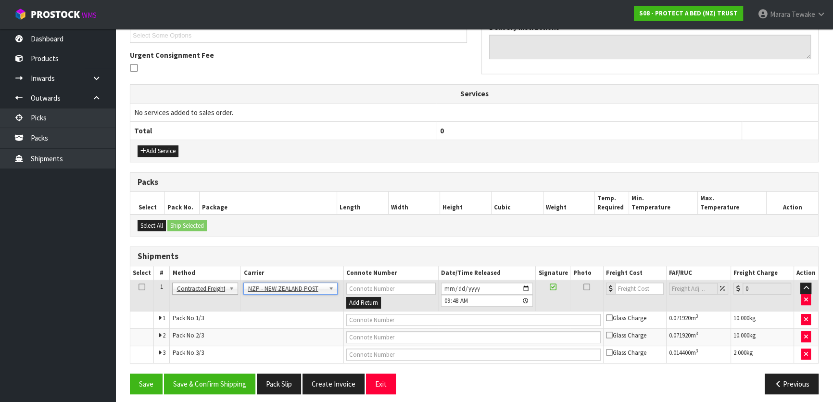
scroll to position [274, 0]
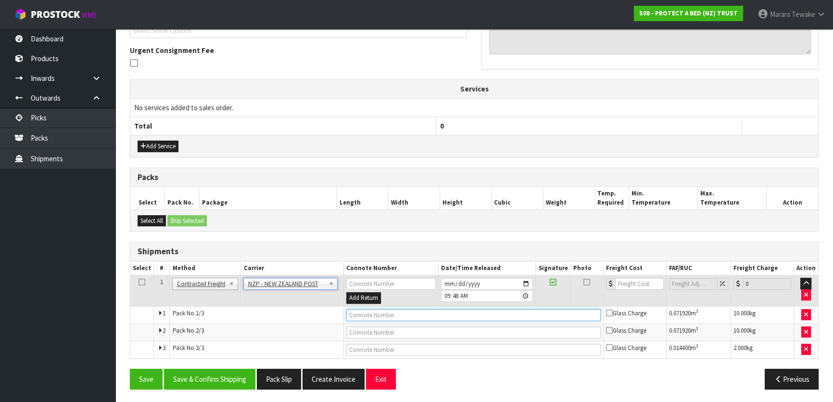
click at [354, 315] on input "text" at bounding box center [473, 315] width 255 height 12
click at [215, 377] on button "Save & Confirm Shipping" at bounding box center [209, 379] width 91 height 21
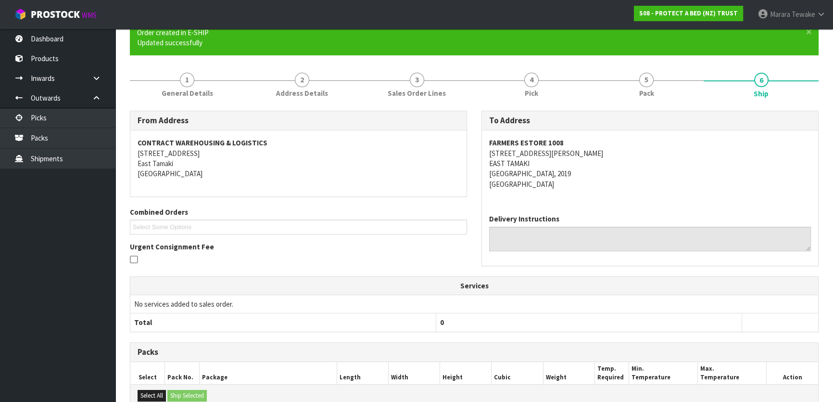
scroll to position [258, 0]
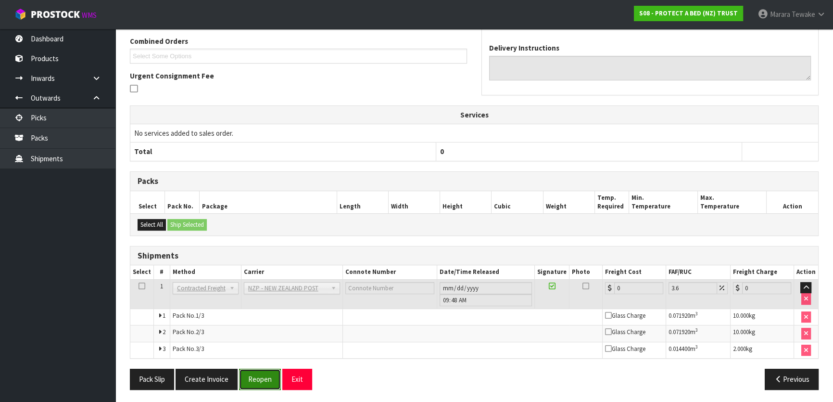
click at [260, 376] on button "Reopen" at bounding box center [260, 379] width 42 height 21
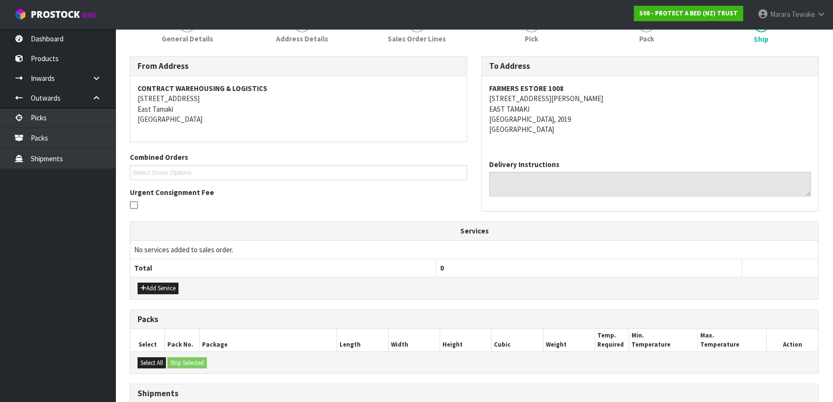
scroll to position [274, 0]
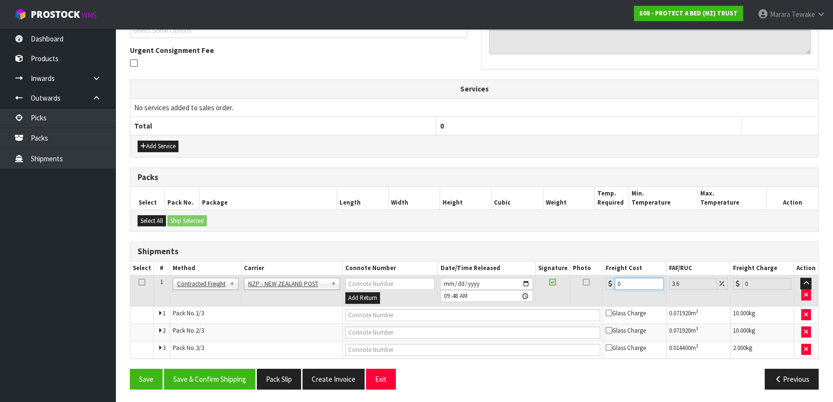
drag, startPoint x: 632, startPoint y: 280, endPoint x: 596, endPoint y: 268, distance: 38.0
click at [596, 269] on table "Select # Method Carrier Connote Number Date/Time Released Signature Photo Freig…" at bounding box center [474, 309] width 688 height 97
type input "1"
type input "1.04"
type input "12"
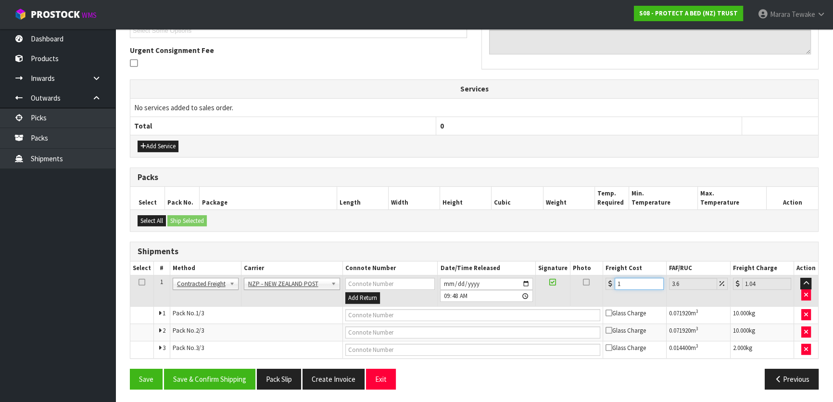
type input "12.43"
type input "12.9"
type input "13.36"
type input "12.99"
type input "13.46"
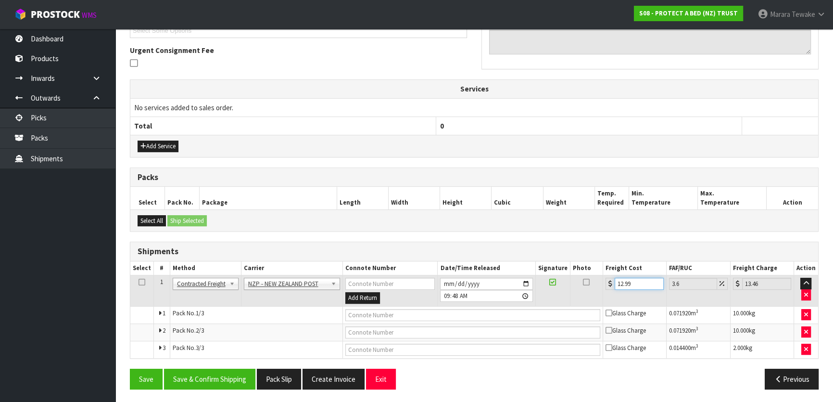
type input "12.99"
click at [161, 141] on button "Add Service" at bounding box center [158, 147] width 41 height 12
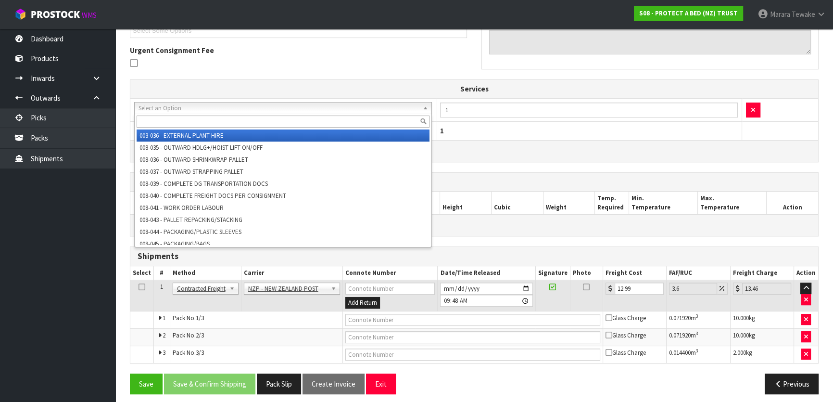
click at [165, 128] on div "003-036 - EXTERNAL PLANT HIRE 008-035 - OUTWARD HDLG+/HOIST LIFT ON/OFF 008-036…" at bounding box center [283, 181] width 298 height 134
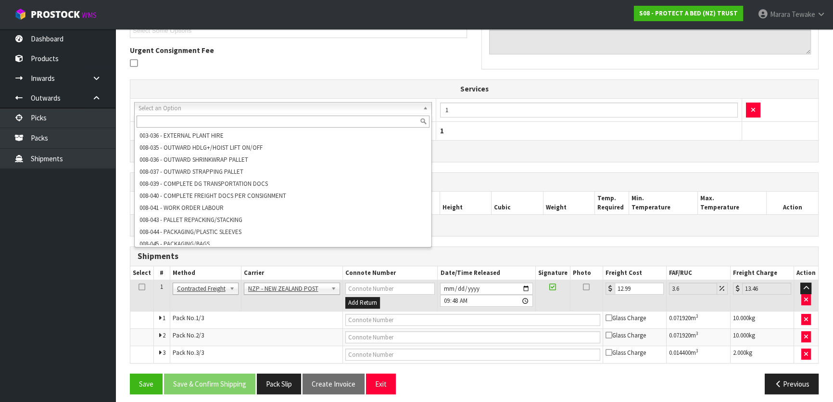
click at [161, 120] on input "text" at bounding box center [283, 121] width 293 height 12
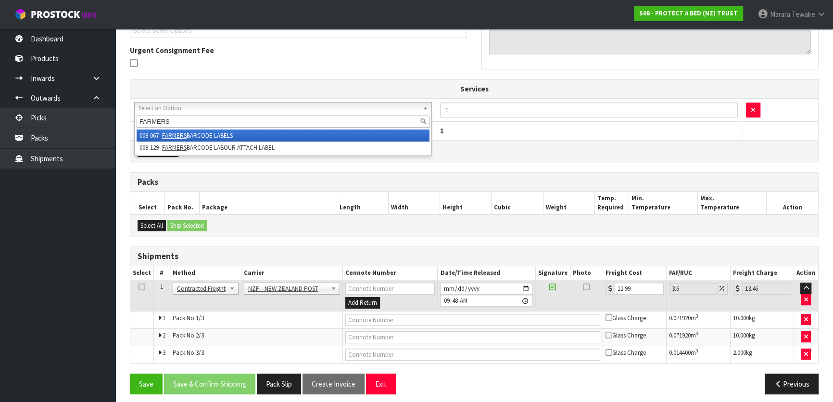
scroll to position [230, 0]
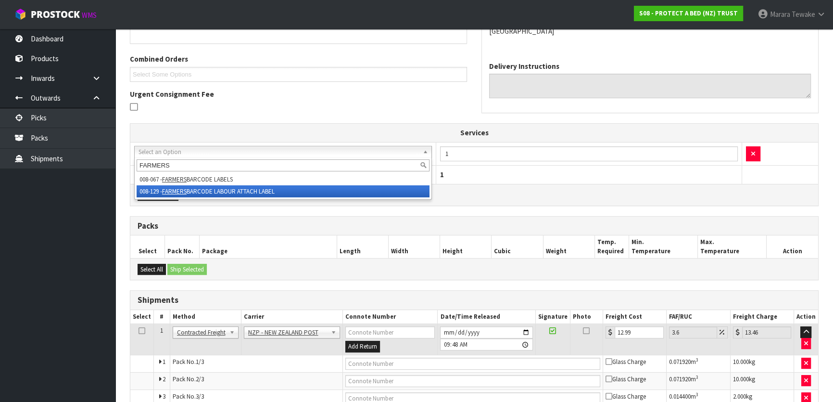
type input "FARMERS"
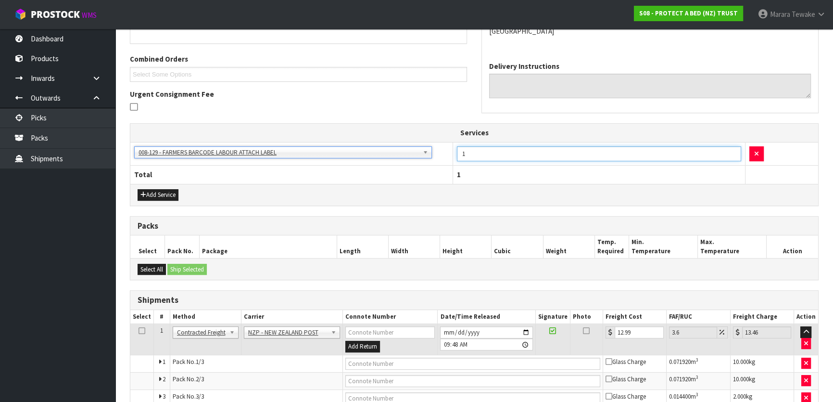
drag, startPoint x: 455, startPoint y: 151, endPoint x: 449, endPoint y: 149, distance: 6.1
click at [450, 149] on tr "003-036 - EXTERNAL PLANT HIRE 008-035 - OUTWARD HDLG+/HOIST LIFT ON/OFF 008-036…" at bounding box center [474, 154] width 688 height 24
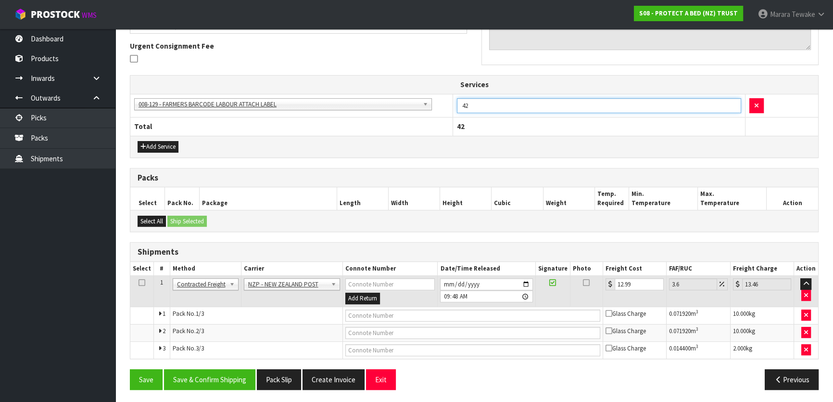
scroll to position [279, 0]
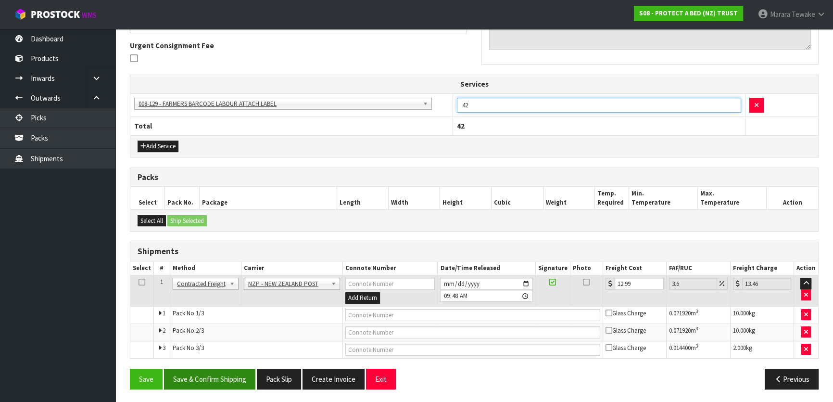
type input "42"
click at [235, 382] on button "Save & Confirm Shipping" at bounding box center [209, 379] width 91 height 21
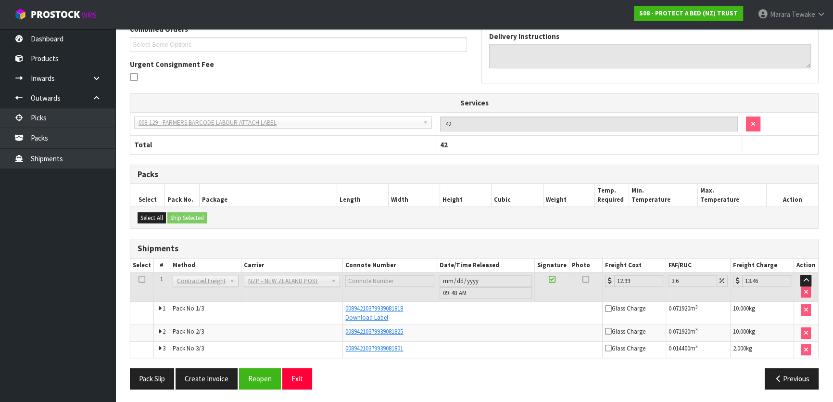
scroll to position [0, 0]
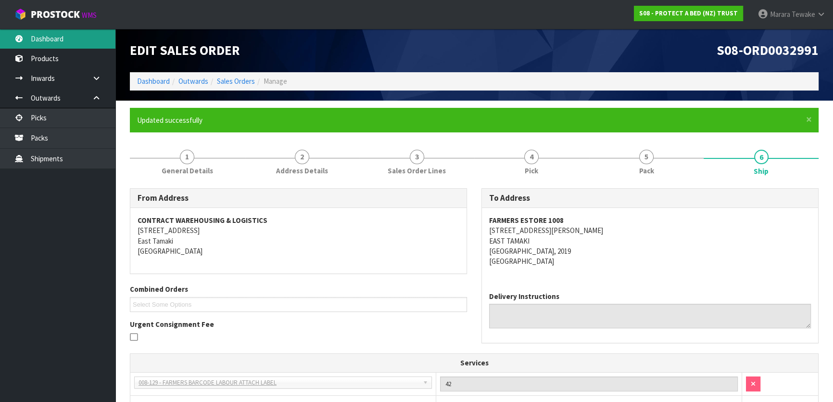
click at [83, 36] on link "Dashboard" at bounding box center [57, 39] width 115 height 20
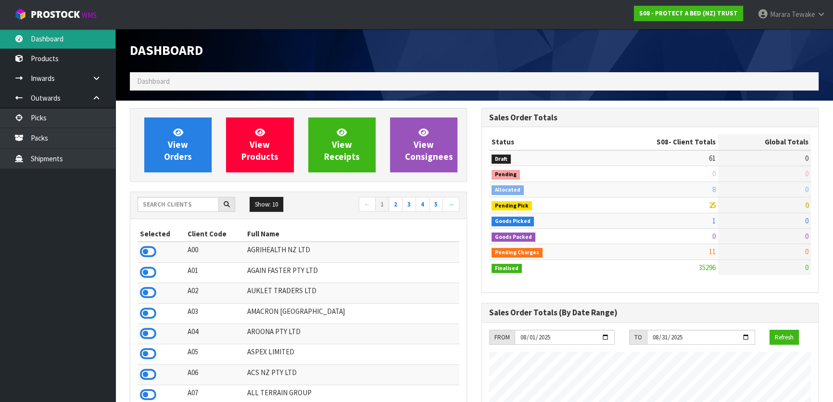
scroll to position [599, 351]
click at [196, 202] on input "text" at bounding box center [178, 204] width 81 height 15
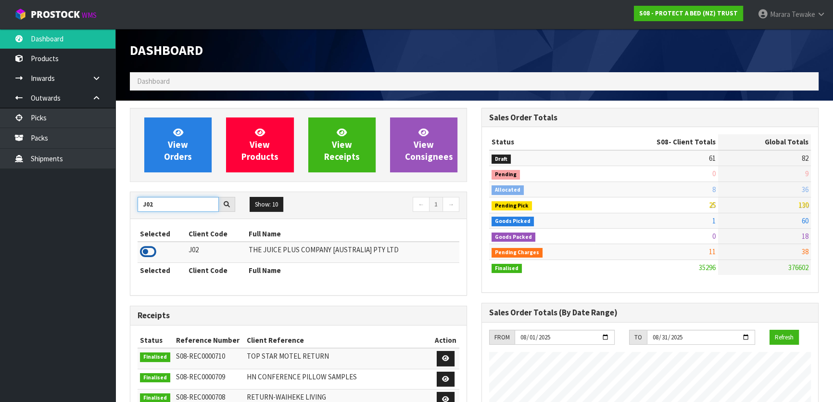
type input "J02"
click at [146, 249] on icon at bounding box center [148, 251] width 16 height 14
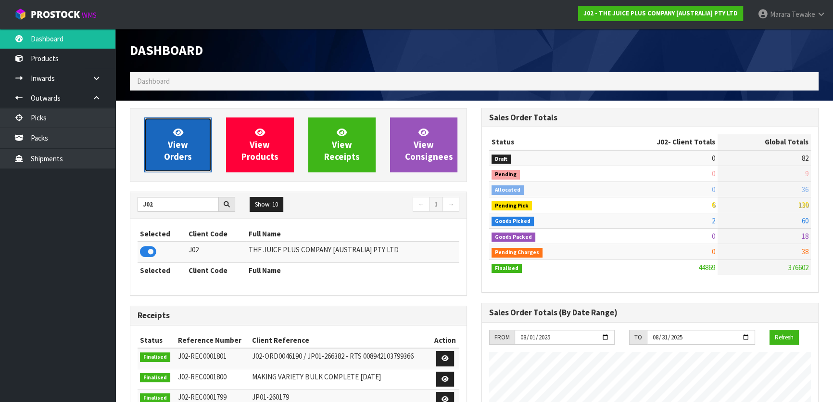
click at [186, 148] on span "View Orders" at bounding box center [178, 145] width 28 height 36
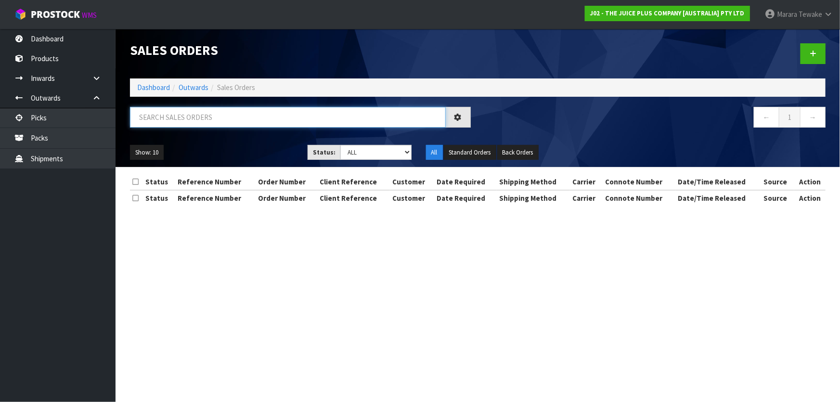
click at [181, 115] on input "text" at bounding box center [288, 117] width 316 height 21
type input "JOB-0407533"
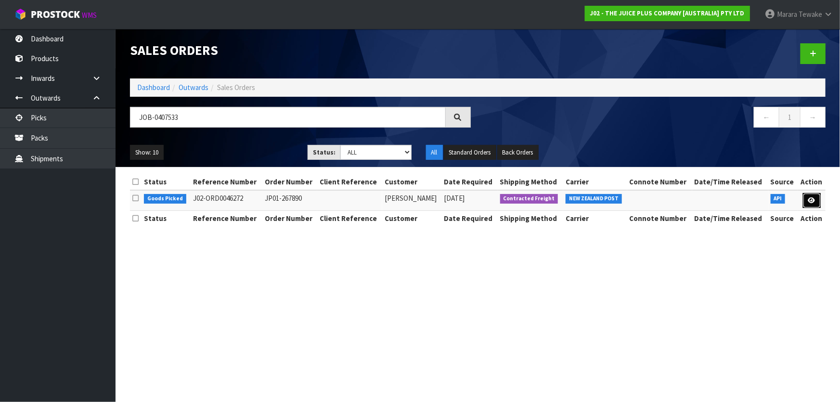
click at [808, 202] on icon at bounding box center [811, 200] width 7 height 6
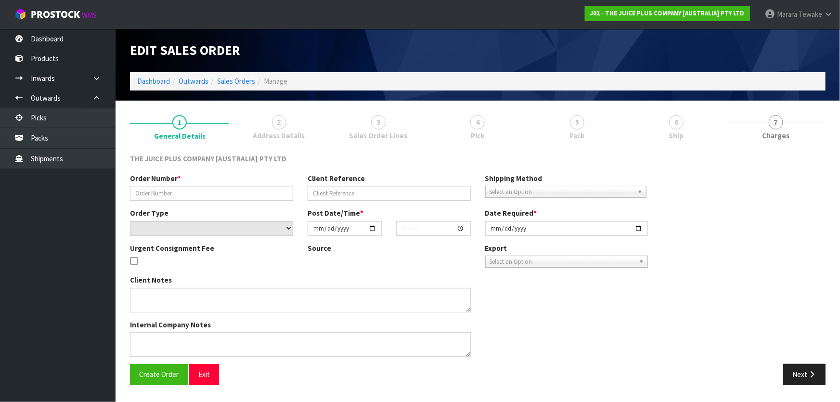
type input "JP01-267890"
select select "number:0"
type input "2025-08-13"
type input "13:24:27.000"
type input "2025-08-14"
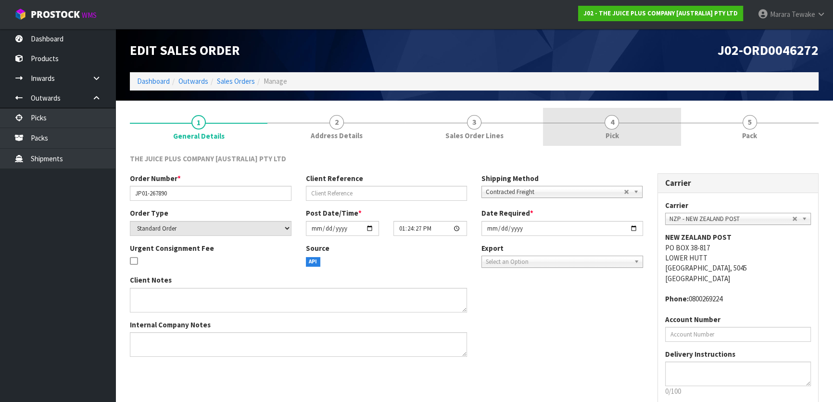
click at [630, 127] on link "4 Pick" at bounding box center [612, 127] width 138 height 38
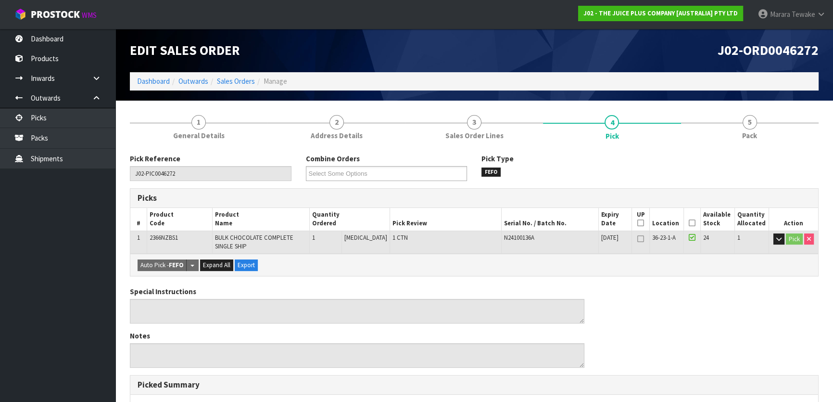
click at [689, 223] on icon at bounding box center [692, 223] width 7 height 0
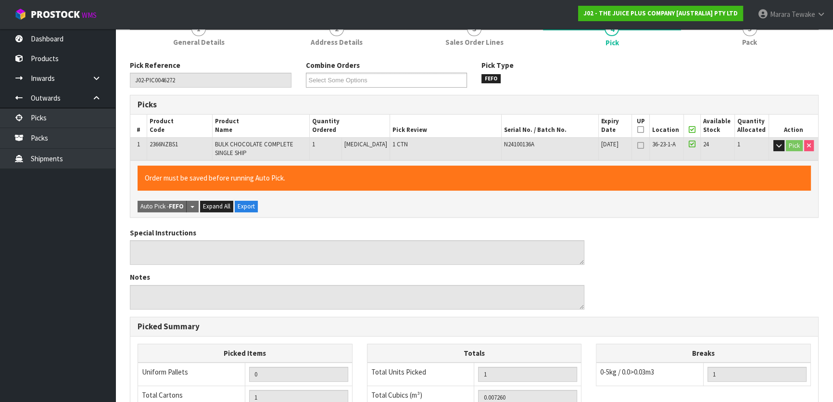
scroll to position [262, 0]
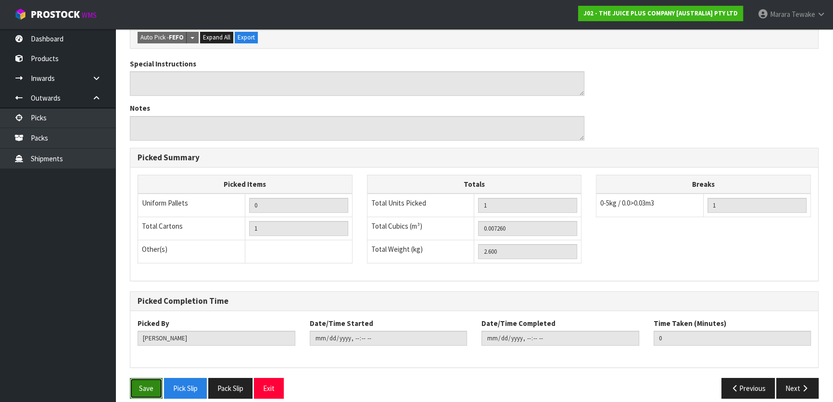
click at [148, 387] on button "Save" at bounding box center [146, 388] width 33 height 21
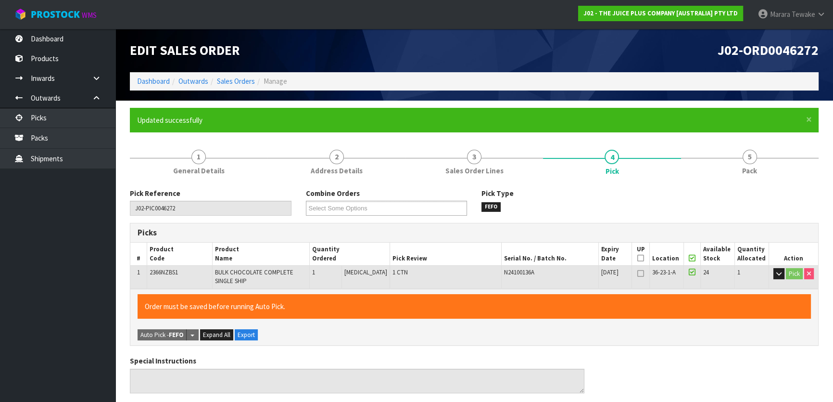
type input "Marara Tewake"
type input "2025-08-14T10:10:54"
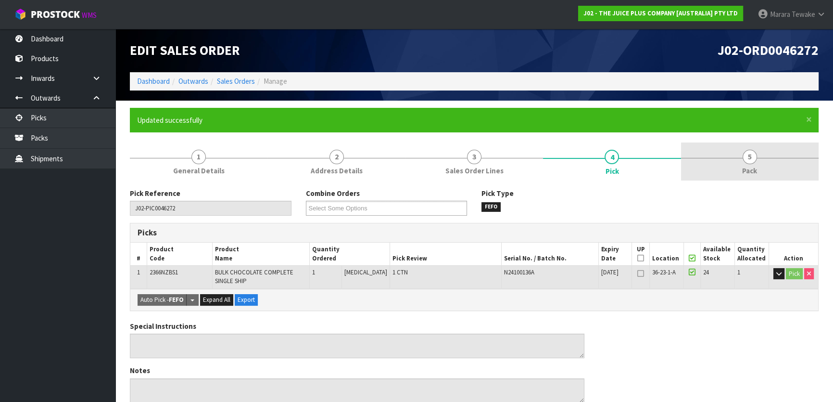
click at [741, 153] on link "5 Pack" at bounding box center [750, 161] width 138 height 38
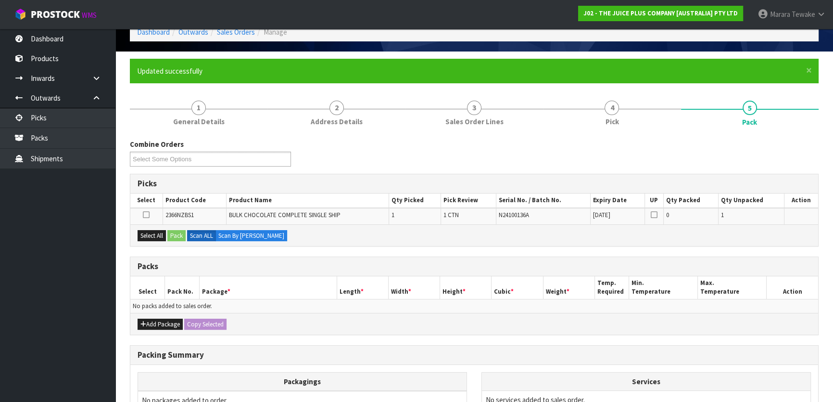
scroll to position [158, 0]
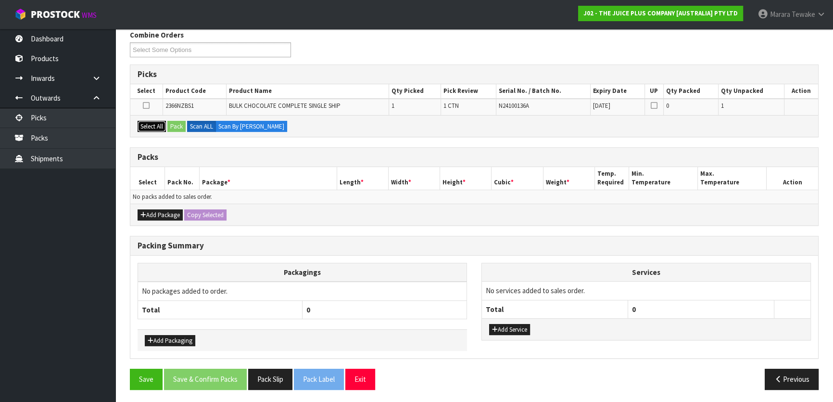
click at [156, 127] on button "Select All" at bounding box center [152, 127] width 28 height 12
click at [187, 126] on div "Select All Pack Scan ALL Scan By Quantity" at bounding box center [474, 126] width 688 height 22
click at [179, 128] on button "Pack" at bounding box center [176, 127] width 18 height 12
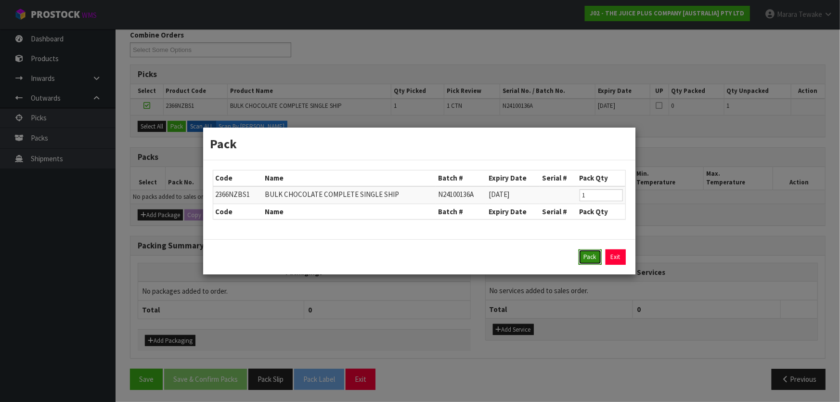
drag, startPoint x: 588, startPoint y: 263, endPoint x: 579, endPoint y: 253, distance: 13.3
click at [586, 260] on button "Pack" at bounding box center [589, 256] width 23 height 15
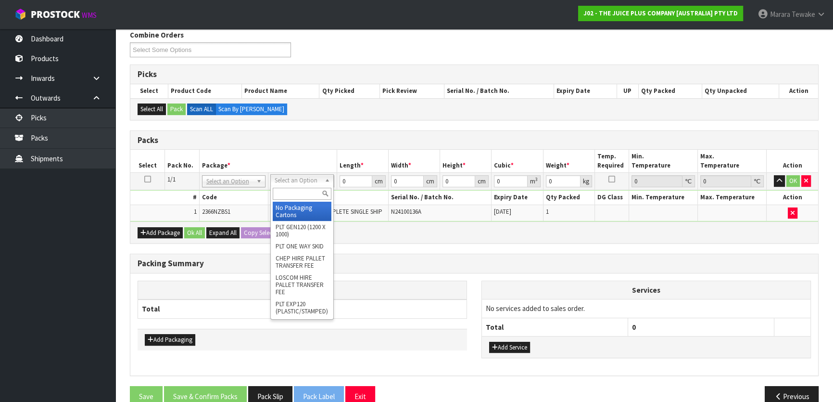
click at [303, 192] on input "text" at bounding box center [302, 194] width 59 height 12
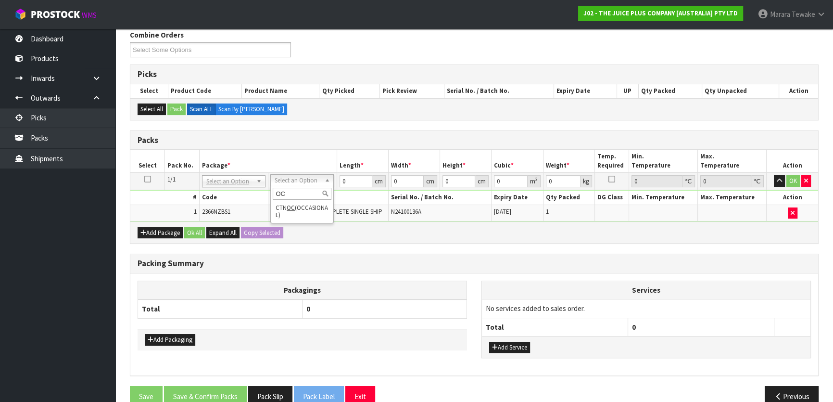
click at [278, 197] on input "OC" at bounding box center [302, 194] width 59 height 12
type input "225"
drag, startPoint x: 313, startPoint y: 226, endPoint x: 318, endPoint y: 221, distance: 7.2
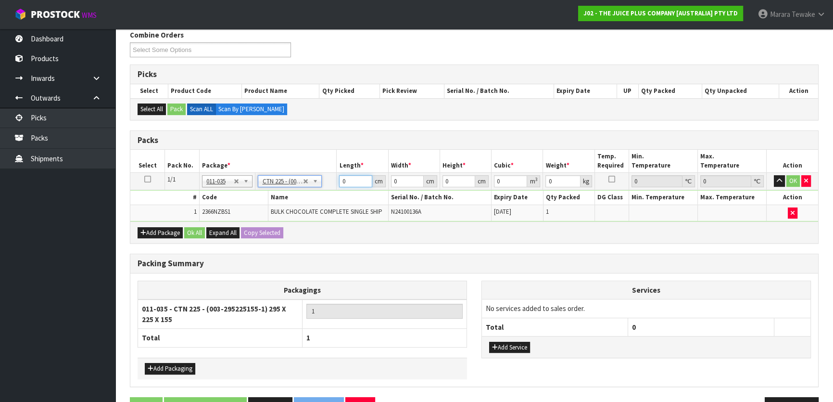
drag, startPoint x: 351, startPoint y: 183, endPoint x: 336, endPoint y: 175, distance: 17.2
click at [338, 178] on td "0 cm" at bounding box center [362, 181] width 51 height 17
type input "29.5"
type input "22.5"
type input "15.5"
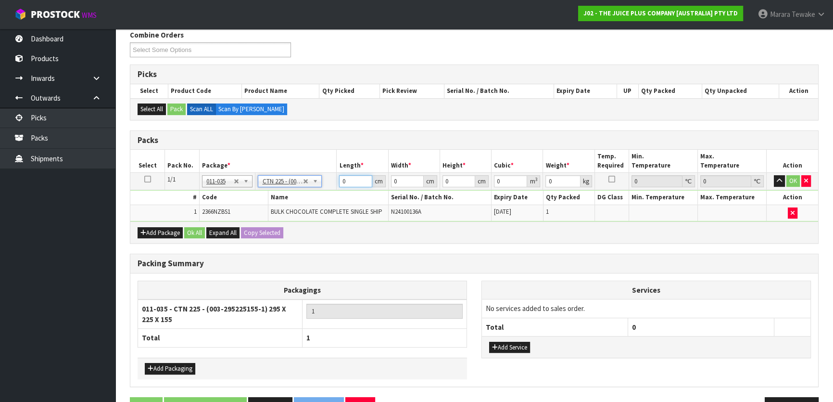
type input "0.010288"
type input "2.8"
drag, startPoint x: 352, startPoint y: 177, endPoint x: 341, endPoint y: 169, distance: 13.1
click at [341, 169] on table "Select Pack No. Package * Length * Width * Height * Cubic * Weight * Temp. Requ…" at bounding box center [474, 186] width 688 height 72
type input "3"
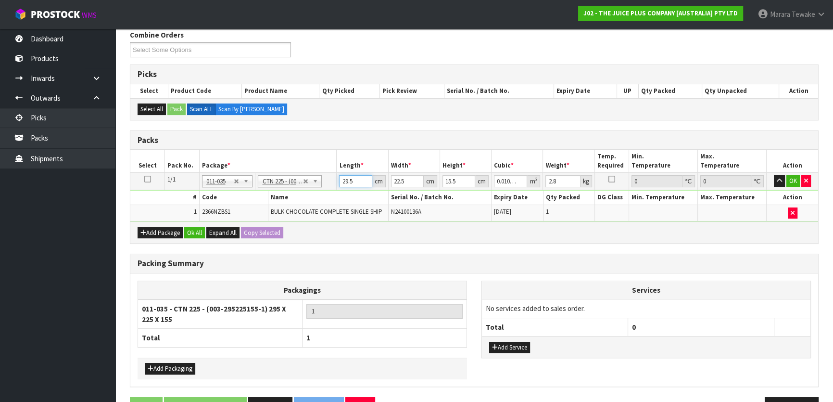
type input "0.001046"
type input "31"
type input "0.010811"
type input "31"
type input "2"
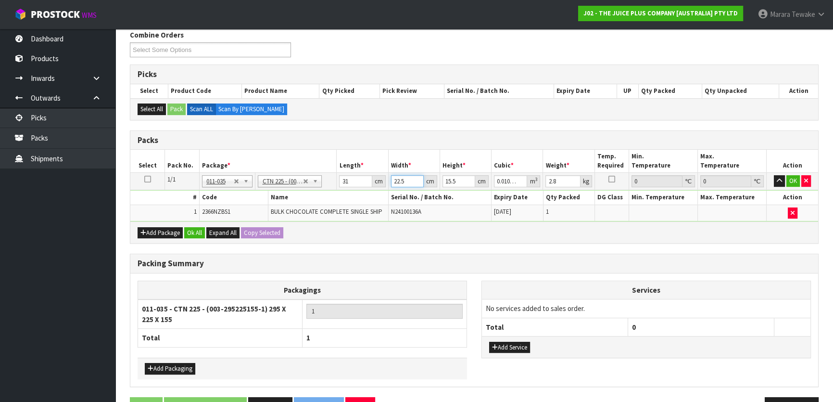
type input "0.000961"
type input "24"
type input "0.011532"
type input "24"
type input "1"
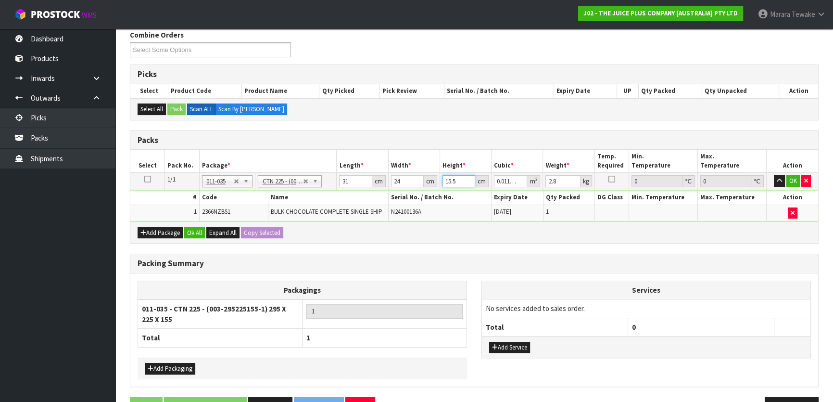
type input "0.000744"
type input "18"
type input "0.013392"
type input "18"
type input "3"
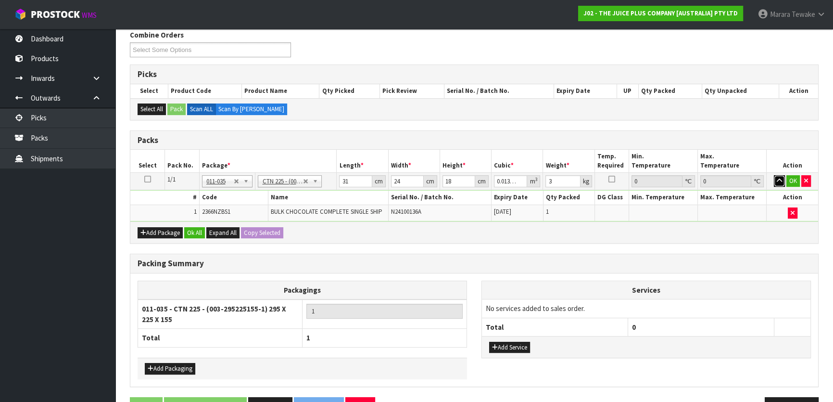
click at [774, 175] on button "button" at bounding box center [779, 181] width 11 height 12
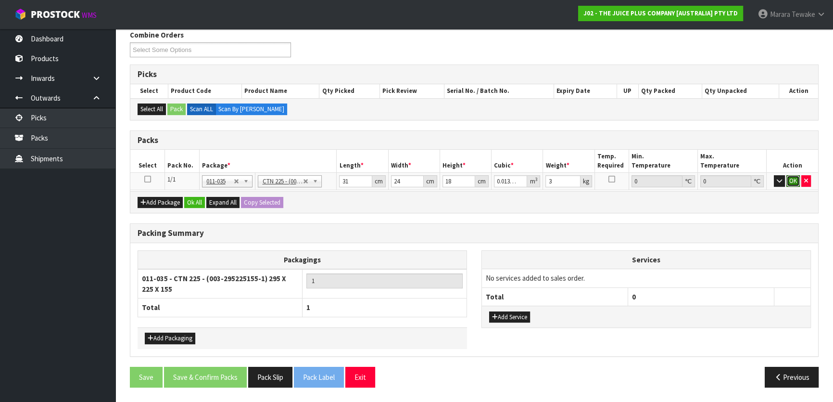
click button "OK" at bounding box center [793, 181] width 13 height 12
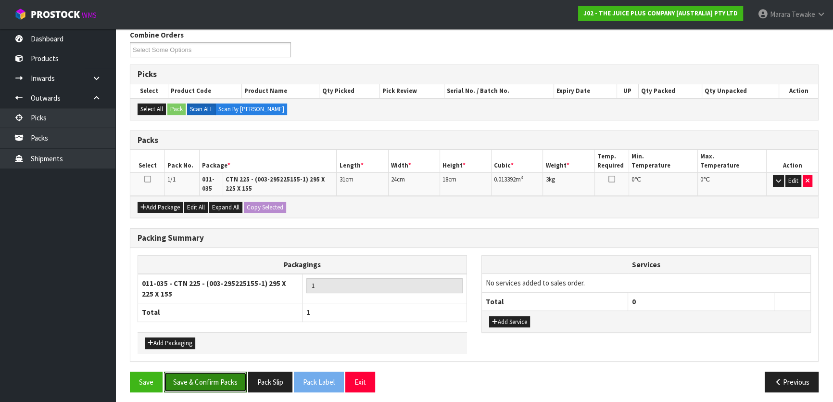
drag, startPoint x: 214, startPoint y: 382, endPoint x: 260, endPoint y: 390, distance: 46.5
click at [214, 382] on button "Save & Confirm Packs" at bounding box center [205, 382] width 83 height 21
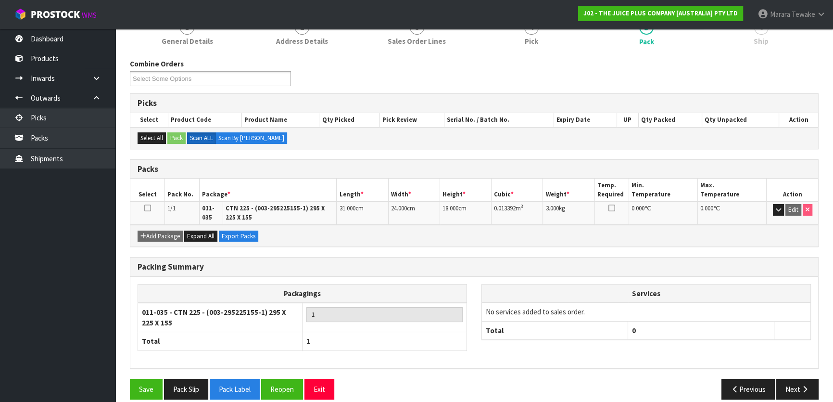
scroll to position [140, 0]
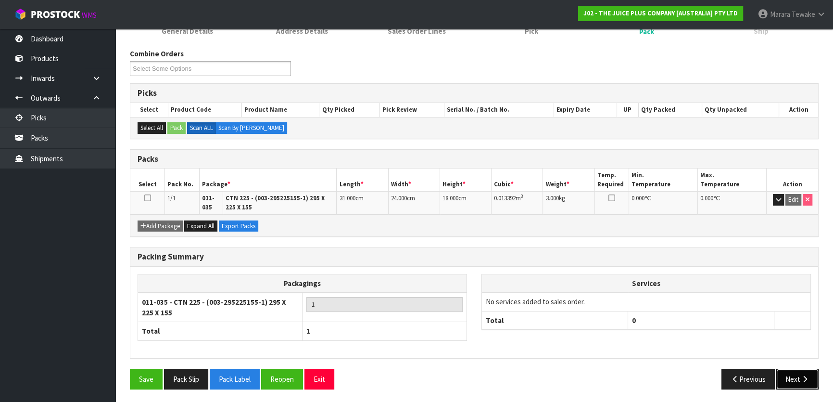
click at [792, 372] on button "Next" at bounding box center [798, 379] width 42 height 21
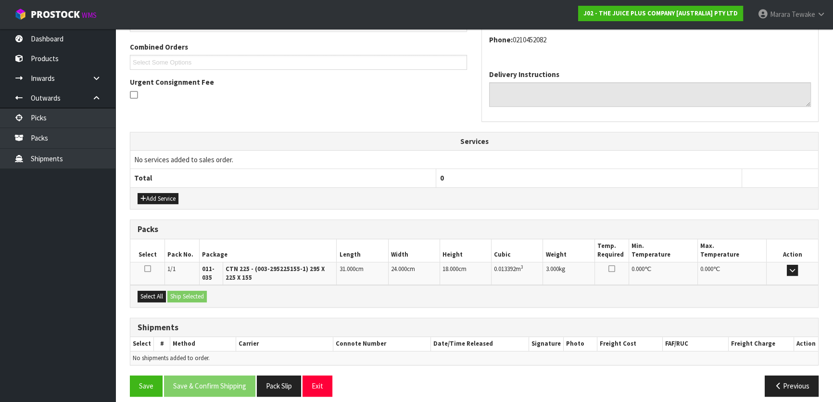
scroll to position [249, 0]
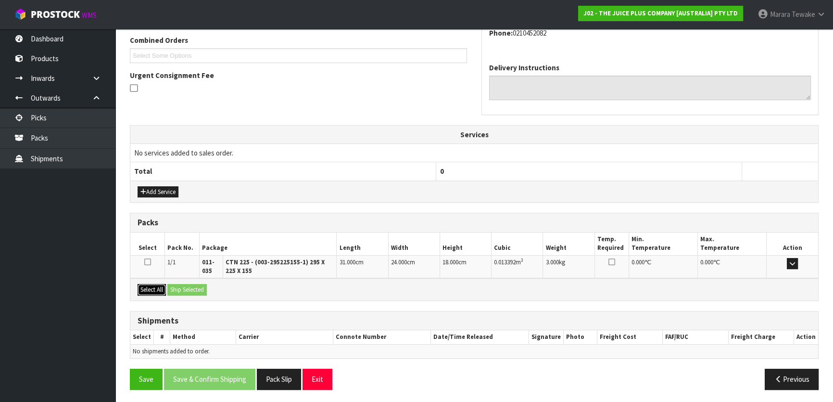
click at [158, 284] on button "Select All" at bounding box center [152, 290] width 28 height 12
drag, startPoint x: 175, startPoint y: 283, endPoint x: 189, endPoint y: 285, distance: 14.1
click at [175, 284] on button "Ship Selected" at bounding box center [186, 290] width 39 height 12
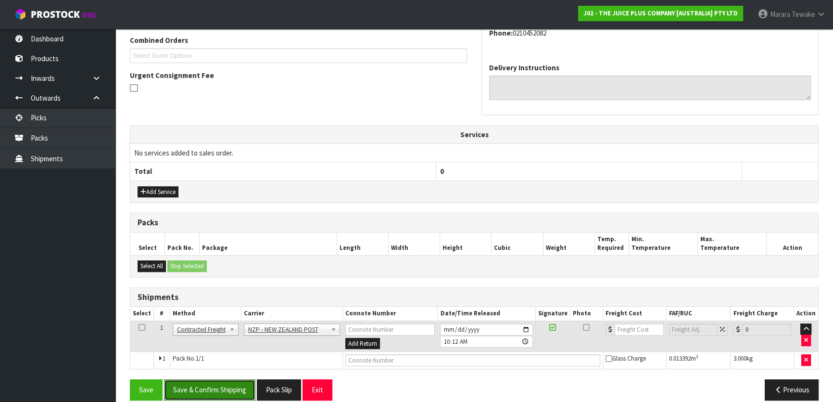
drag, startPoint x: 235, startPoint y: 385, endPoint x: 82, endPoint y: 303, distance: 173.3
click at [234, 385] on button "Save & Confirm Shipping" at bounding box center [209, 389] width 91 height 21
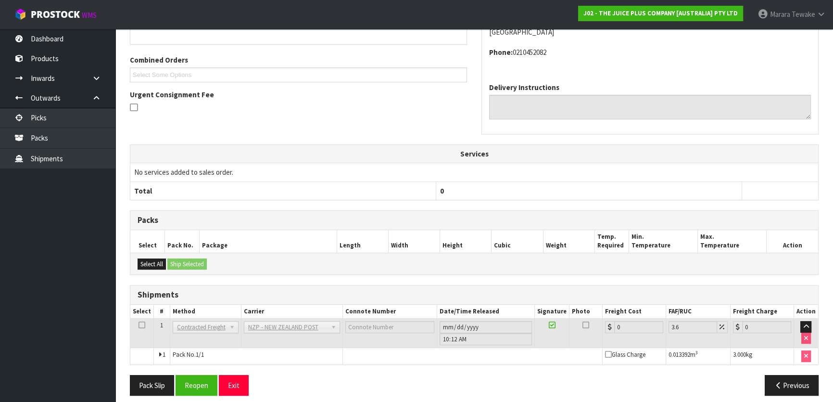
scroll to position [246, 0]
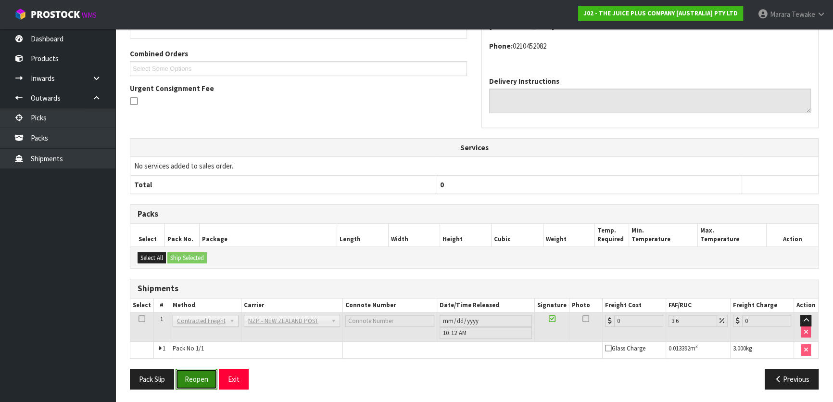
click at [194, 377] on button "Reopen" at bounding box center [197, 379] width 42 height 21
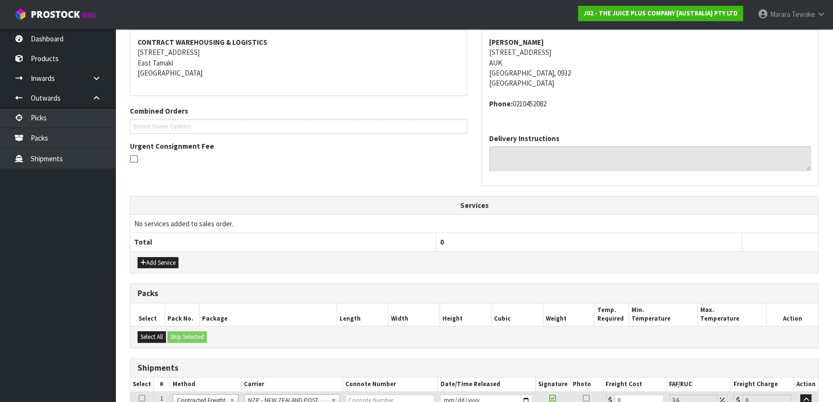
scroll to position [260, 0]
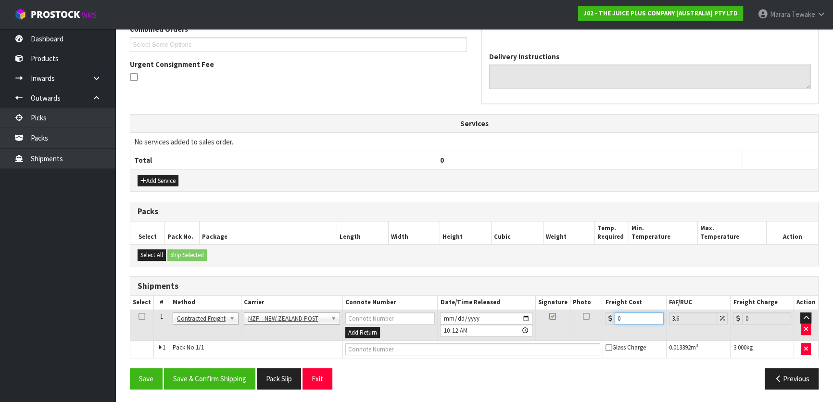
drag, startPoint x: 622, startPoint y: 316, endPoint x: 596, endPoint y: 301, distance: 30.0
click at [598, 304] on table "Select # Method Carrier Connote Number Date/Time Released Signature Photo Freig…" at bounding box center [474, 326] width 688 height 62
type input "4"
type input "4.14"
type input "4.3"
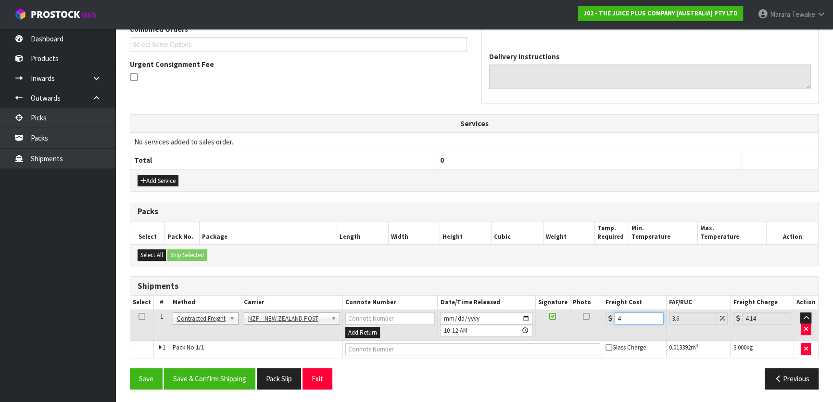
type input "4.45"
type input "4.33"
type input "4.49"
type input "4.33"
click at [229, 376] on button "Save & Confirm Shipping" at bounding box center [209, 378] width 91 height 21
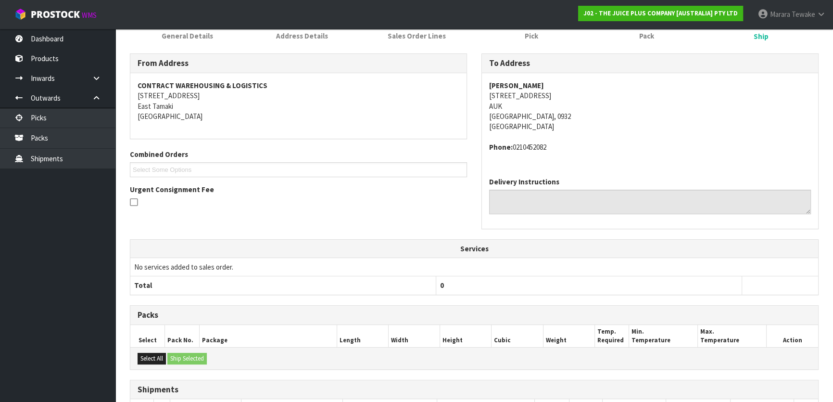
scroll to position [43, 0]
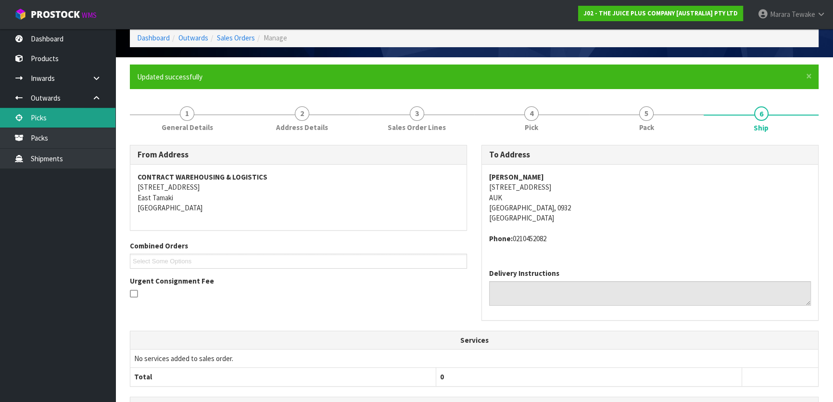
click at [71, 124] on link "Picks" at bounding box center [57, 118] width 115 height 20
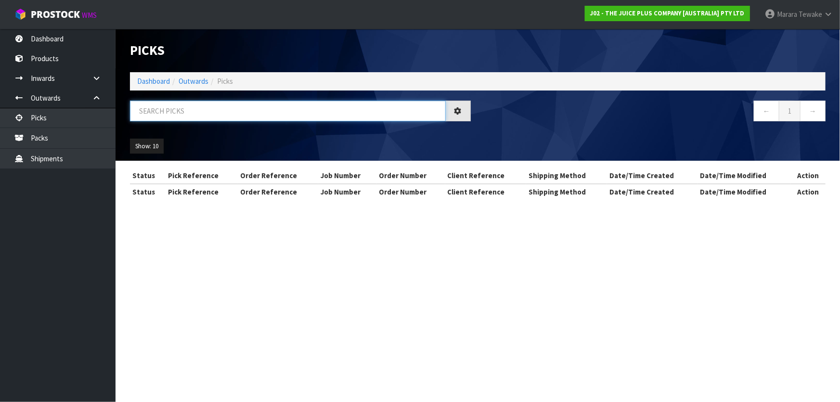
click at [144, 112] on input "text" at bounding box center [288, 111] width 316 height 21
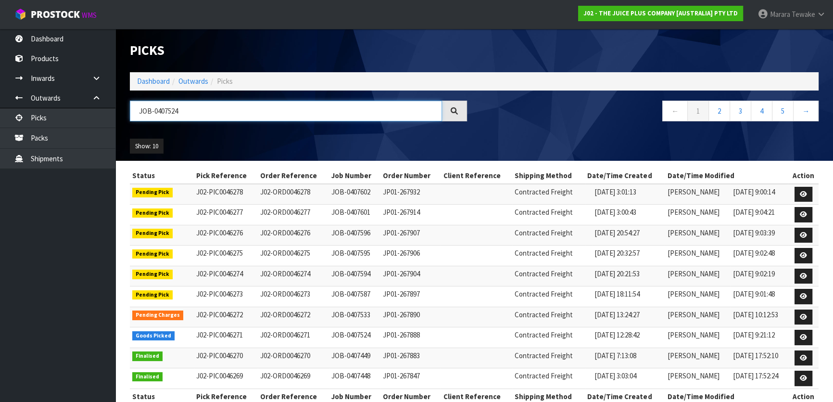
type input "JOB-0407524"
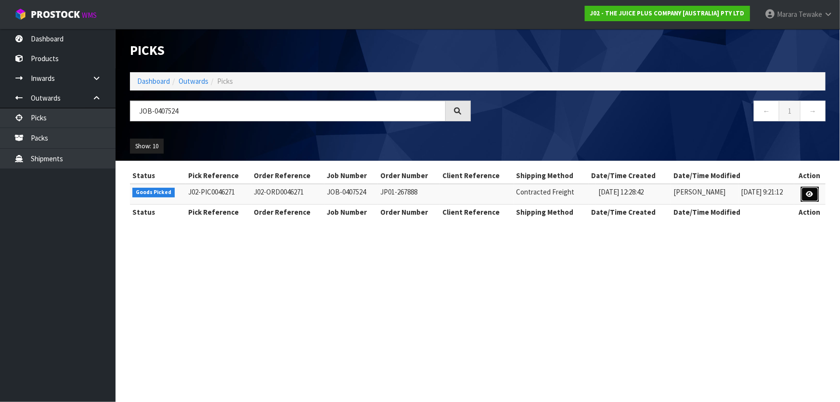
click at [814, 195] on link at bounding box center [810, 194] width 18 height 15
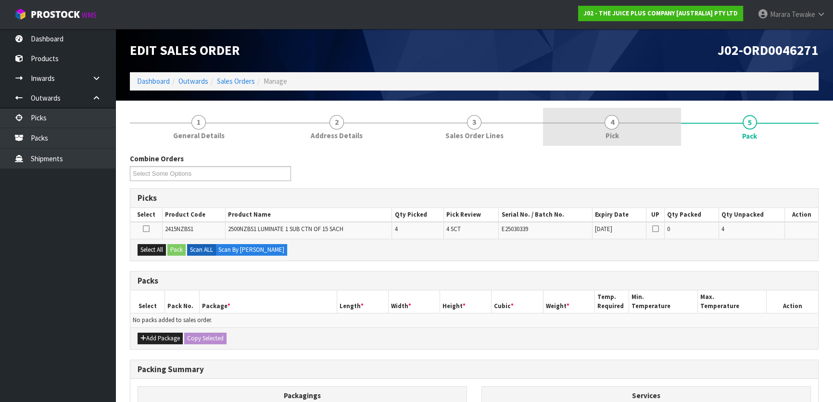
click at [640, 128] on link "4 Pick" at bounding box center [612, 127] width 138 height 38
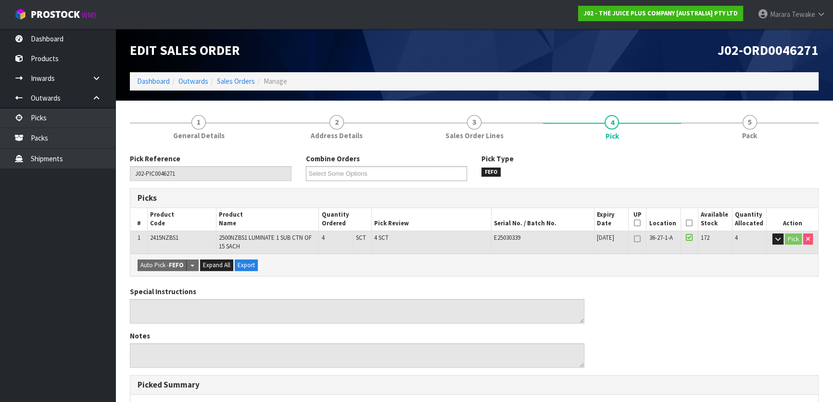
click at [691, 223] on icon at bounding box center [689, 223] width 7 height 0
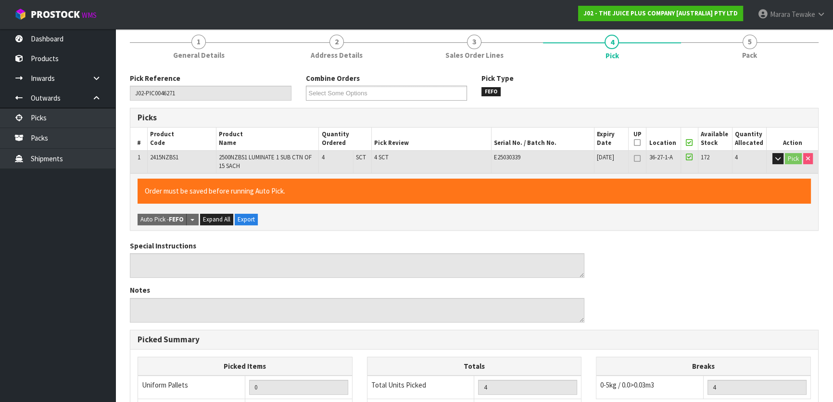
scroll to position [271, 0]
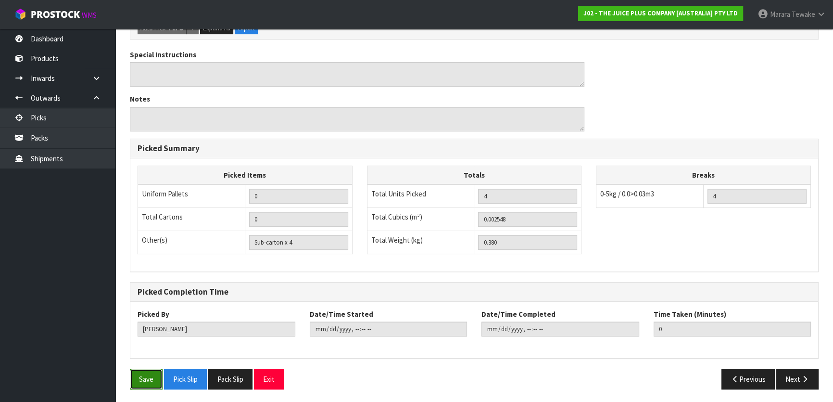
click at [149, 372] on button "Save" at bounding box center [146, 379] width 33 height 21
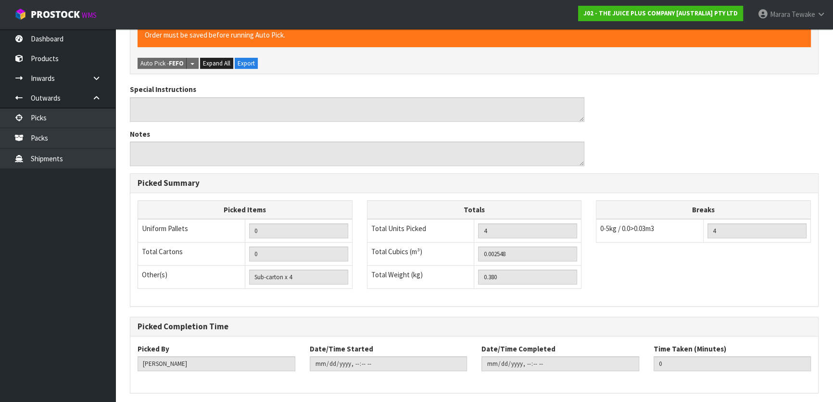
scroll to position [0, 0]
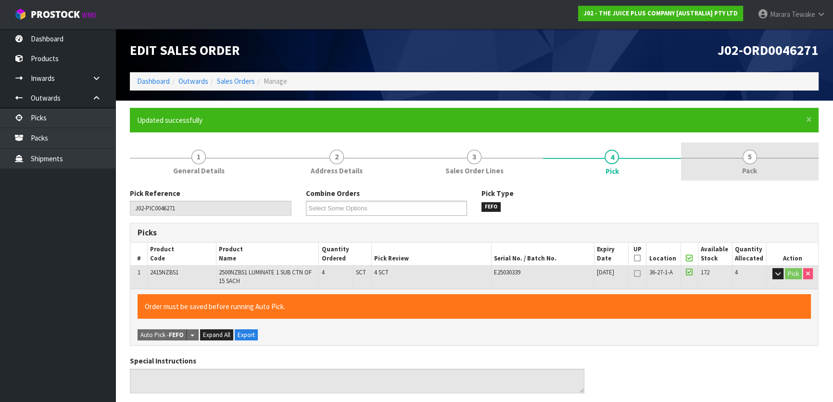
type input "Marara Tewake"
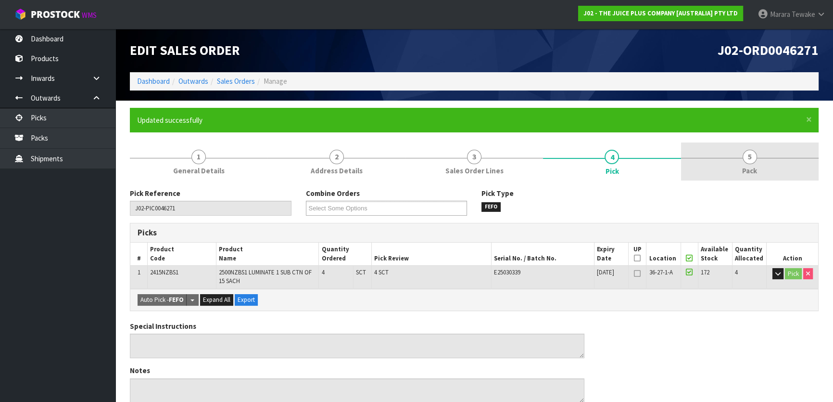
click at [753, 169] on span "Pack" at bounding box center [750, 171] width 15 height 10
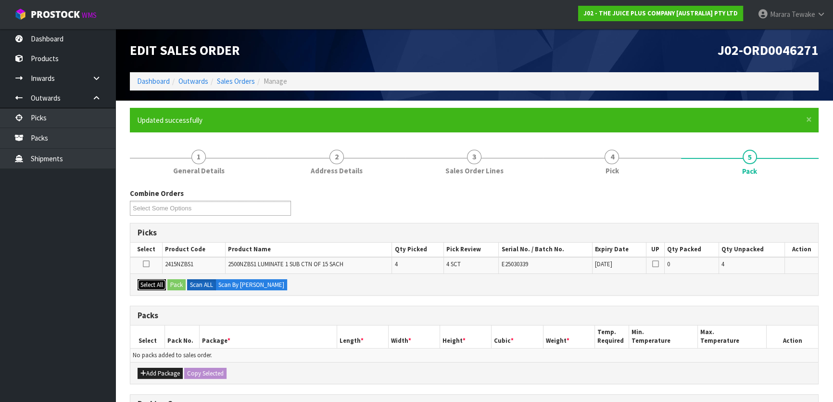
drag, startPoint x: 153, startPoint y: 281, endPoint x: 180, endPoint y: 289, distance: 28.6
click at [154, 282] on button "Select All" at bounding box center [152, 285] width 28 height 12
click at [192, 290] on div "Select All Pack Scan ALL Scan By Quantity" at bounding box center [474, 284] width 688 height 22
click at [179, 283] on button "Pack" at bounding box center [176, 285] width 18 height 12
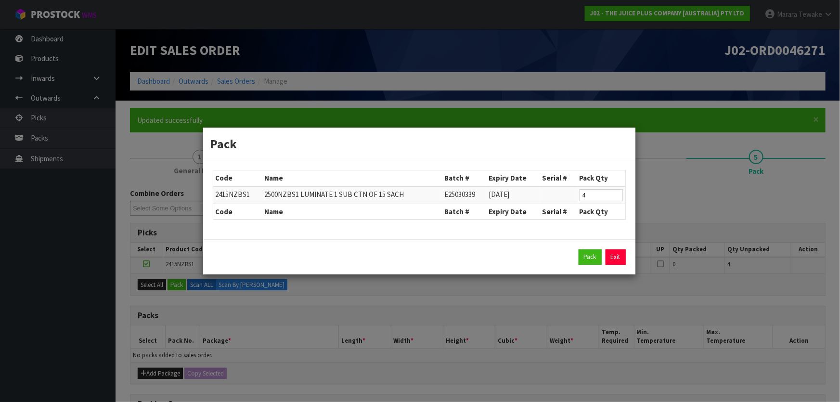
click at [575, 258] on div "Pack Exit" at bounding box center [419, 256] width 413 height 15
click at [583, 258] on button "Pack" at bounding box center [589, 256] width 23 height 15
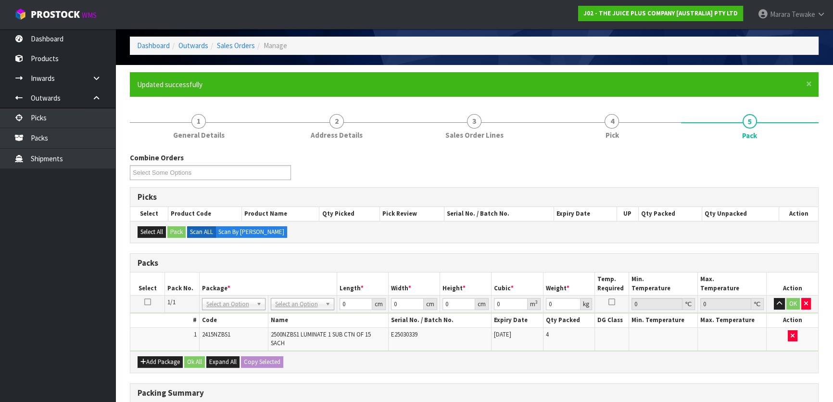
scroll to position [87, 0]
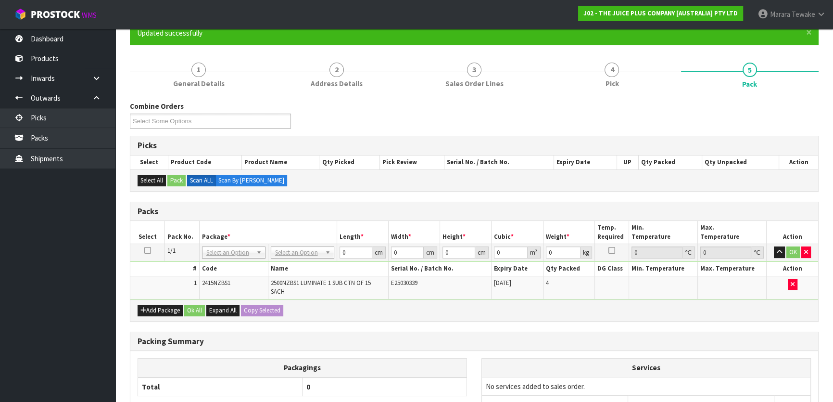
drag, startPoint x: 295, startPoint y: 255, endPoint x: 295, endPoint y: 263, distance: 8.2
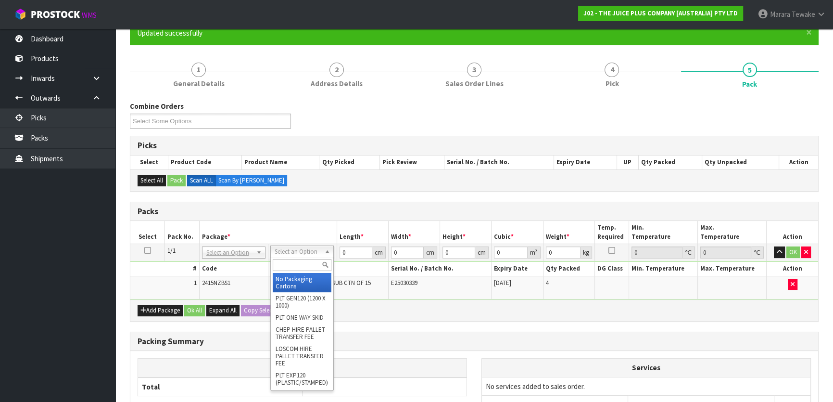
click at [295, 263] on input "text" at bounding box center [302, 265] width 59 height 12
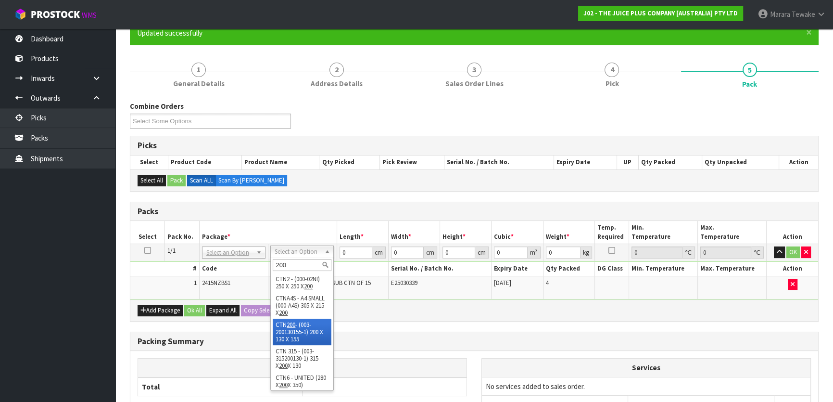
drag, startPoint x: 307, startPoint y: 333, endPoint x: 312, endPoint y: 321, distance: 13.0
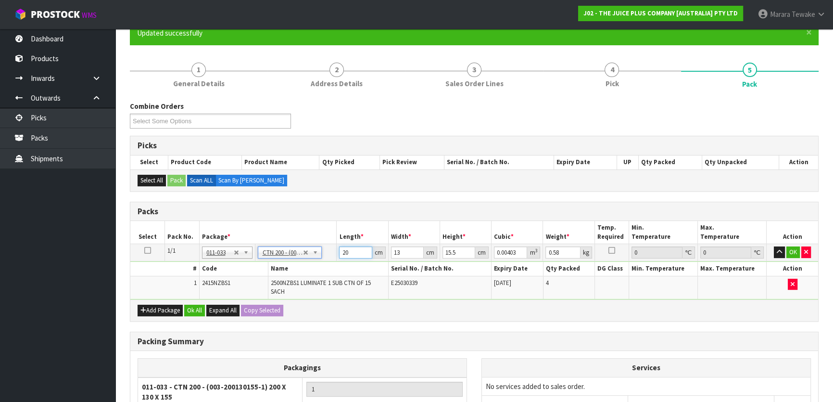
drag, startPoint x: 348, startPoint y: 252, endPoint x: 362, endPoint y: 225, distance: 30.6
click at [335, 246] on tr "1/1 NONE 007-001 007-002 007-004 007-009 007-013 007-014 007-015 007-017 007-01…" at bounding box center [474, 252] width 688 height 17
click at [774, 246] on button "button" at bounding box center [779, 252] width 11 height 12
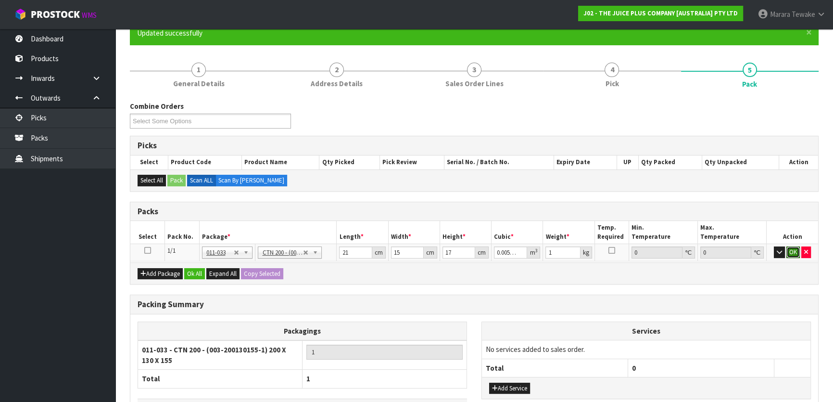
click button "OK" at bounding box center [793, 252] width 13 height 12
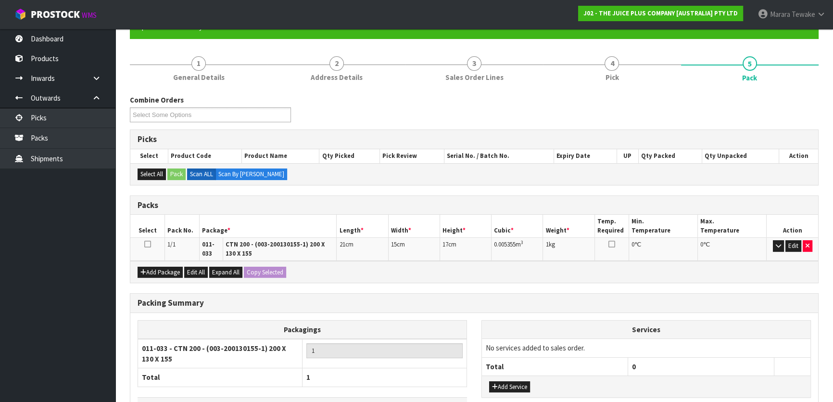
scroll to position [161, 0]
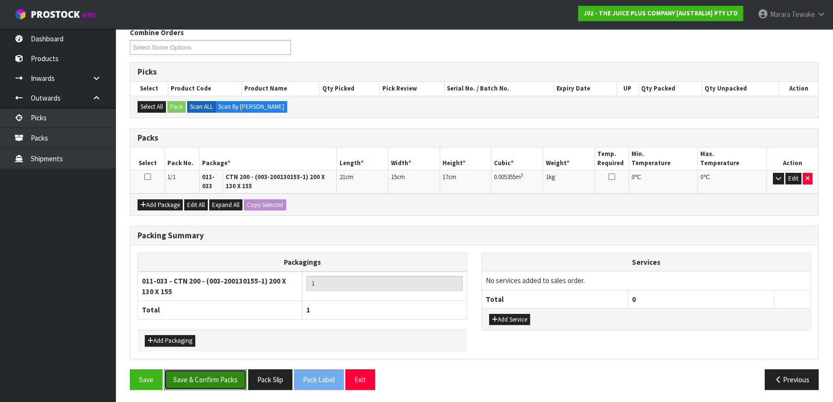
click at [205, 379] on button "Save & Confirm Packs" at bounding box center [205, 379] width 83 height 21
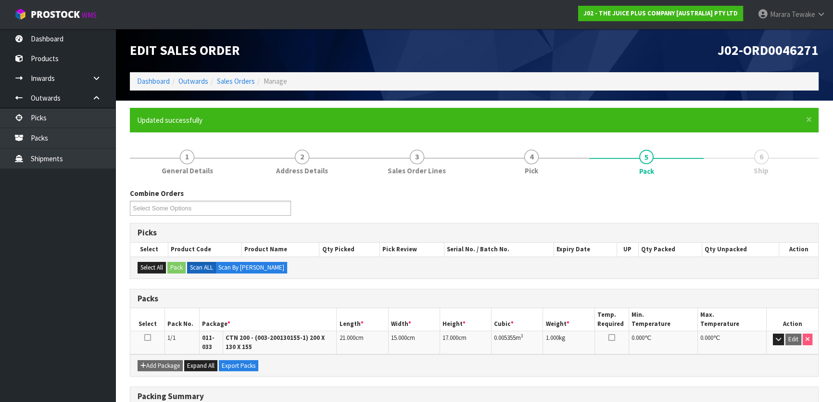
scroll to position [140, 0]
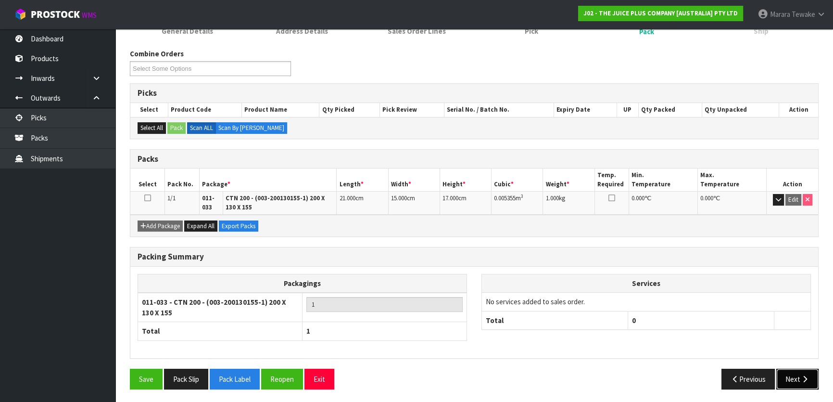
click at [810, 381] on button "Next" at bounding box center [798, 379] width 42 height 21
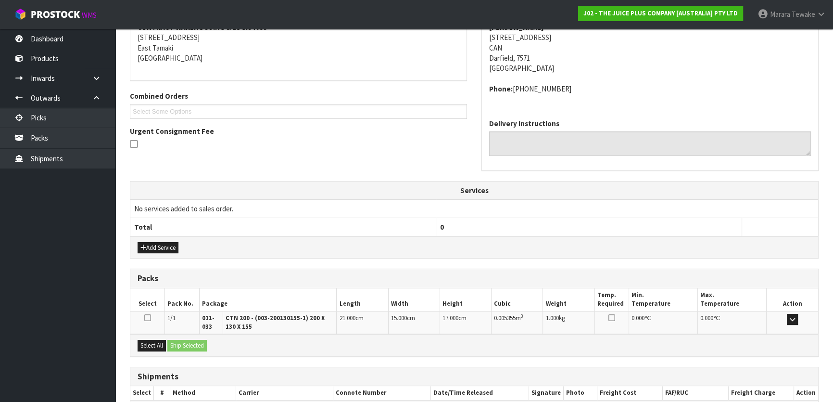
scroll to position [249, 0]
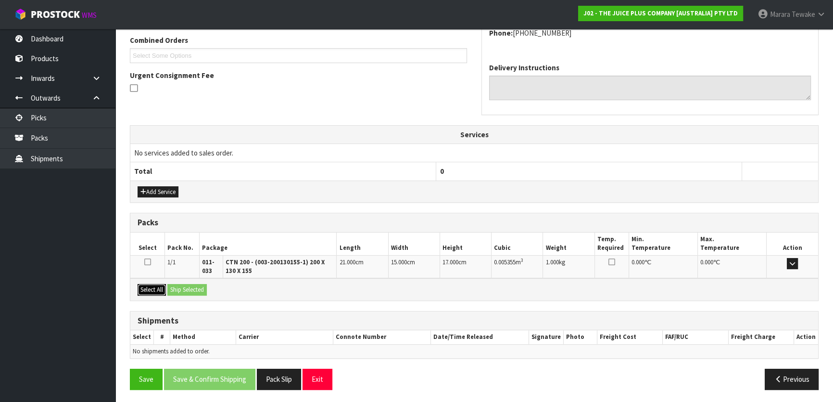
click at [149, 286] on button "Select All" at bounding box center [152, 290] width 28 height 12
click at [183, 288] on button "Ship Selected" at bounding box center [186, 290] width 39 height 12
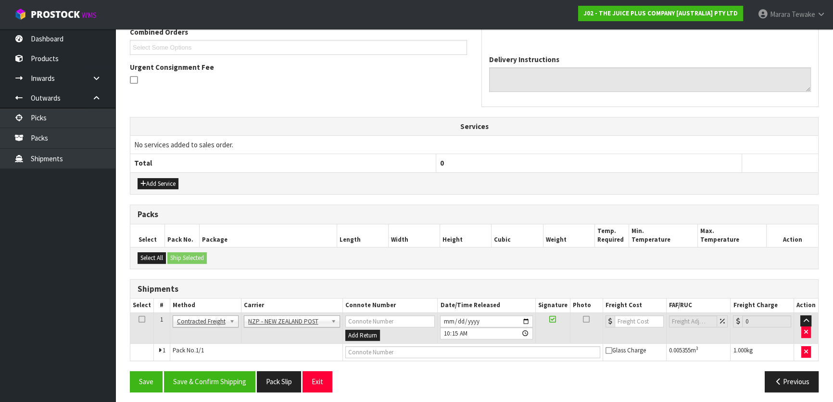
scroll to position [260, 0]
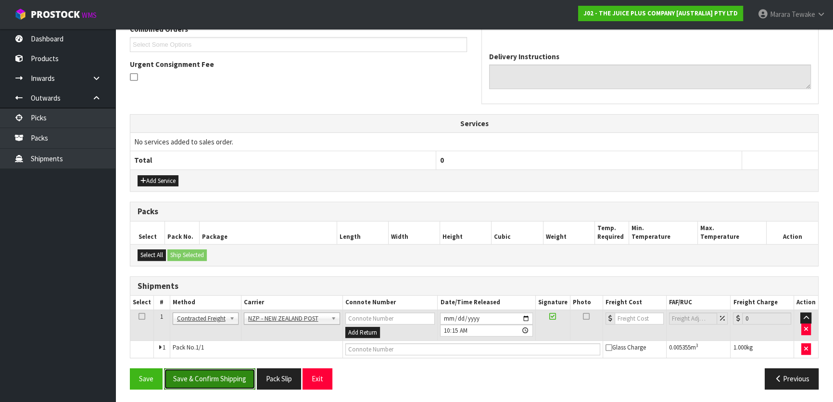
click at [225, 374] on button "Save & Confirm Shipping" at bounding box center [209, 378] width 91 height 21
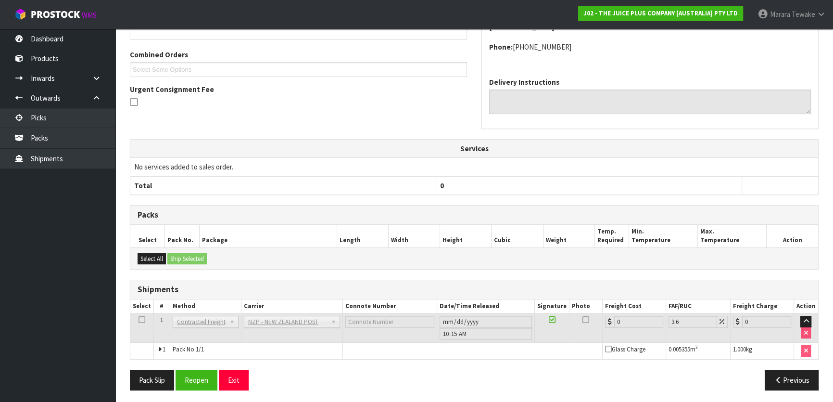
scroll to position [246, 0]
drag, startPoint x: 194, startPoint y: 374, endPoint x: 154, endPoint y: 366, distance: 40.9
click at [194, 374] on button "Reopen" at bounding box center [197, 379] width 42 height 21
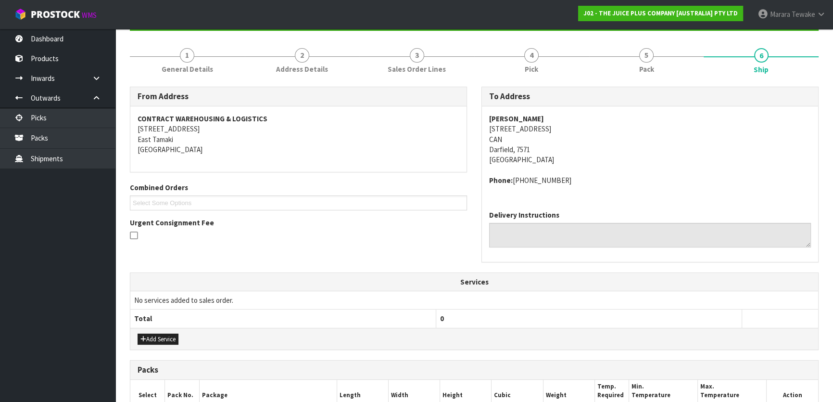
scroll to position [260, 0]
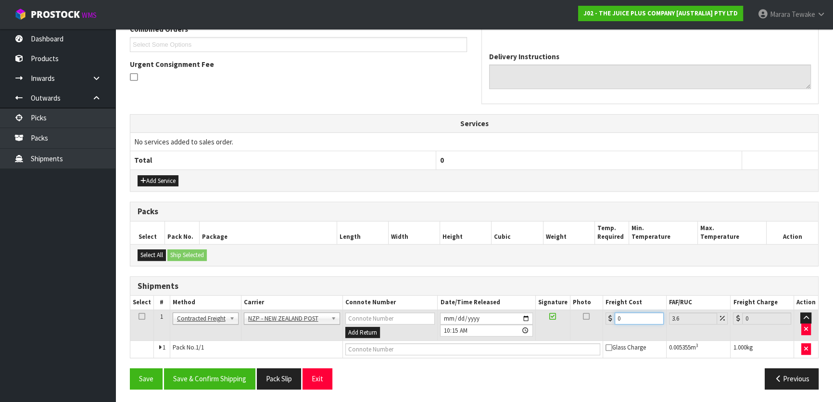
drag, startPoint x: 640, startPoint y: 317, endPoint x: 586, endPoint y: 315, distance: 53.9
click at [590, 316] on tr "1 Client Local Pickup Customer Local Pickup Company Freight Contracted Freight …" at bounding box center [474, 324] width 688 height 31
click at [216, 369] on button "Save & Confirm Shipping" at bounding box center [209, 378] width 91 height 21
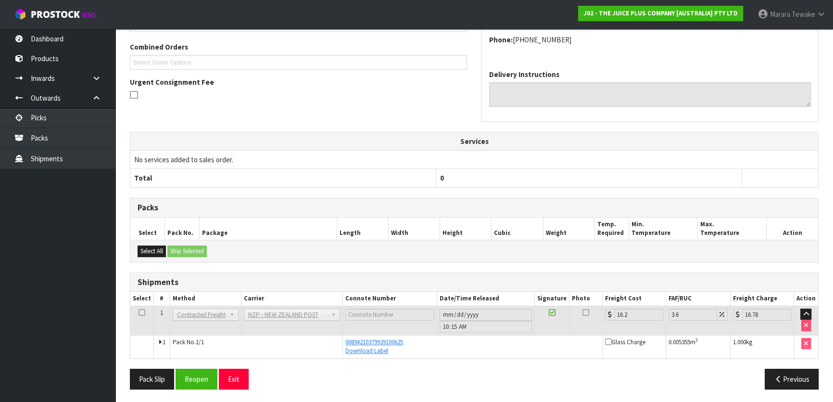
scroll to position [0, 0]
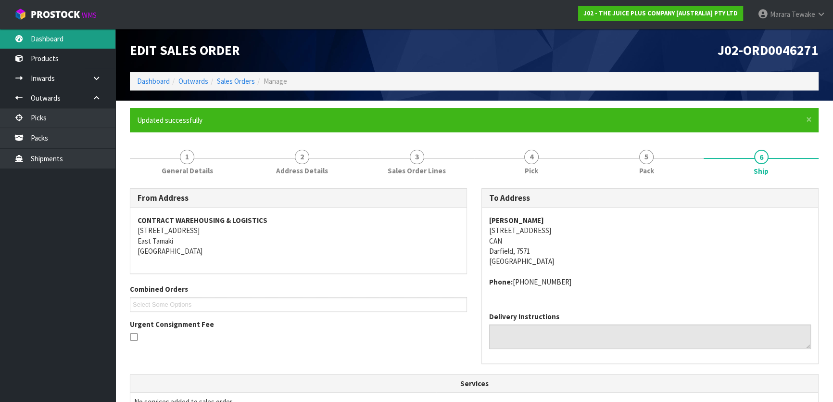
click at [83, 38] on link "Dashboard" at bounding box center [57, 39] width 115 height 20
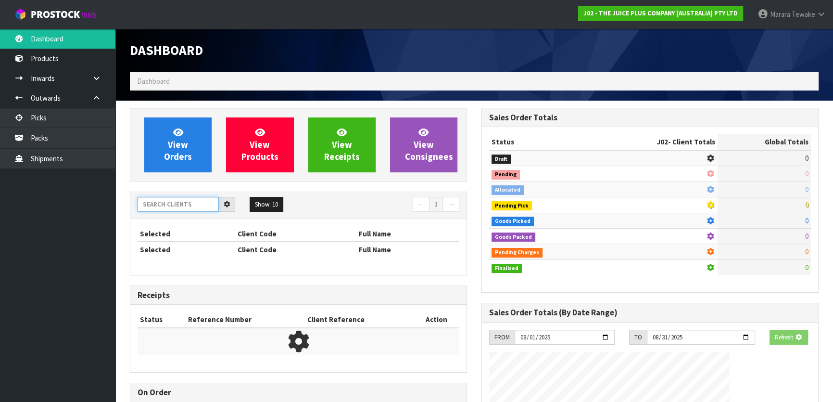
click at [181, 211] on input "text" at bounding box center [178, 204] width 81 height 15
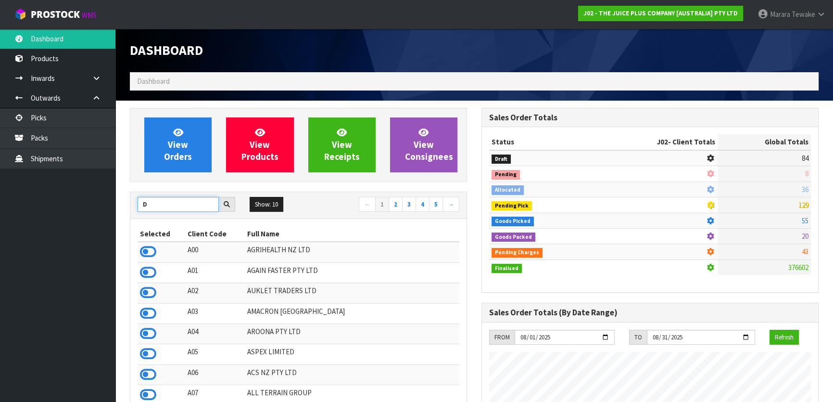
scroll to position [728, 351]
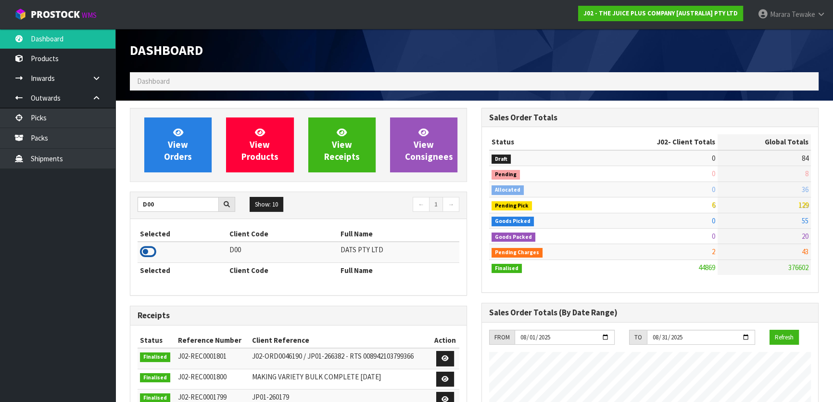
click at [146, 252] on icon at bounding box center [148, 251] width 16 height 14
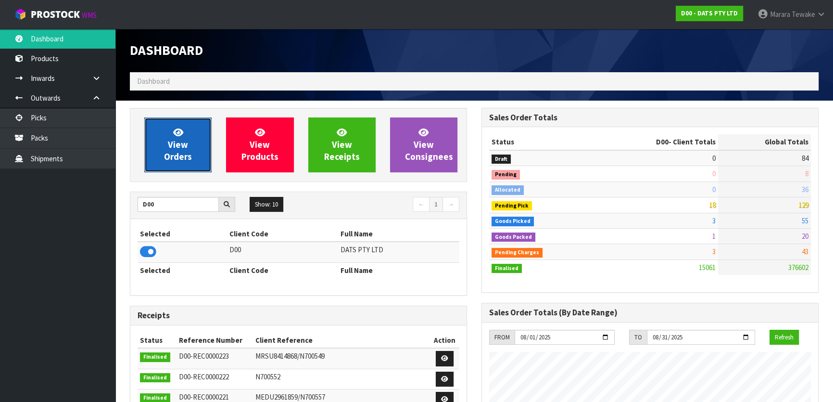
click at [166, 130] on link "View Orders" at bounding box center [177, 144] width 67 height 55
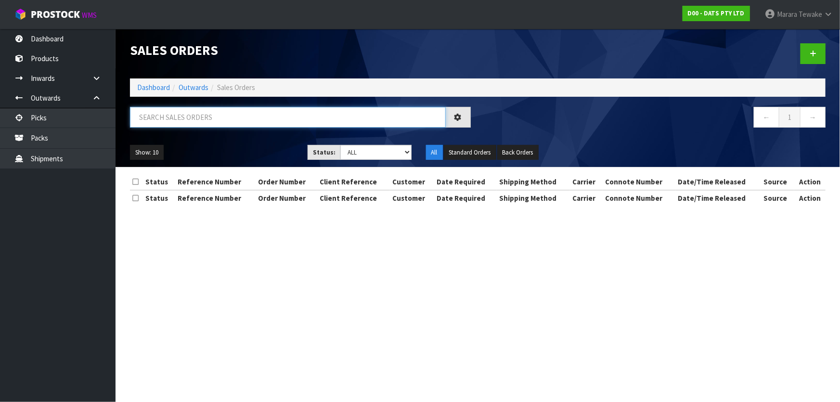
click at [188, 118] on input "text" at bounding box center [288, 117] width 316 height 21
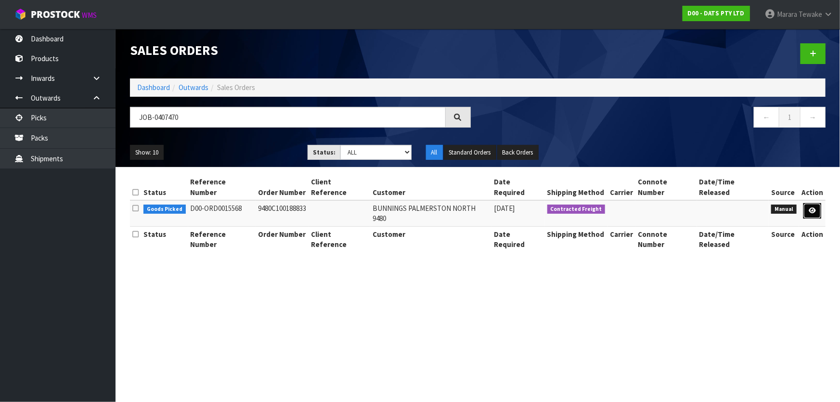
click at [809, 207] on icon at bounding box center [811, 210] width 7 height 6
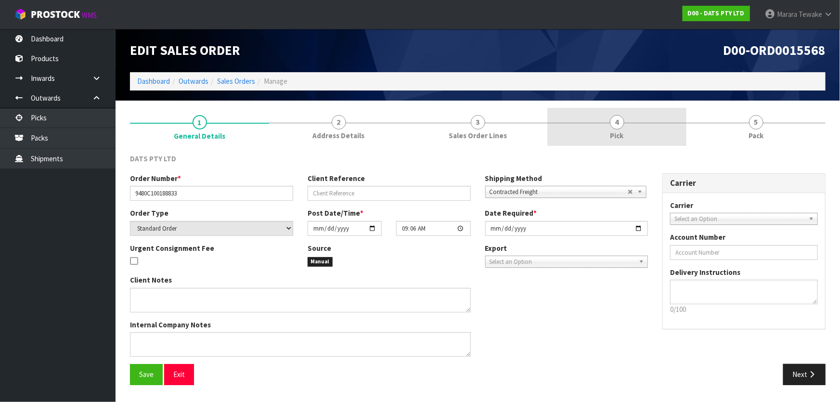
click at [617, 125] on span "4" at bounding box center [617, 122] width 14 height 14
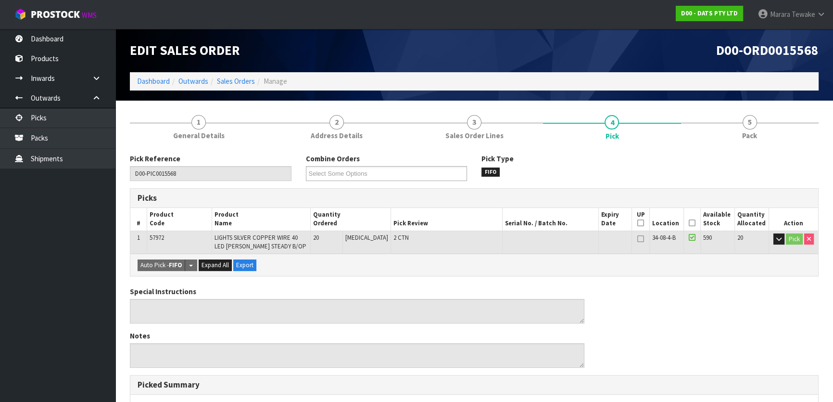
click at [690, 223] on icon at bounding box center [692, 223] width 7 height 0
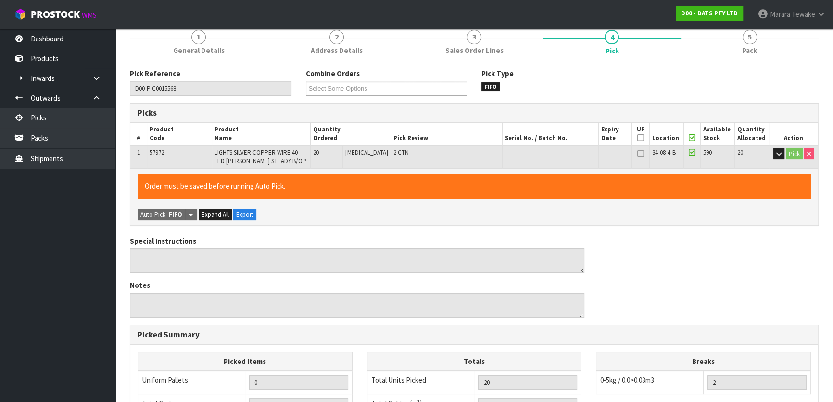
scroll to position [271, 0]
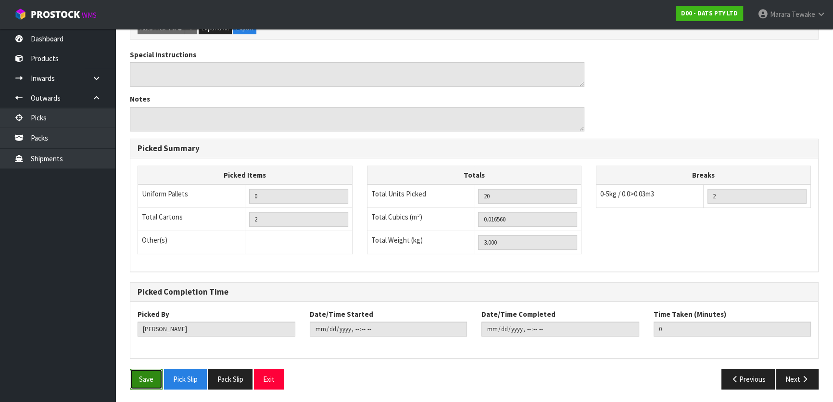
click at [142, 375] on button "Save" at bounding box center [146, 379] width 33 height 21
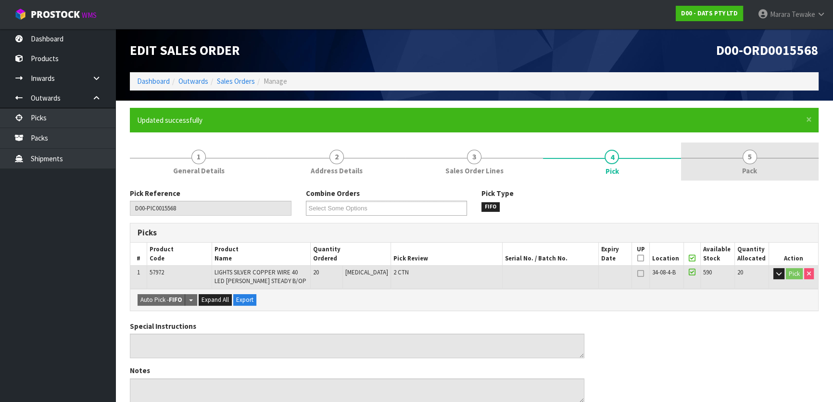
click at [753, 162] on span "5" at bounding box center [750, 157] width 14 height 14
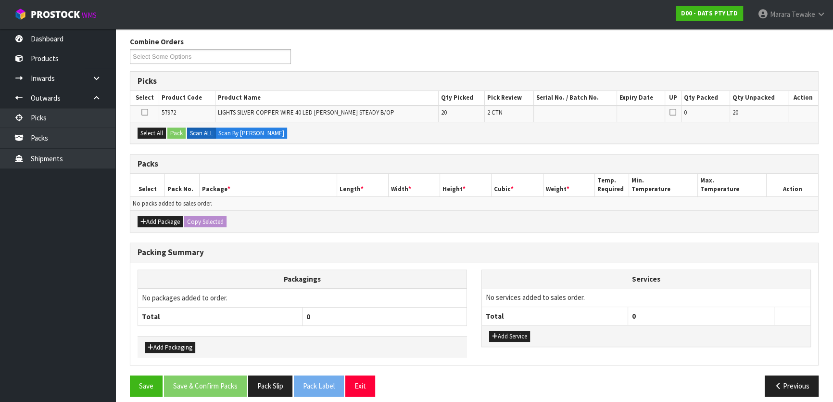
scroll to position [158, 0]
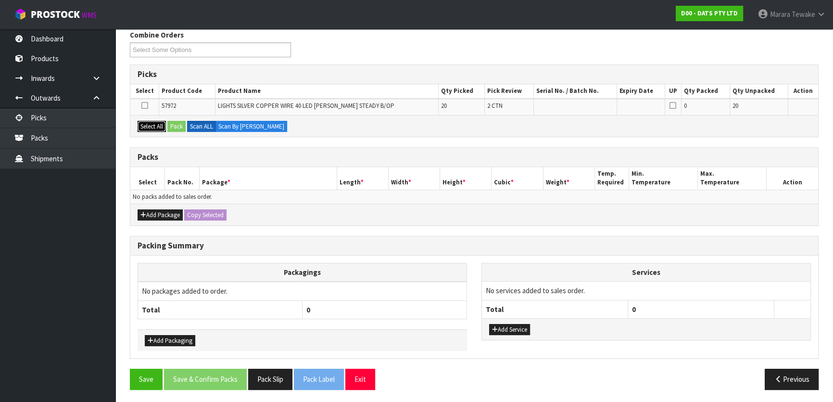
drag, startPoint x: 154, startPoint y: 121, endPoint x: 177, endPoint y: 121, distance: 22.1
click at [155, 121] on button "Select All" at bounding box center [152, 127] width 28 height 12
click at [178, 122] on button "Pack" at bounding box center [176, 127] width 18 height 12
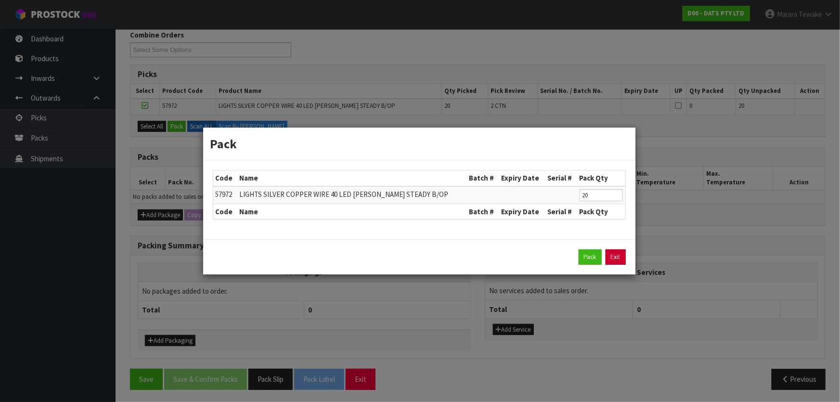
click at [612, 258] on link "Exit" at bounding box center [615, 256] width 20 height 15
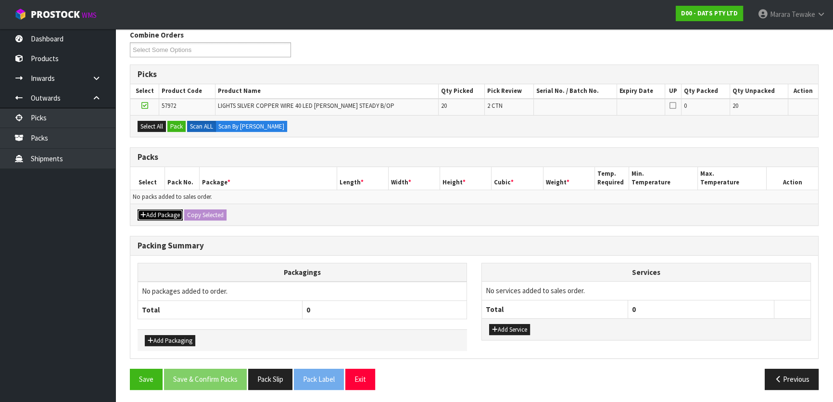
click at [161, 211] on button "Add Package" at bounding box center [160, 215] width 45 height 12
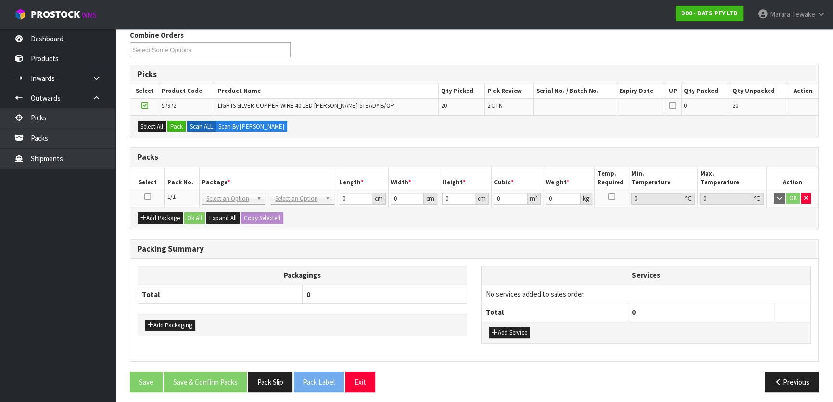
drag, startPoint x: 144, startPoint y: 195, endPoint x: 149, endPoint y: 196, distance: 5.3
click at [144, 196] on icon at bounding box center [147, 196] width 7 height 0
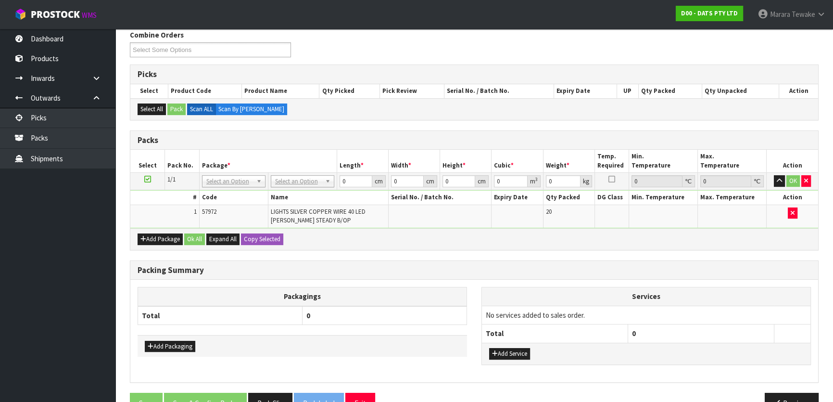
click at [286, 188] on td "No Packaging Cartons PLT GEN120 (1200 X 1000) PLT ONE WAY SKID CHEP HIRE PALLET…" at bounding box center [302, 181] width 69 height 17
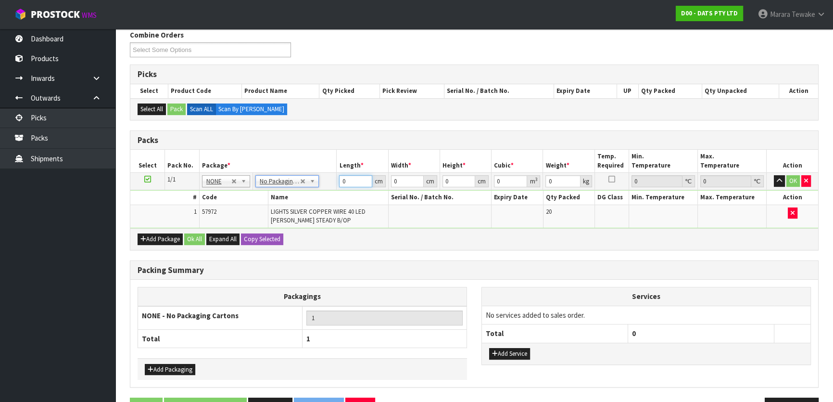
drag, startPoint x: 344, startPoint y: 178, endPoint x: 335, endPoint y: 146, distance: 33.5
click at [335, 146] on div "Packs Select Pack No. Package * Length * Width * Height * Cubic * Weight * Temp…" at bounding box center [474, 190] width 689 height 120
click at [774, 175] on button "button" at bounding box center [779, 181] width 11 height 12
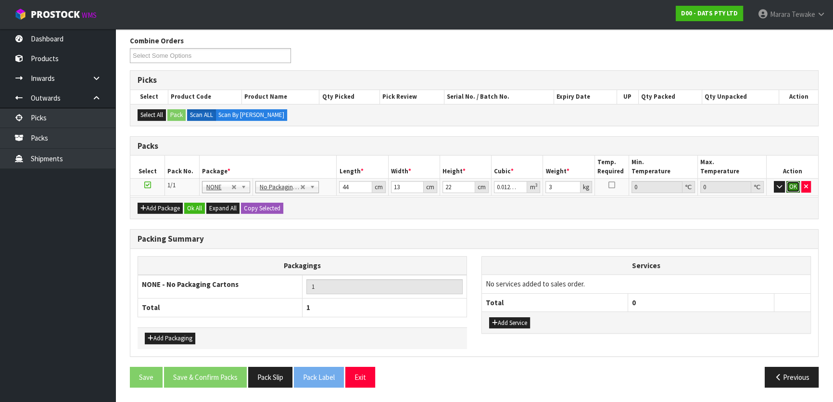
click button "OK" at bounding box center [793, 187] width 13 height 12
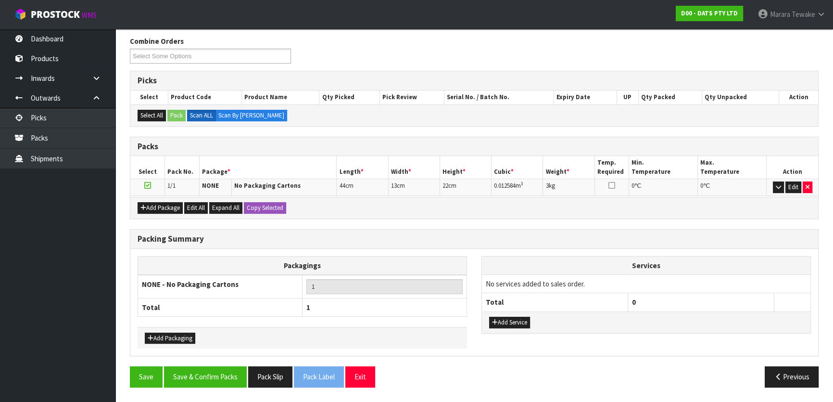
scroll to position [149, 0]
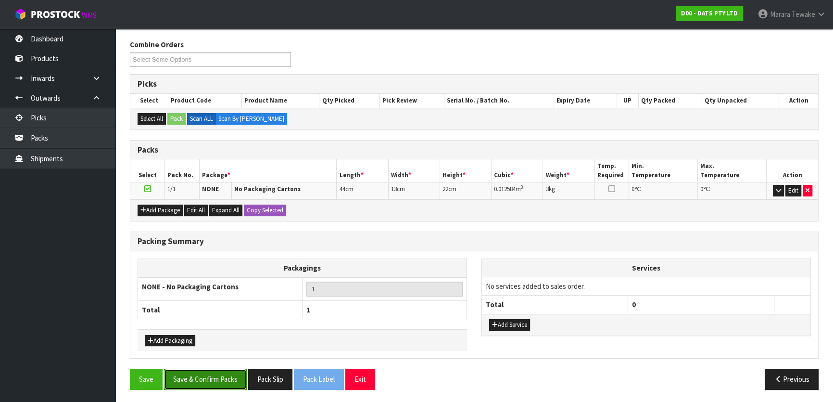
click at [217, 375] on button "Save & Confirm Packs" at bounding box center [205, 379] width 83 height 21
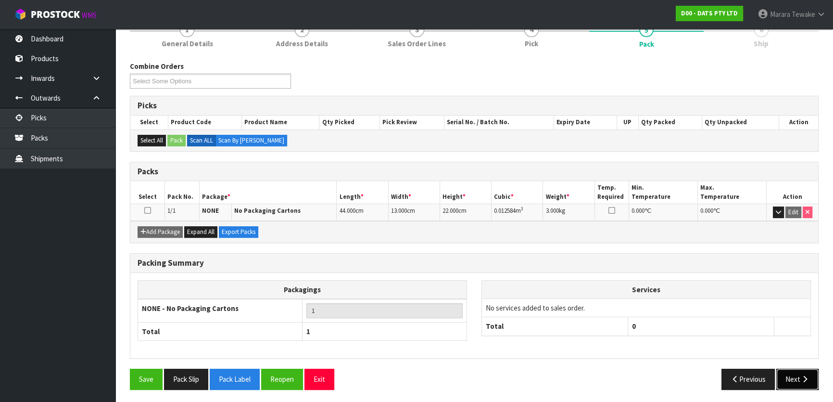
click at [800, 370] on button "Next" at bounding box center [798, 379] width 42 height 21
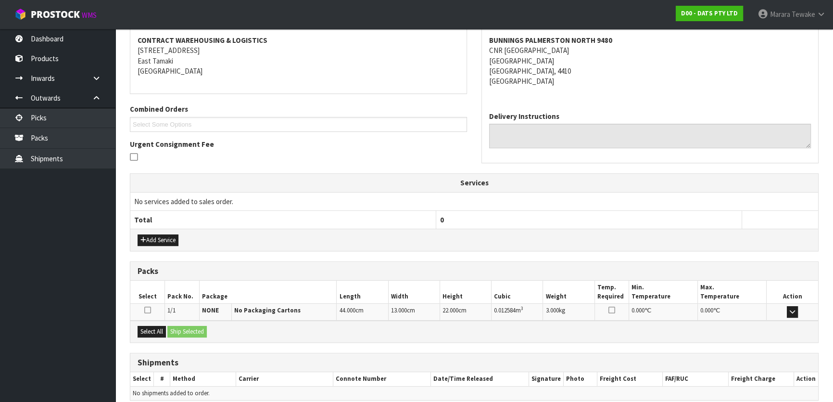
scroll to position [222, 0]
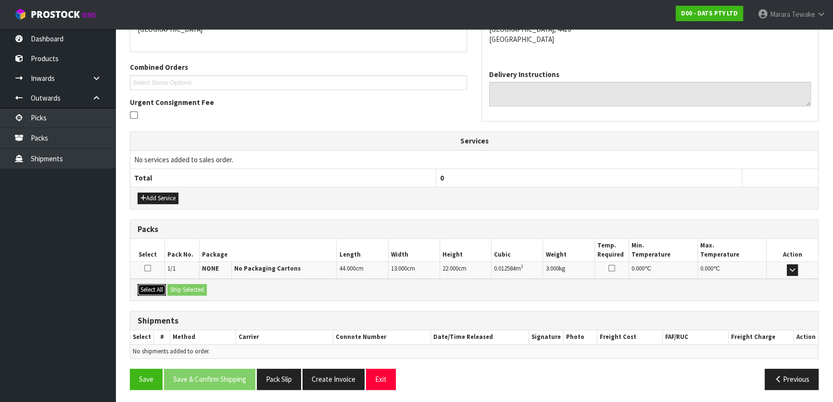
click at [150, 291] on button "Select All" at bounding box center [152, 290] width 28 height 12
drag, startPoint x: 192, startPoint y: 290, endPoint x: 198, endPoint y: 290, distance: 5.3
click at [192, 290] on button "Ship Selected" at bounding box center [186, 290] width 39 height 12
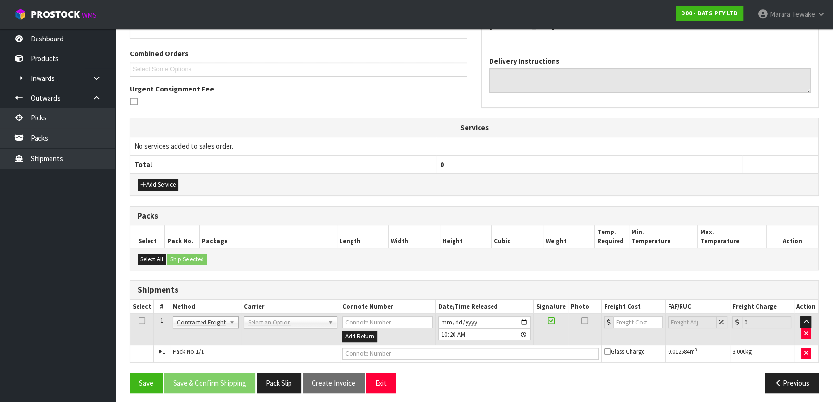
scroll to position [239, 0]
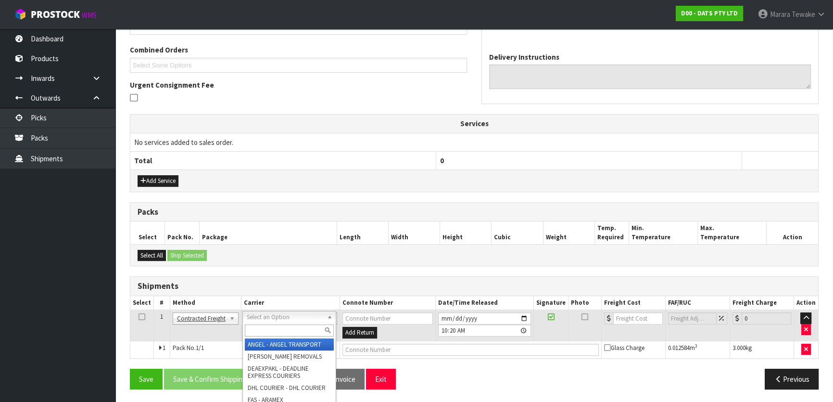
click at [267, 332] on input "text" at bounding box center [289, 330] width 89 height 12
drag, startPoint x: 267, startPoint y: 344, endPoint x: 232, endPoint y: 369, distance: 42.6
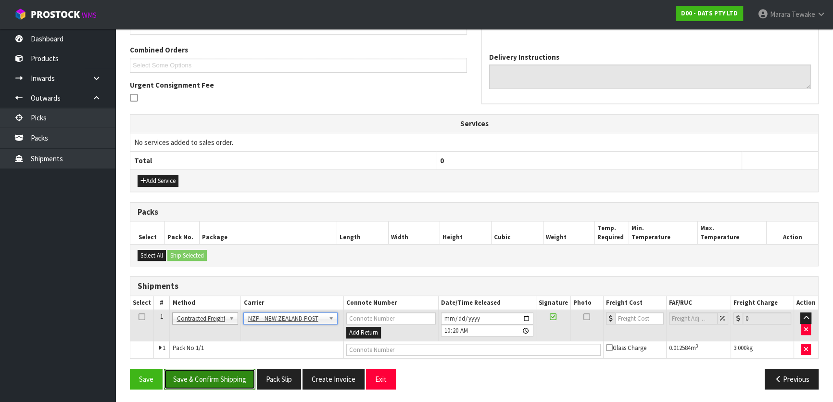
drag, startPoint x: 223, startPoint y: 371, endPoint x: 55, endPoint y: 326, distance: 174.4
click at [223, 371] on button "Save & Confirm Shipping" at bounding box center [209, 379] width 91 height 21
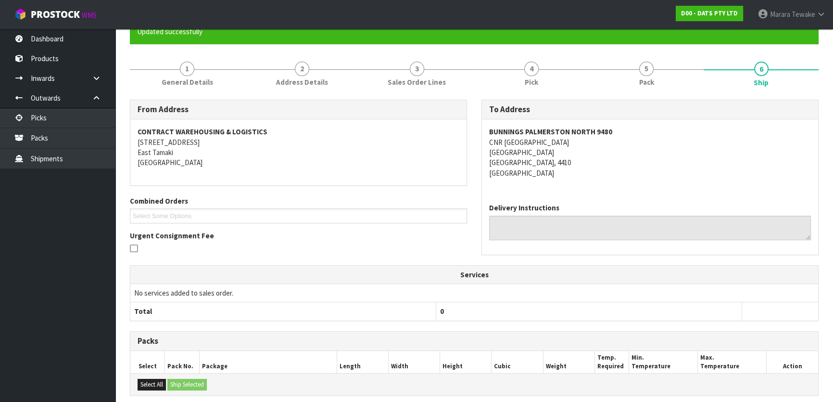
scroll to position [226, 0]
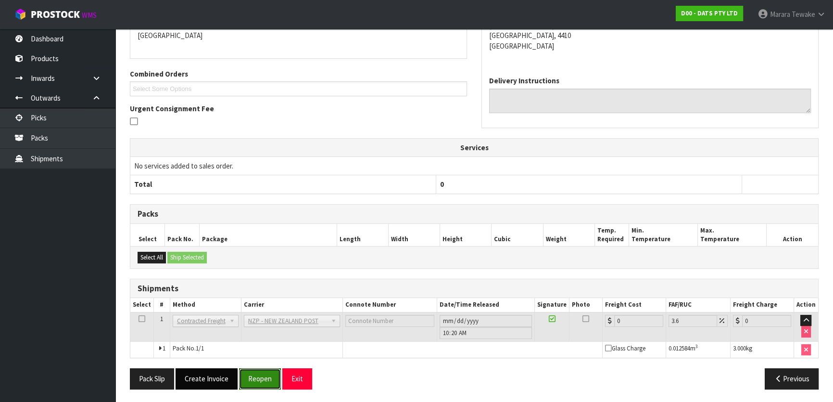
drag, startPoint x: 261, startPoint y: 377, endPoint x: 188, endPoint y: 378, distance: 73.1
click at [257, 376] on button "Reopen" at bounding box center [260, 378] width 42 height 21
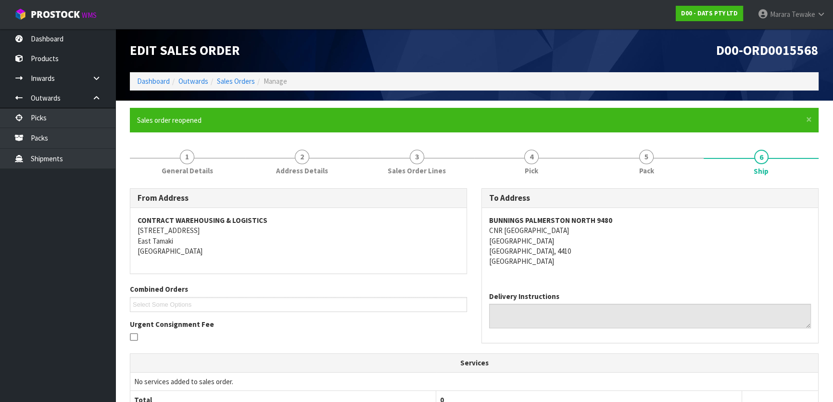
scroll to position [239, 0]
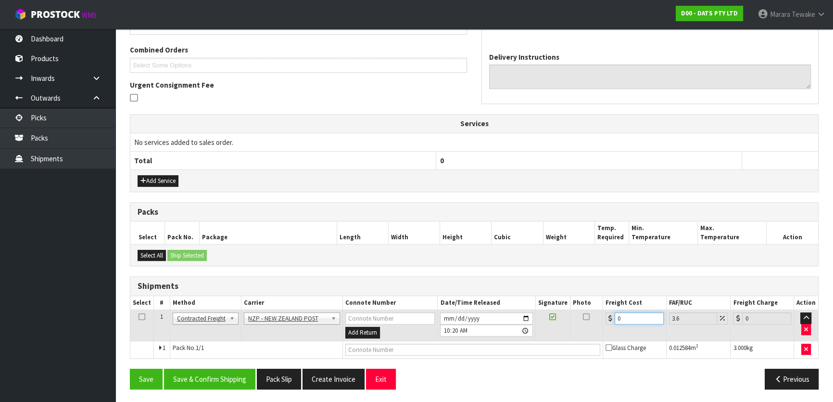
drag, startPoint x: 640, startPoint y: 318, endPoint x: 595, endPoint y: 306, distance: 46.2
click at [597, 311] on tr "1 Client Local Pickup Customer Local Pickup Company Freight Contracted Freight …" at bounding box center [474, 325] width 688 height 31
drag, startPoint x: 193, startPoint y: 374, endPoint x: 183, endPoint y: 367, distance: 12.5
click at [192, 372] on button "Save & Confirm Shipping" at bounding box center [209, 379] width 91 height 21
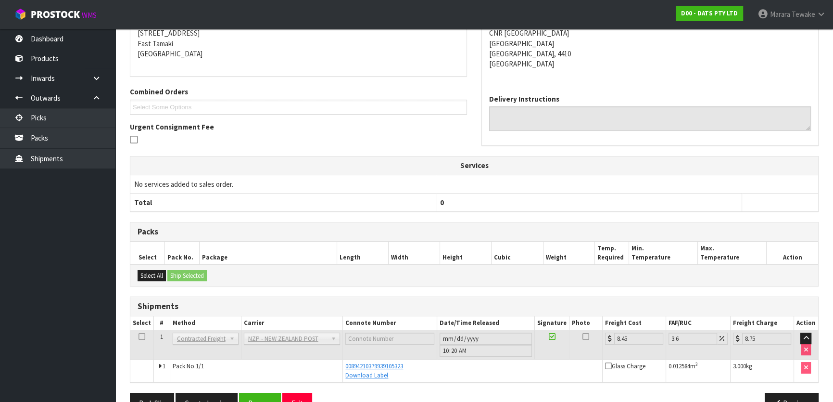
scroll to position [221, 0]
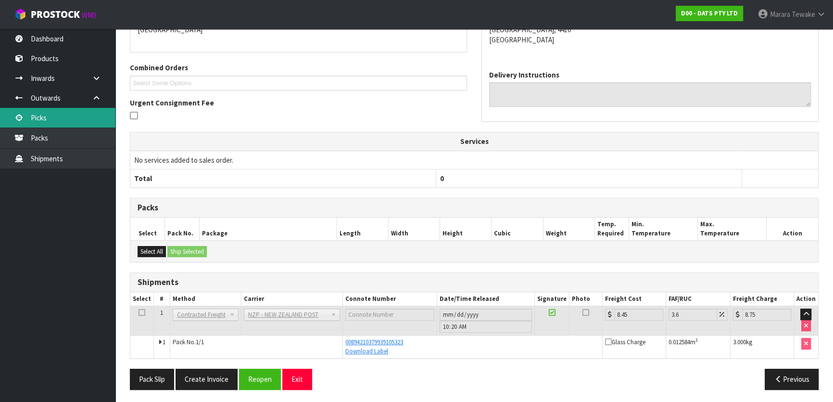
click at [87, 115] on link "Picks" at bounding box center [57, 118] width 115 height 20
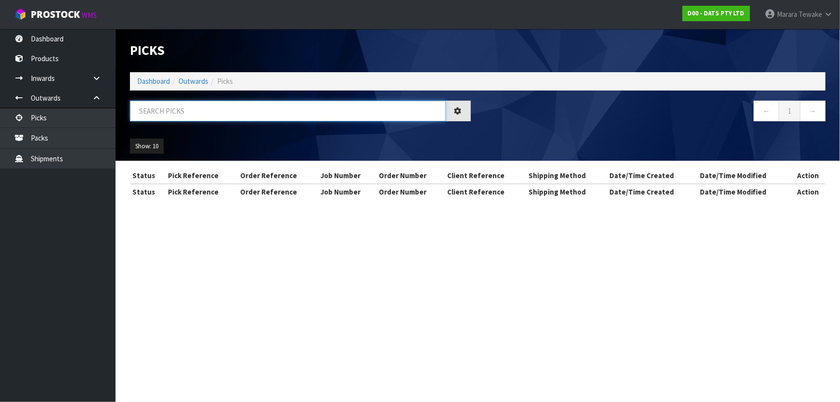
drag, startPoint x: 154, startPoint y: 113, endPoint x: 181, endPoint y: 105, distance: 28.4
click at [154, 112] on input "text" at bounding box center [288, 111] width 316 height 21
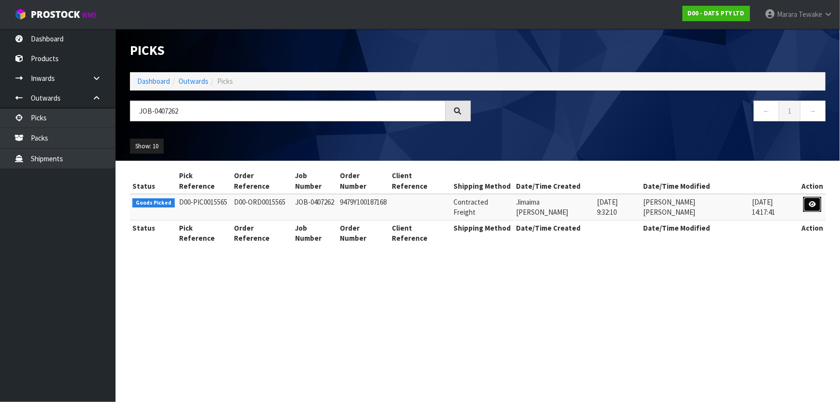
click at [807, 197] on link at bounding box center [812, 204] width 18 height 15
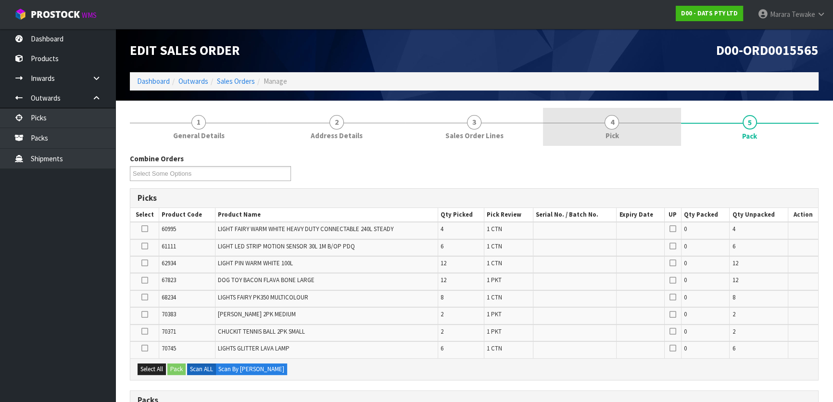
click at [651, 133] on link "4 Pick" at bounding box center [612, 127] width 138 height 38
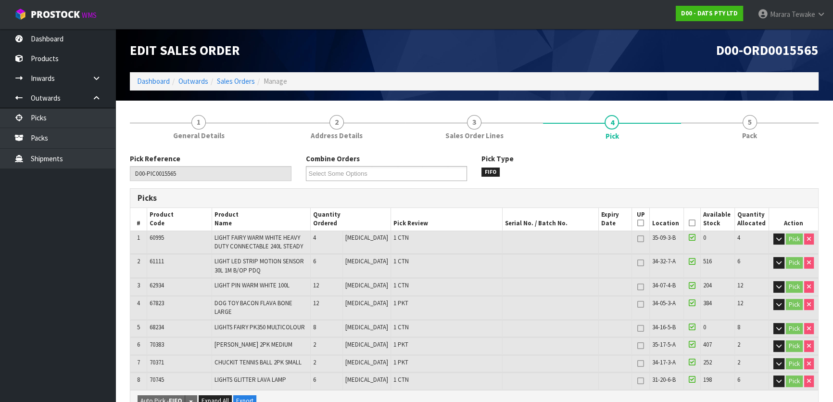
drag, startPoint x: 690, startPoint y: 221, endPoint x: 628, endPoint y: 231, distance: 62.4
click at [689, 223] on icon at bounding box center [692, 223] width 7 height 0
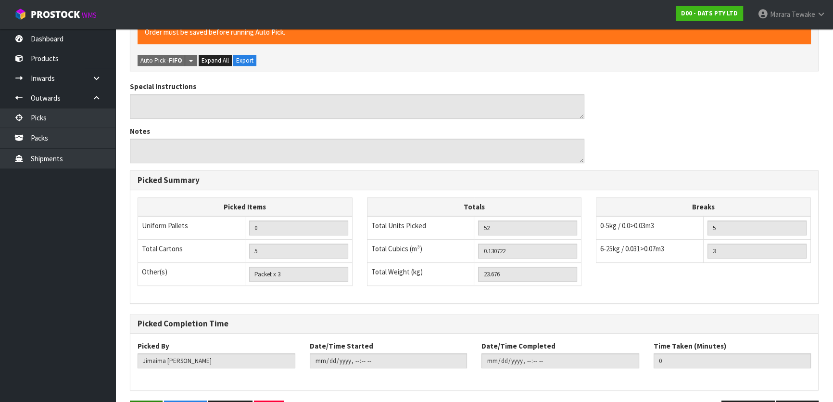
scroll to position [399, 0]
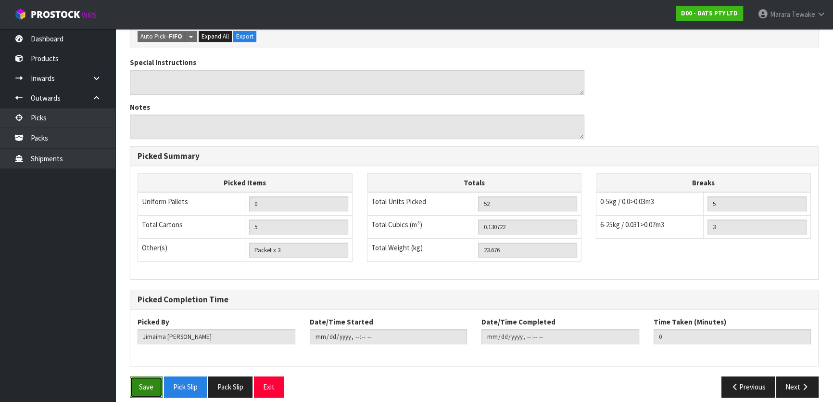
click at [143, 380] on button "Save" at bounding box center [146, 386] width 33 height 21
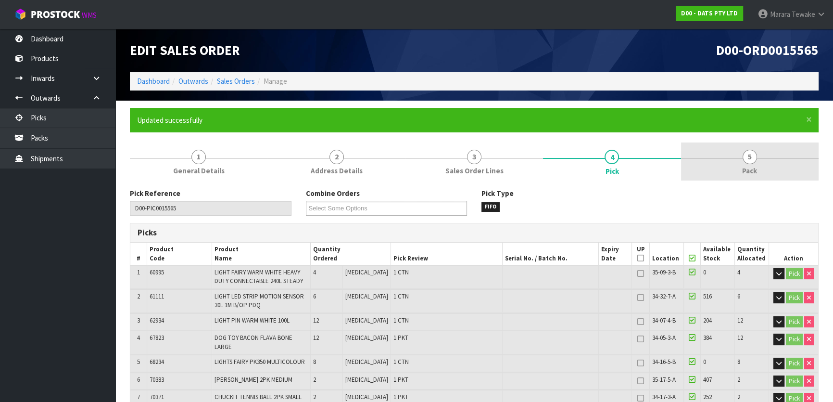
click at [751, 163] on span "5" at bounding box center [750, 157] width 14 height 14
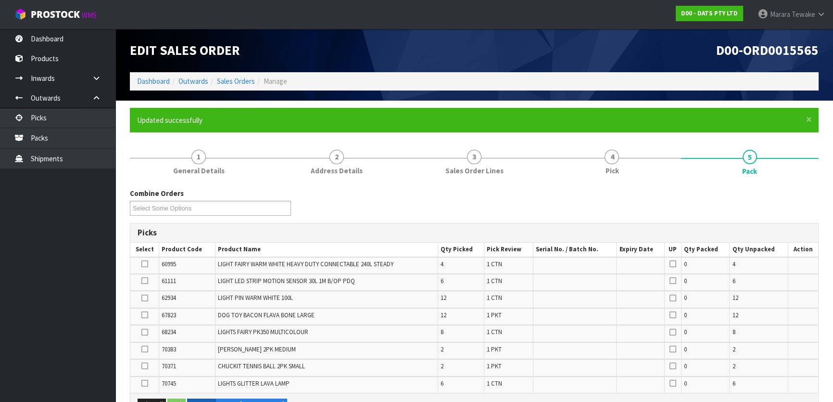
scroll to position [277, 0]
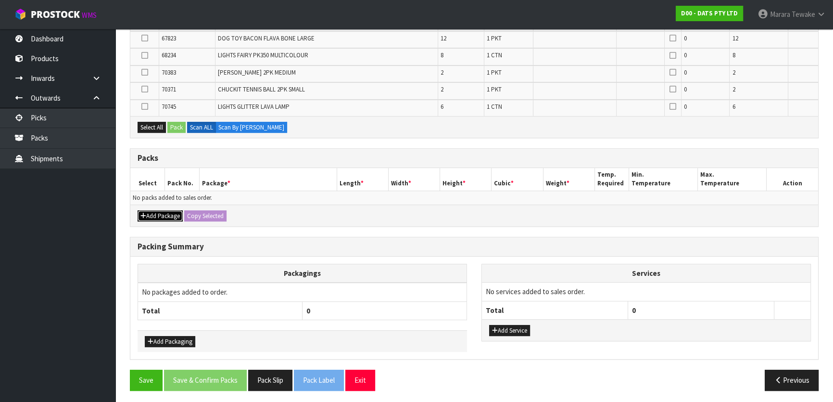
click at [160, 214] on button "Add Package" at bounding box center [160, 216] width 45 height 12
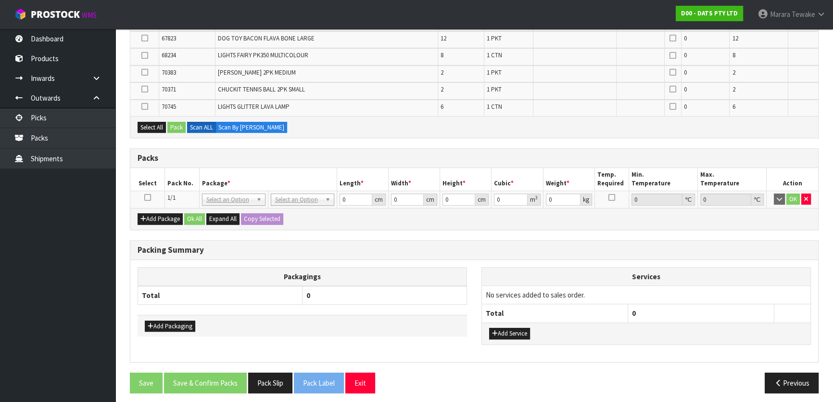
click at [147, 197] on icon at bounding box center [147, 197] width 7 height 0
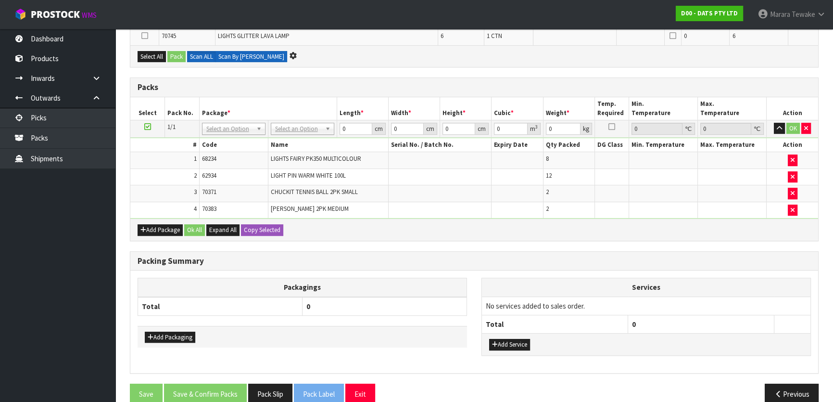
scroll to position [0, 0]
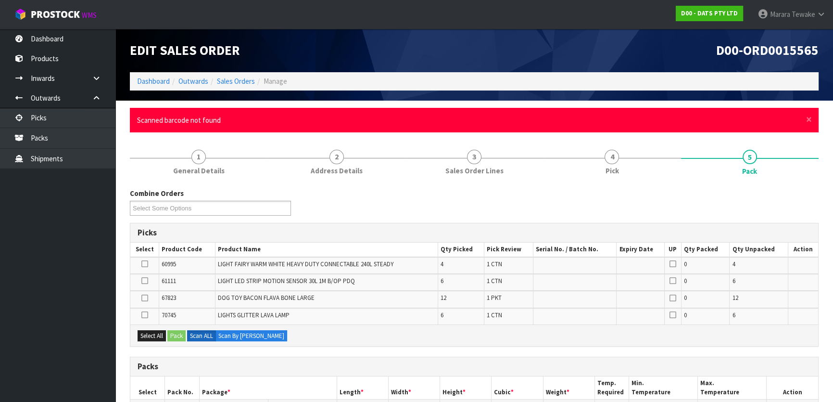
click at [465, 200] on div "Combine Orders D00-ORD0015555 D00-ORD0015562 D00-ORD0015564 D00-ORD0015565 D00-…" at bounding box center [475, 205] width 704 height 35
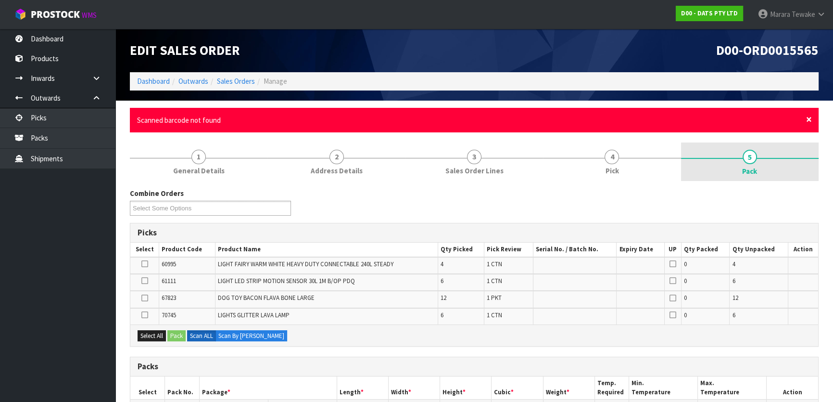
click at [810, 120] on span "×" at bounding box center [810, 119] width 6 height 13
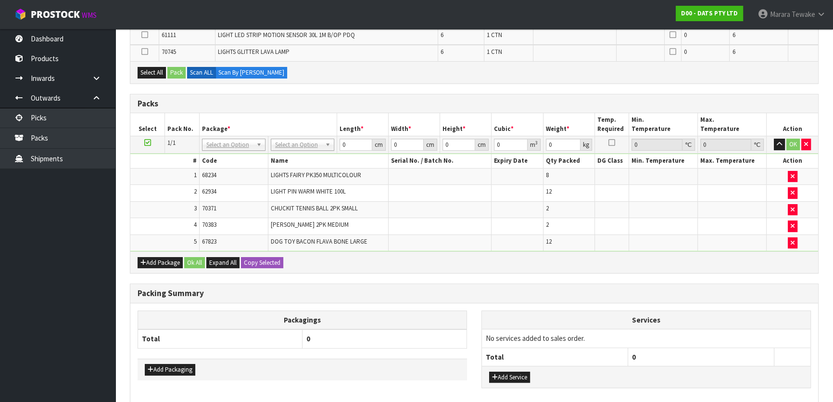
scroll to position [218, 0]
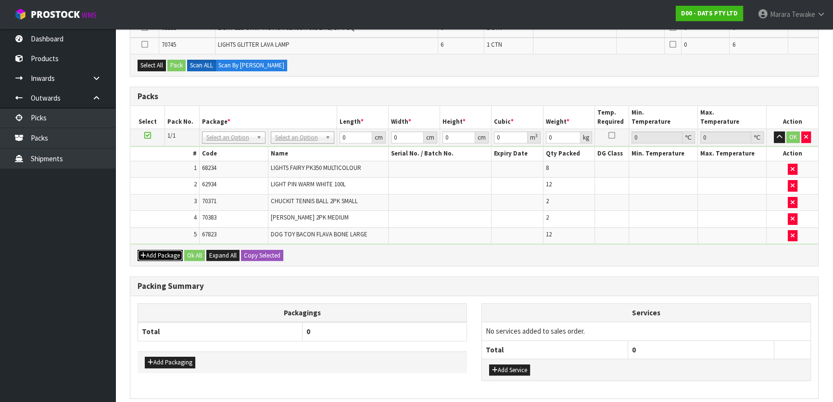
click at [154, 251] on button "Add Package" at bounding box center [160, 256] width 45 height 12
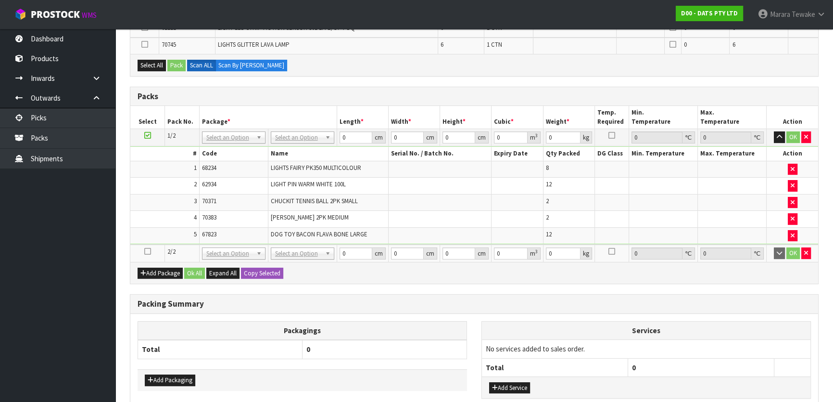
click at [149, 251] on icon at bounding box center [147, 251] width 7 height 0
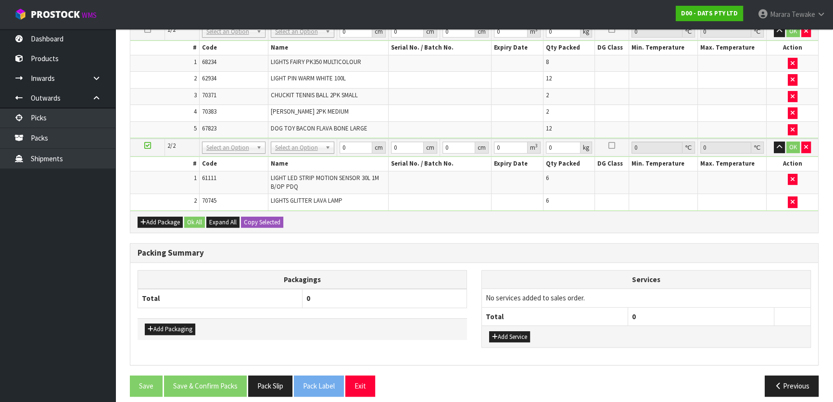
scroll to position [295, 0]
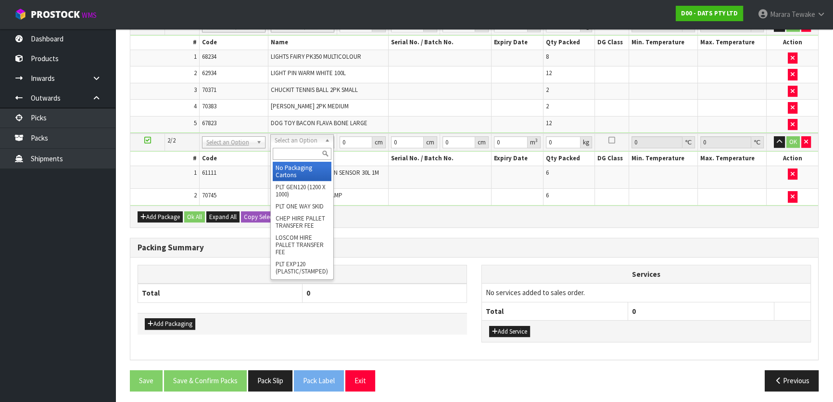
click at [295, 160] on div at bounding box center [302, 154] width 63 height 16
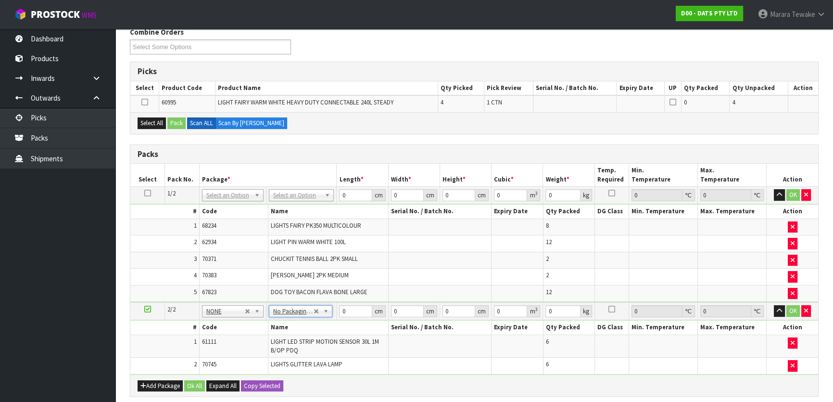
scroll to position [120, 0]
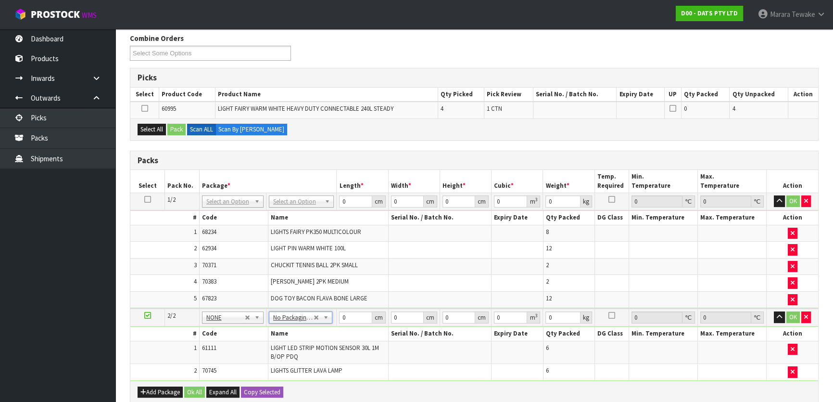
drag, startPoint x: 297, startPoint y: 202, endPoint x: 297, endPoint y: 211, distance: 9.1
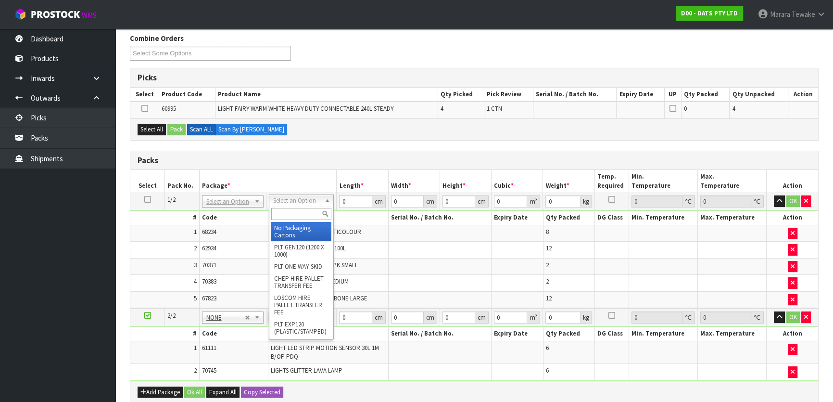
drag, startPoint x: 297, startPoint y: 231, endPoint x: 342, endPoint y: 215, distance: 47.3
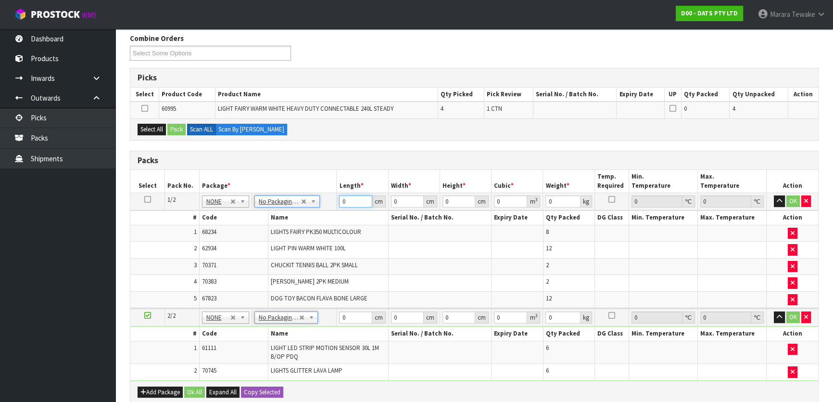
drag, startPoint x: 339, startPoint y: 197, endPoint x: 343, endPoint y: 153, distance: 44.5
click at [329, 186] on table "Select Pack No. Package * Length * Width * Height * Cubic * Weight * Temp. Requ…" at bounding box center [474, 275] width 688 height 211
click at [145, 199] on icon at bounding box center [147, 199] width 7 height 0
click at [255, 387] on button "Copy Selected" at bounding box center [262, 392] width 42 height 12
click at [255, 389] on span "Confirm" at bounding box center [254, 392] width 21 height 8
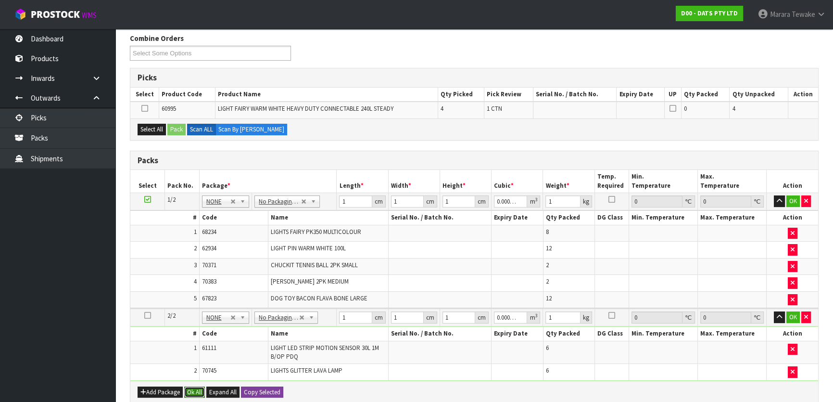
click at [196, 386] on button "Ok All" at bounding box center [194, 392] width 21 height 12
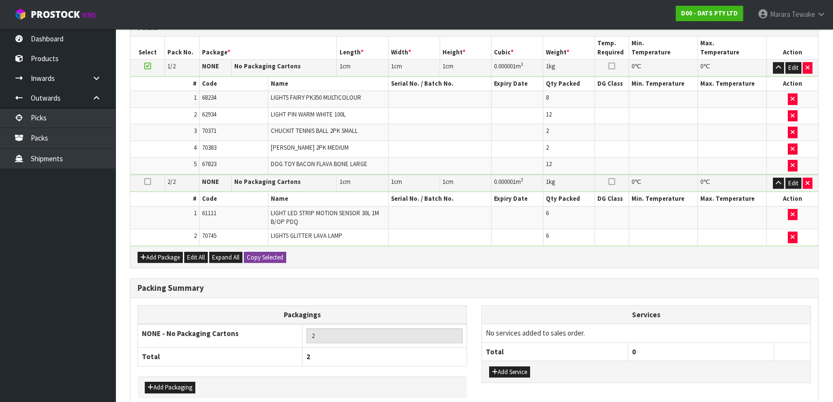
scroll to position [299, 0]
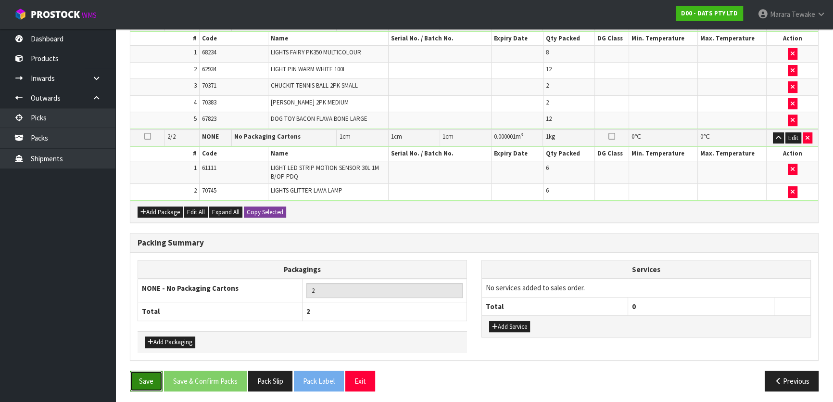
click at [146, 374] on button "Save" at bounding box center [146, 381] width 33 height 21
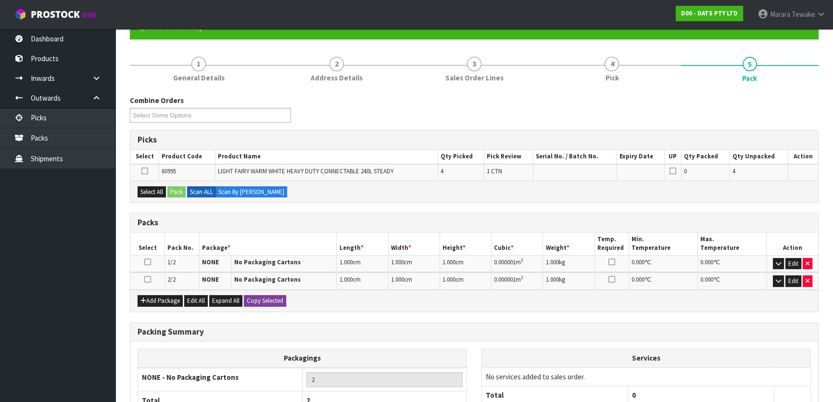
scroll to position [183, 0]
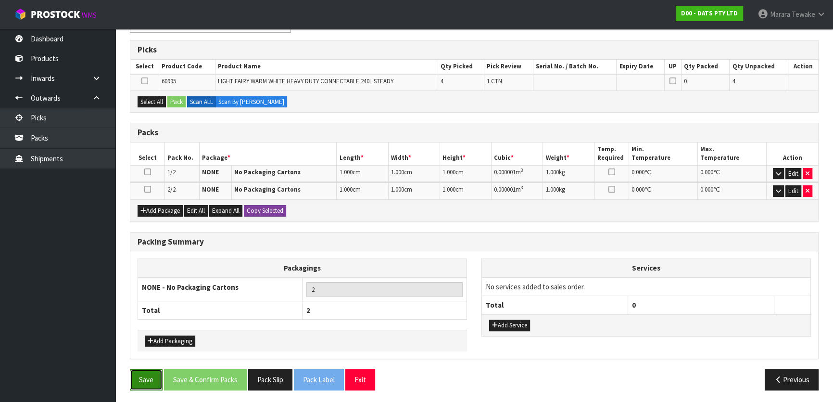
click at [140, 382] on button "Save" at bounding box center [146, 379] width 33 height 21
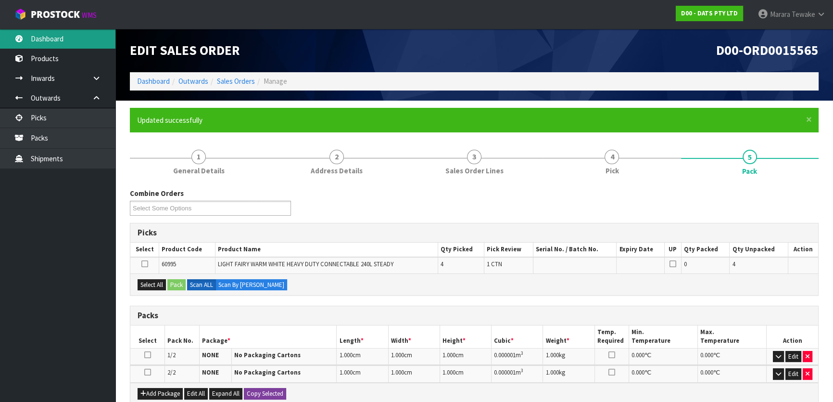
click at [69, 29] on link "Dashboard" at bounding box center [57, 39] width 115 height 20
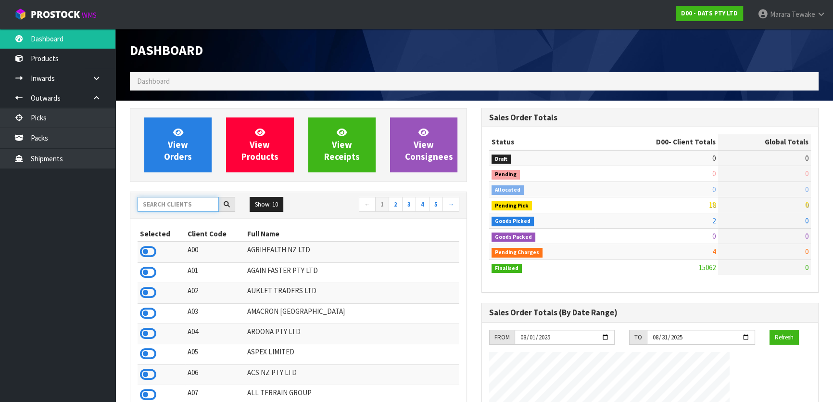
click at [181, 205] on input "text" at bounding box center [178, 204] width 81 height 15
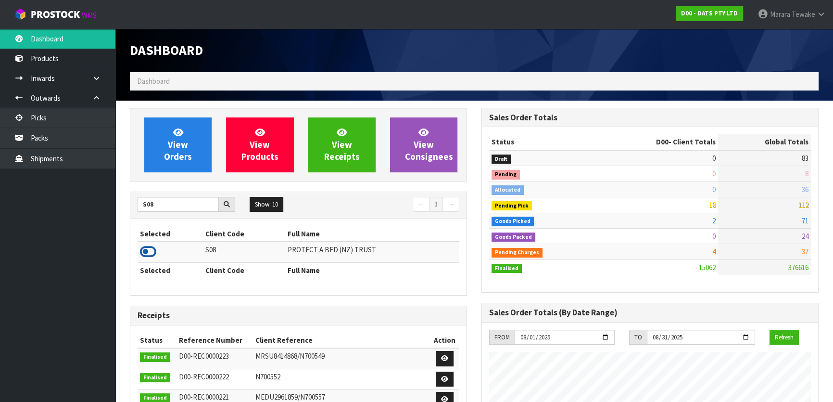
click at [154, 253] on icon at bounding box center [148, 251] width 16 height 14
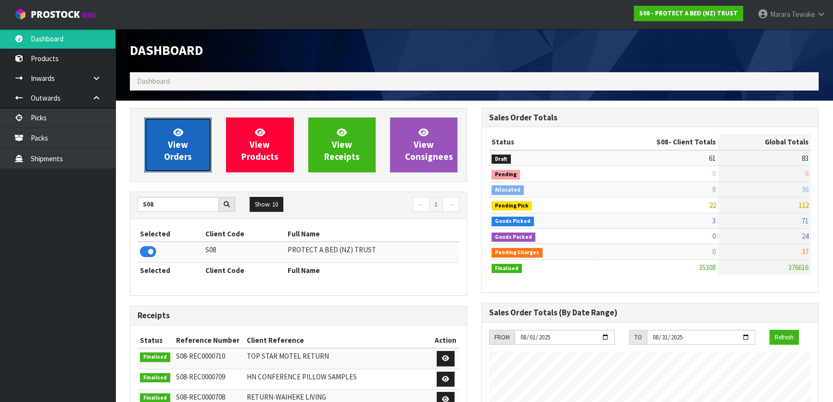
click at [183, 151] on span "View Orders" at bounding box center [178, 145] width 28 height 36
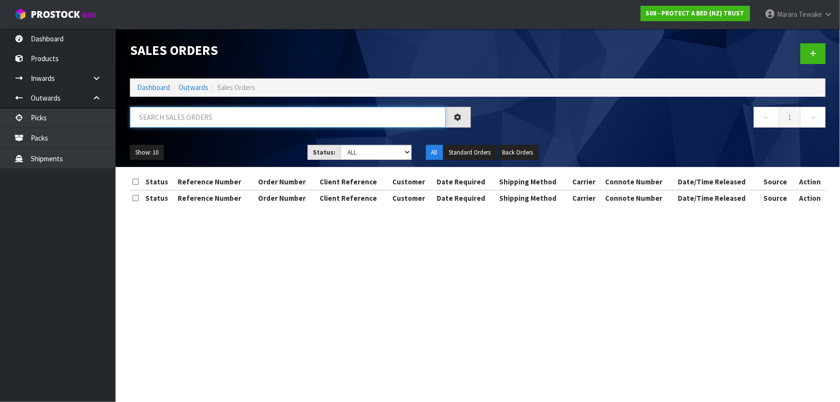
click at [196, 121] on input "text" at bounding box center [288, 117] width 316 height 21
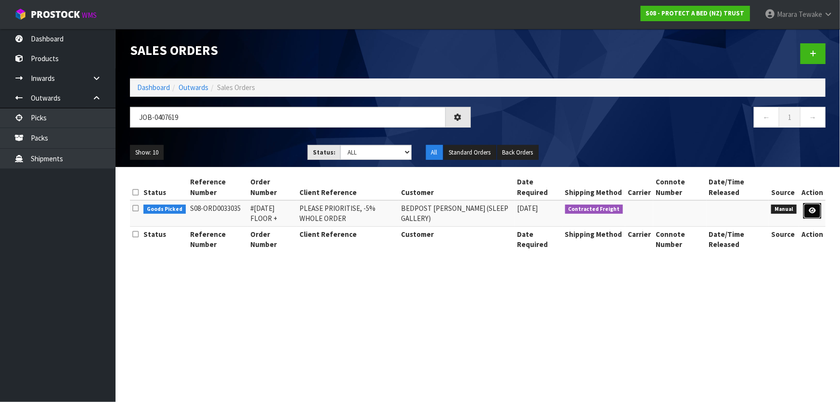
click at [812, 207] on icon at bounding box center [811, 210] width 7 height 6
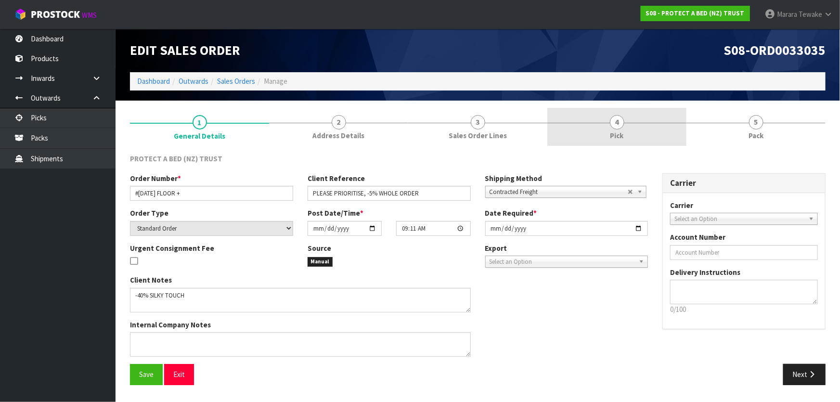
click at [657, 120] on link "4 Pick" at bounding box center [616, 127] width 139 height 38
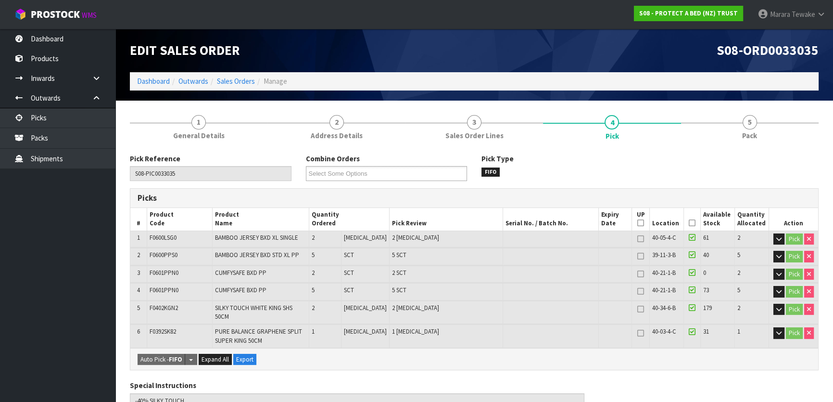
click at [689, 223] on icon at bounding box center [692, 223] width 7 height 0
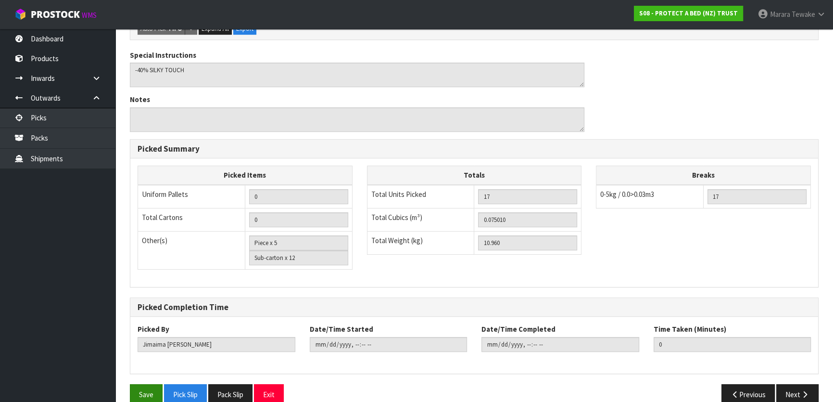
scroll to position [373, 0]
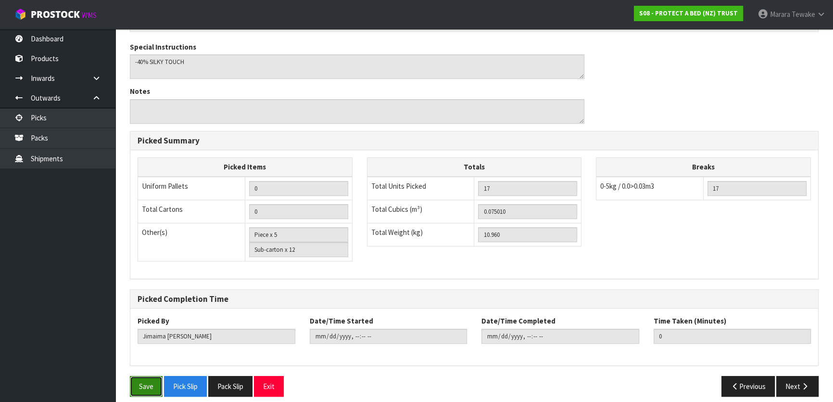
click at [148, 377] on button "Save" at bounding box center [146, 386] width 33 height 21
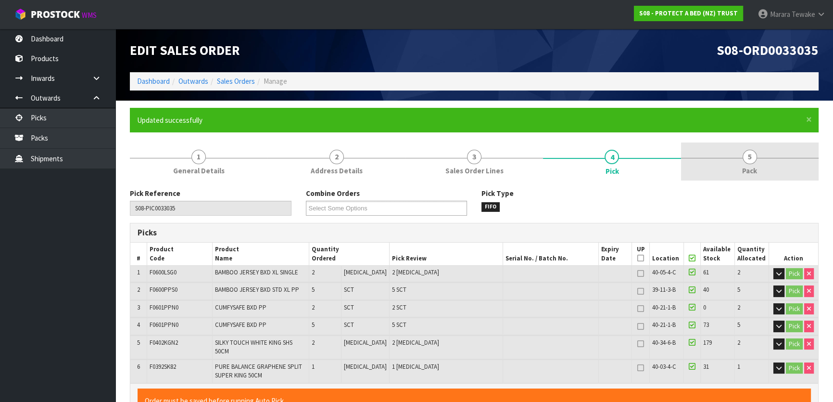
click at [733, 167] on link "5 Pack" at bounding box center [750, 161] width 138 height 38
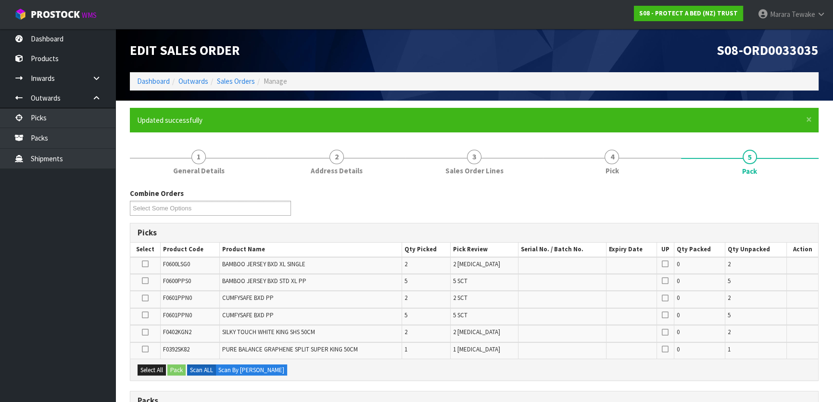
scroll to position [131, 0]
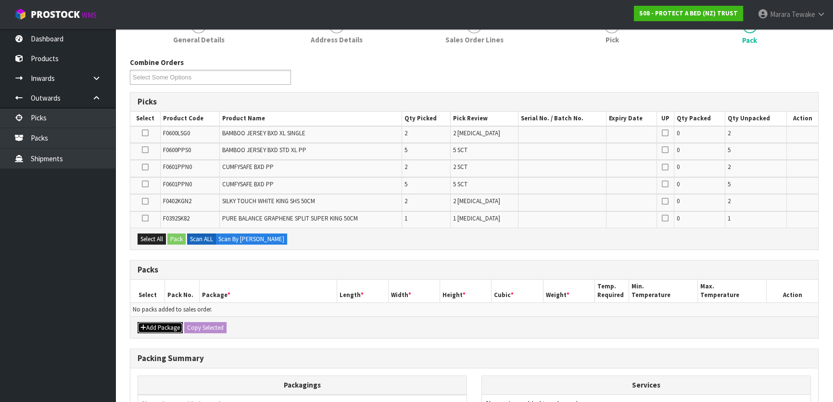
click at [165, 330] on button "Add Package" at bounding box center [160, 328] width 45 height 12
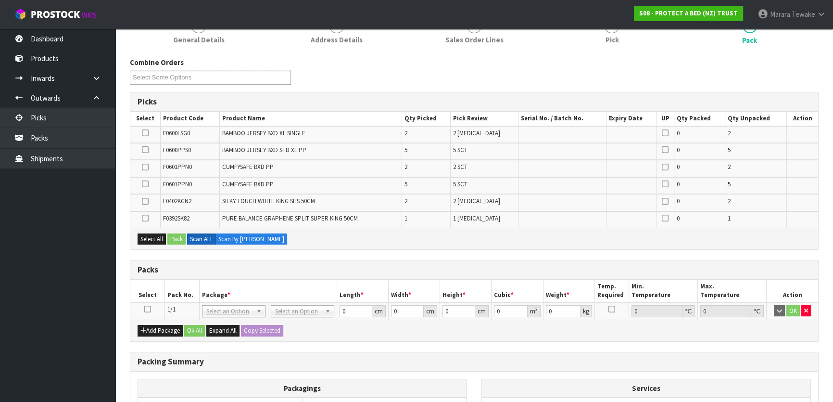
click at [146, 309] on icon at bounding box center [147, 309] width 7 height 0
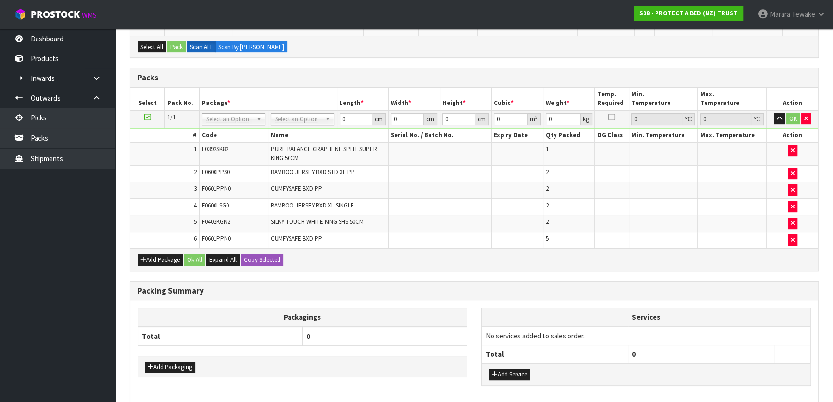
scroll to position [281, 0]
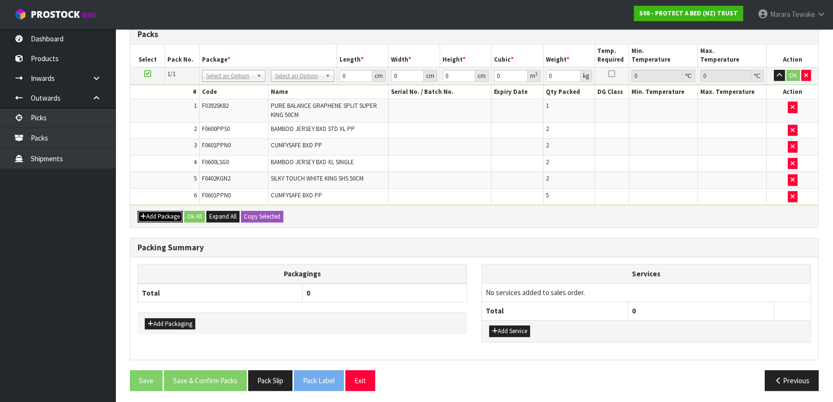
click at [154, 215] on button "Add Package" at bounding box center [160, 217] width 45 height 12
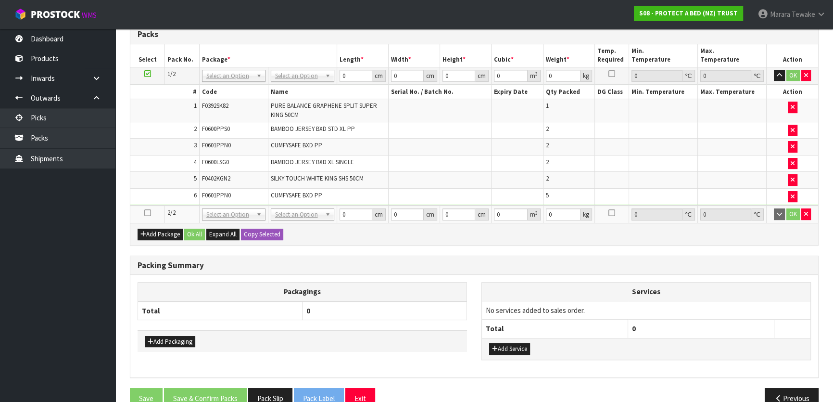
click at [148, 214] on link at bounding box center [147, 212] width 7 height 8
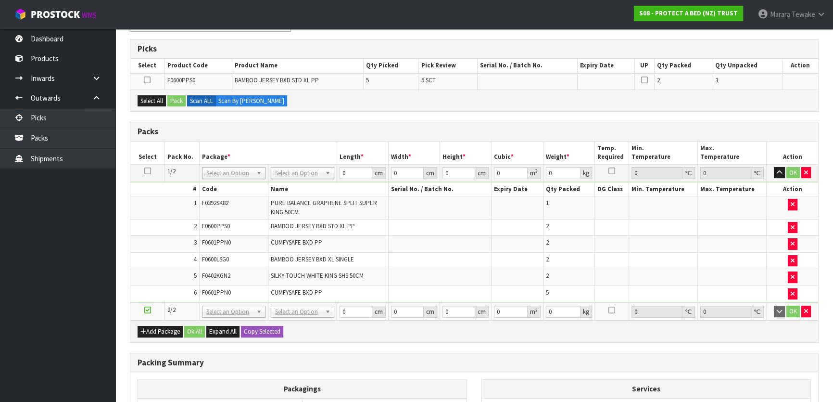
scroll to position [150, 0]
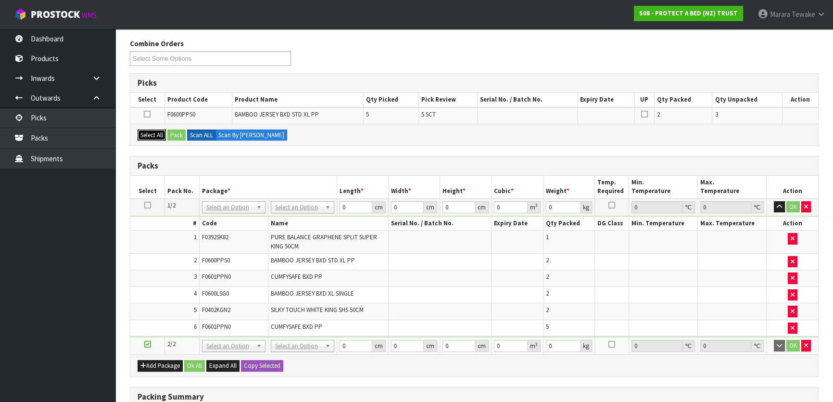
click at [156, 135] on button "Select All" at bounding box center [152, 135] width 28 height 12
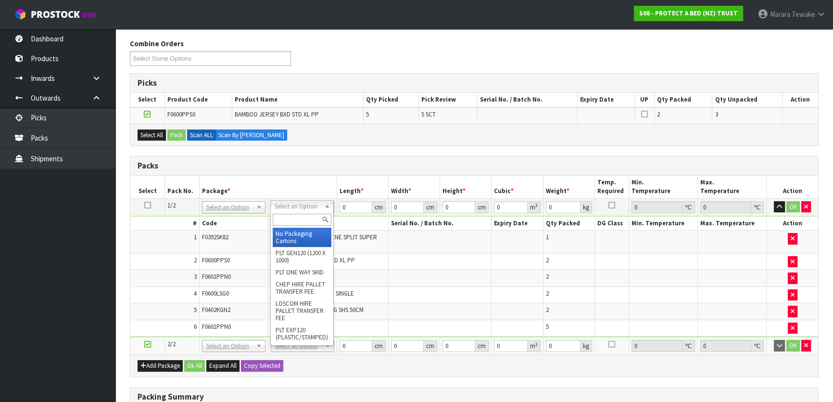
drag, startPoint x: 292, startPoint y: 235, endPoint x: 327, endPoint y: 222, distance: 37.6
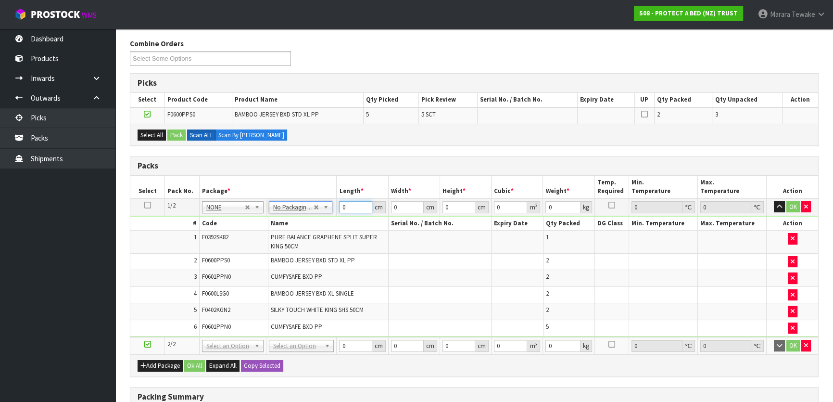
drag, startPoint x: 342, startPoint y: 209, endPoint x: 344, endPoint y: 171, distance: 38.1
click at [338, 208] on td "0 cm" at bounding box center [362, 206] width 51 height 17
drag, startPoint x: 150, startPoint y: 202, endPoint x: 176, endPoint y: 231, distance: 39.2
click at [149, 205] on icon at bounding box center [147, 205] width 7 height 0
click at [268, 365] on button "Copy Selected" at bounding box center [262, 366] width 42 height 12
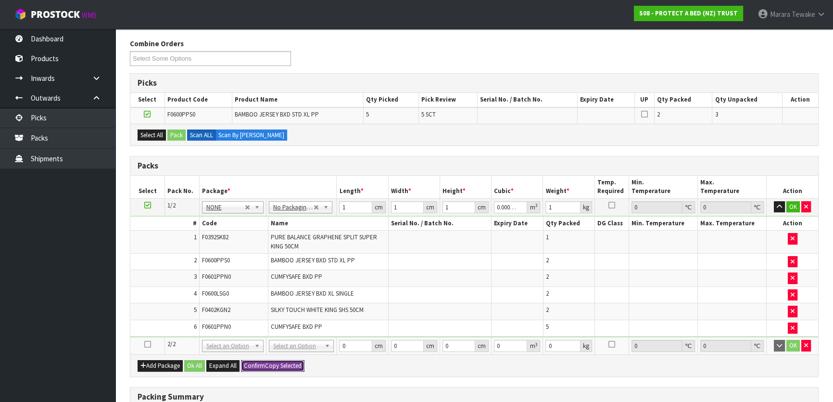
click at [268, 365] on button "Confirm Copy Selected" at bounding box center [273, 366] width 64 height 12
click at [193, 362] on button "Ok All" at bounding box center [194, 366] width 21 height 12
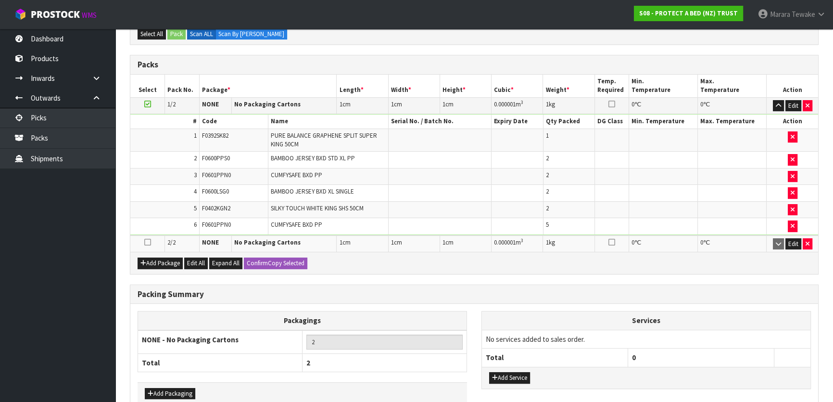
scroll to position [302, 0]
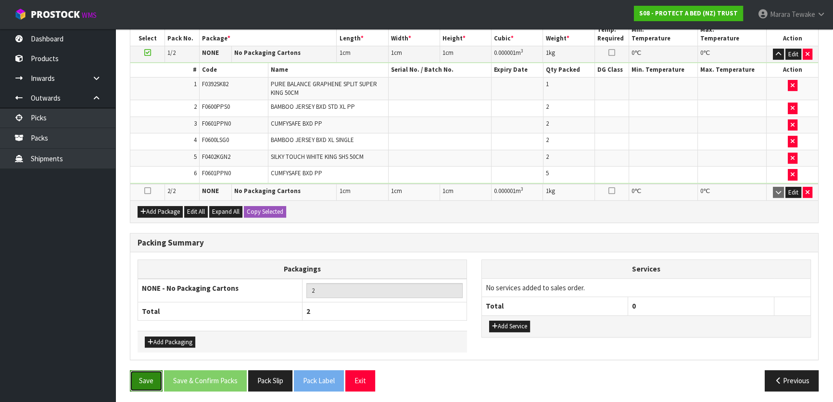
click at [132, 383] on button "Save" at bounding box center [146, 380] width 33 height 21
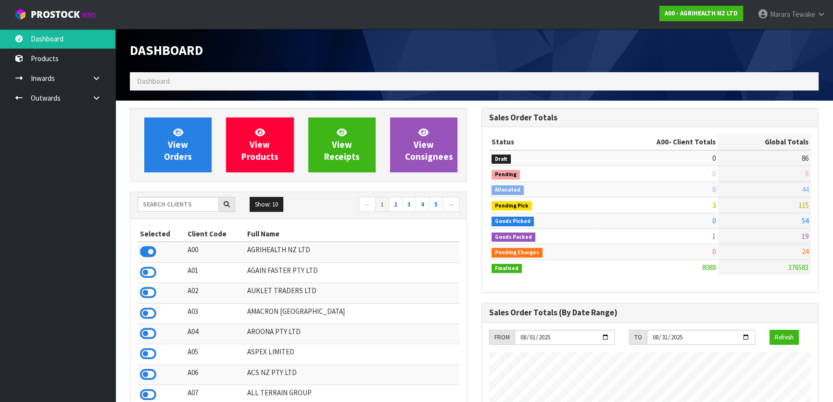
scroll to position [728, 351]
click at [152, 207] on input "text" at bounding box center [178, 204] width 81 height 15
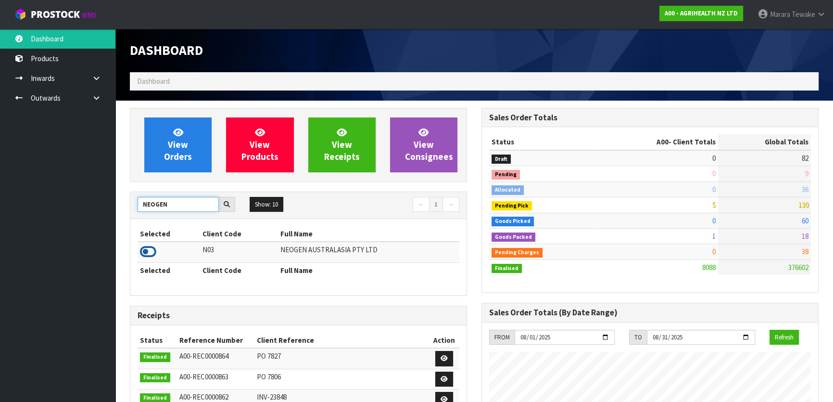
type input "NEOGEN"
click at [149, 255] on icon at bounding box center [148, 251] width 16 height 14
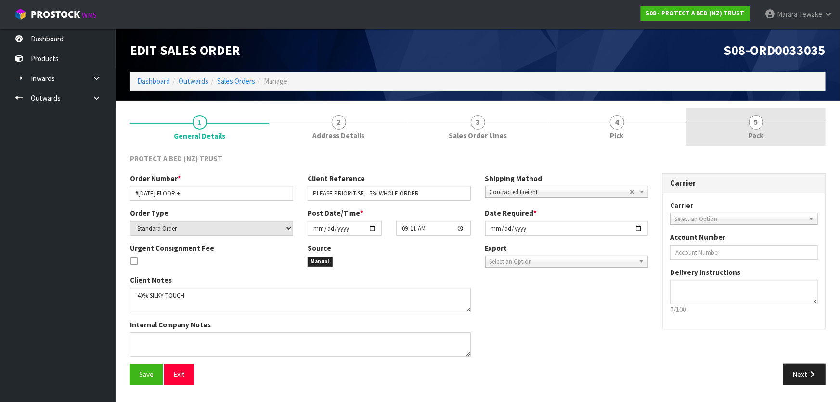
drag, startPoint x: 799, startPoint y: 125, endPoint x: 709, endPoint y: 135, distance: 90.1
click at [797, 124] on link "5 Pack" at bounding box center [755, 127] width 139 height 38
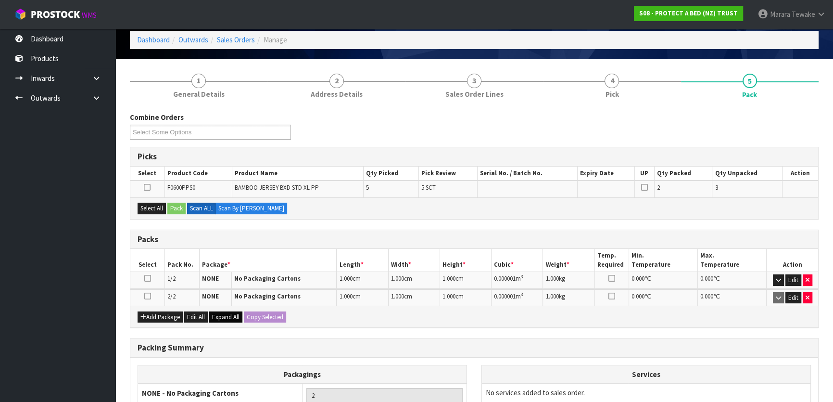
scroll to position [131, 0]
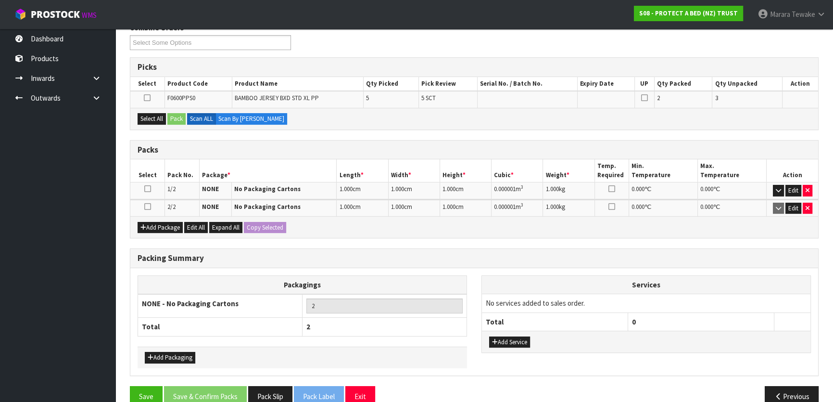
click at [147, 206] on icon at bounding box center [147, 206] width 7 height 0
drag, startPoint x: 145, startPoint y: 115, endPoint x: 164, endPoint y: 114, distance: 18.3
click at [149, 115] on button "Select All" at bounding box center [152, 119] width 28 height 12
click at [167, 114] on div "Select All Pack Scan ALL Scan By [PERSON_NAME]" at bounding box center [474, 119] width 688 height 22
click at [178, 116] on button "Pack" at bounding box center [176, 119] width 18 height 12
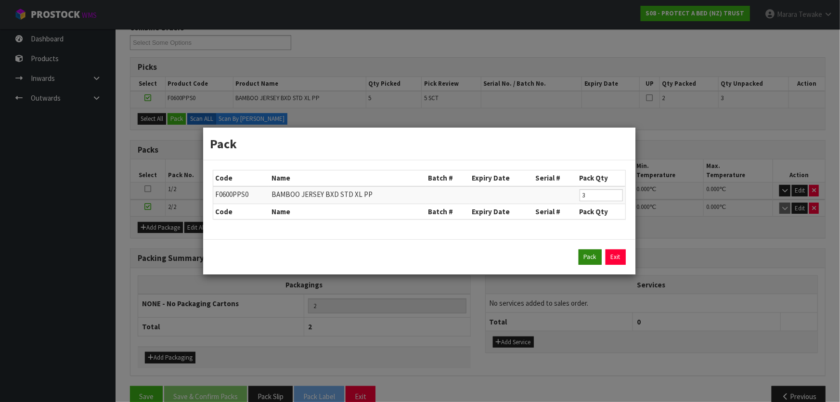
click at [581, 250] on div "Pack Exit" at bounding box center [419, 256] width 432 height 35
click at [586, 252] on button "Pack" at bounding box center [589, 256] width 23 height 15
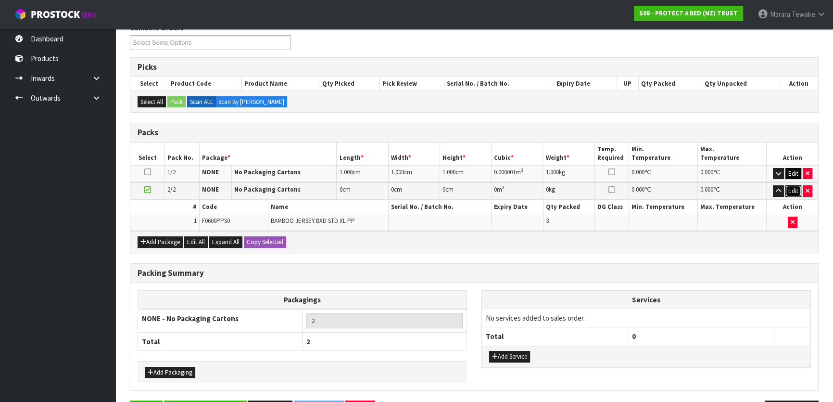
drag, startPoint x: 797, startPoint y: 188, endPoint x: 791, endPoint y: 176, distance: 12.9
click at [795, 188] on button "Edit" at bounding box center [794, 191] width 16 height 12
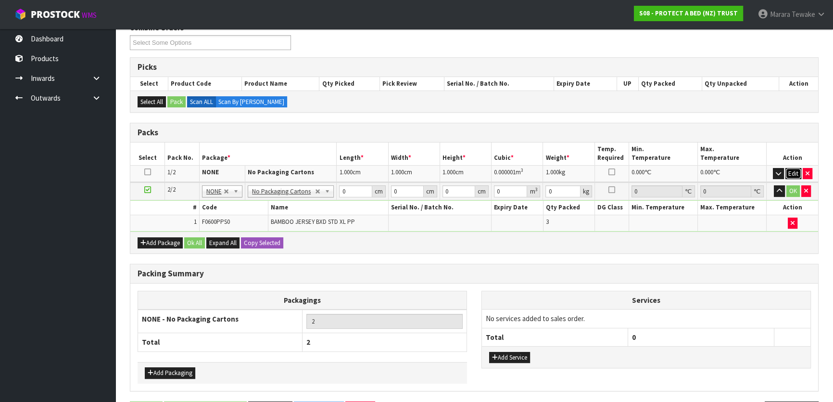
click at [793, 173] on button "Edit" at bounding box center [794, 174] width 16 height 12
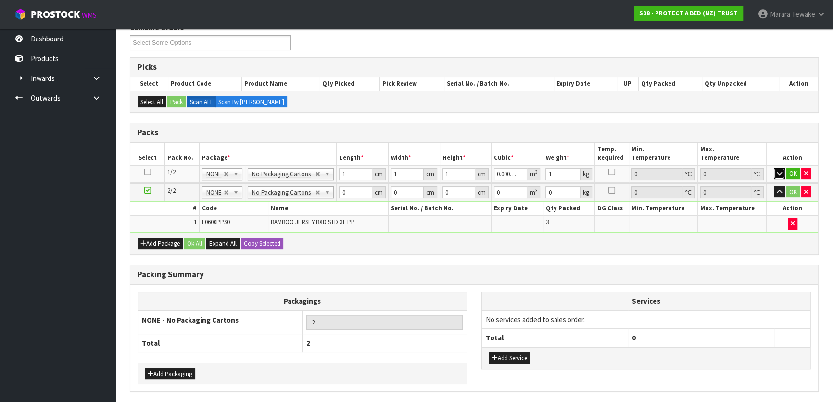
click at [783, 172] on button "button" at bounding box center [779, 174] width 11 height 12
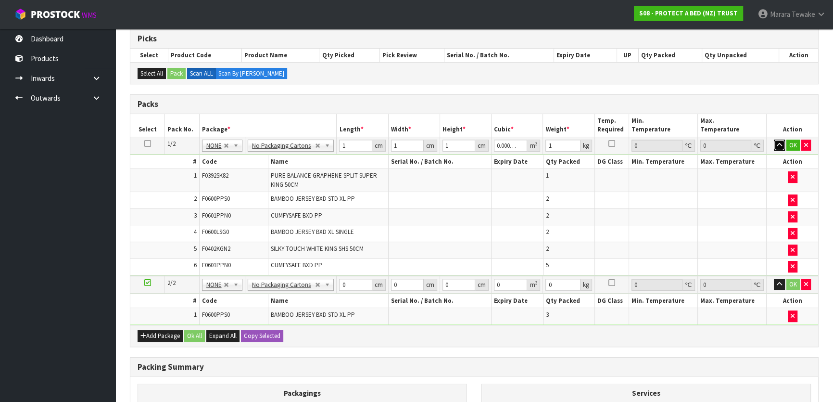
scroll to position [175, 0]
